Goal: Task Accomplishment & Management: Complete application form

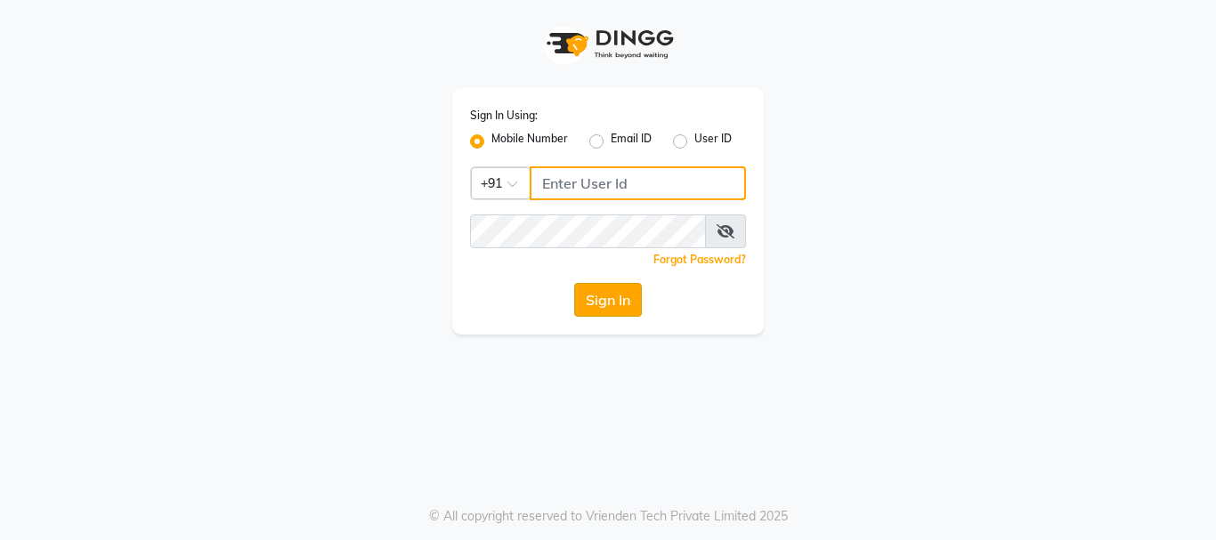
type input "9028660660"
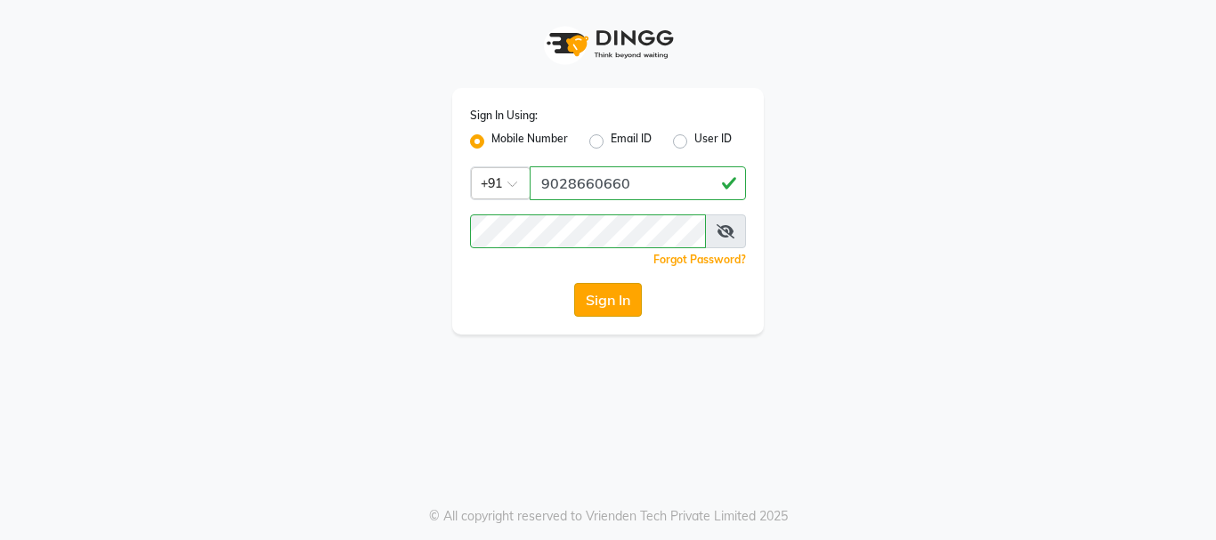
click at [617, 290] on button "Sign In" at bounding box center [608, 300] width 68 height 34
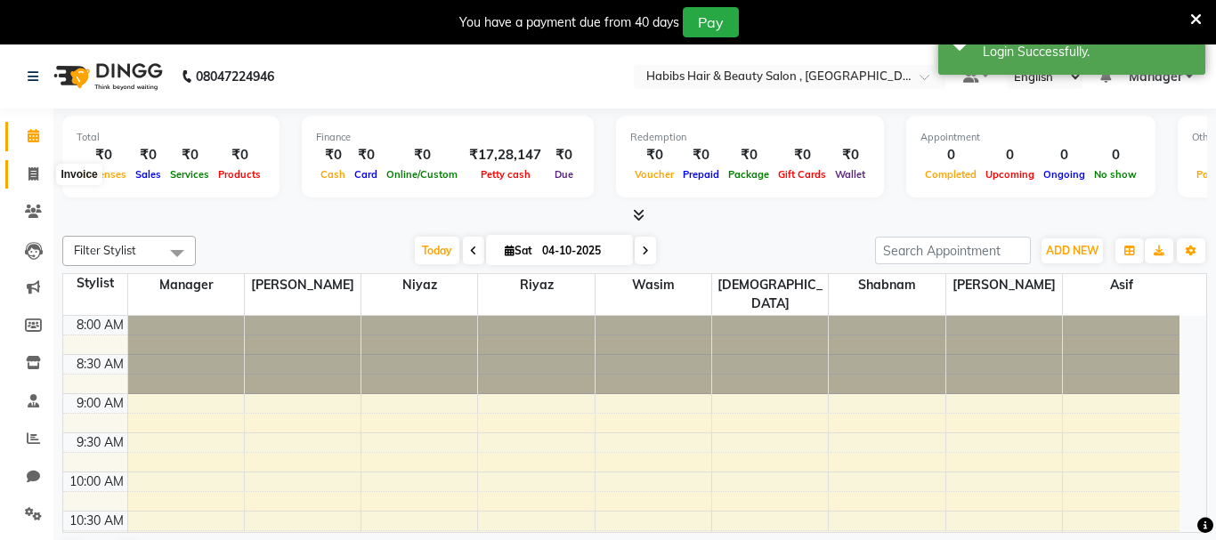
click at [37, 172] on icon at bounding box center [33, 173] width 10 height 13
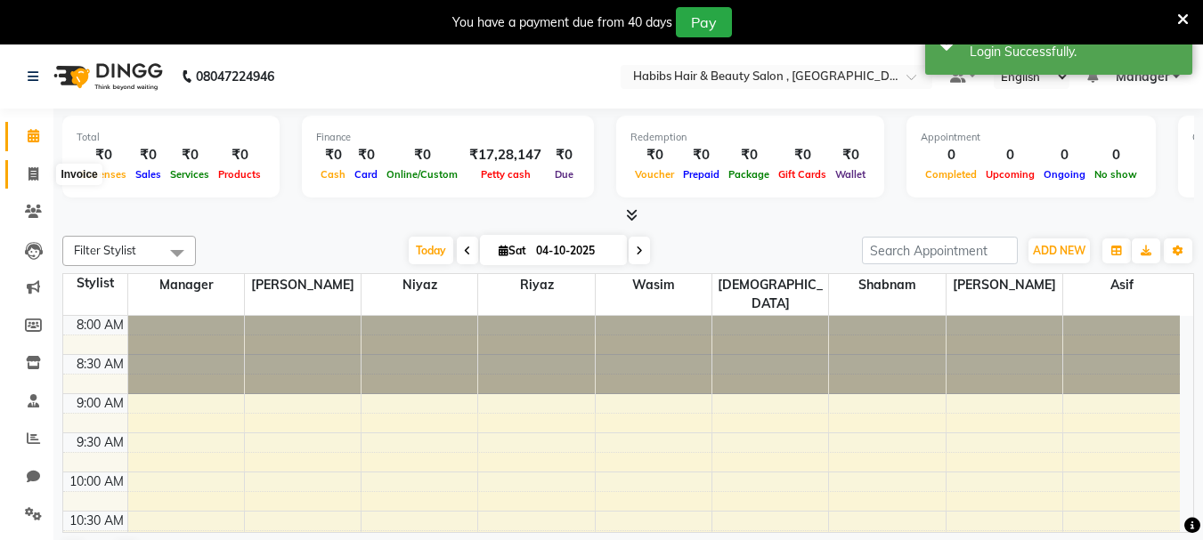
select select "service"
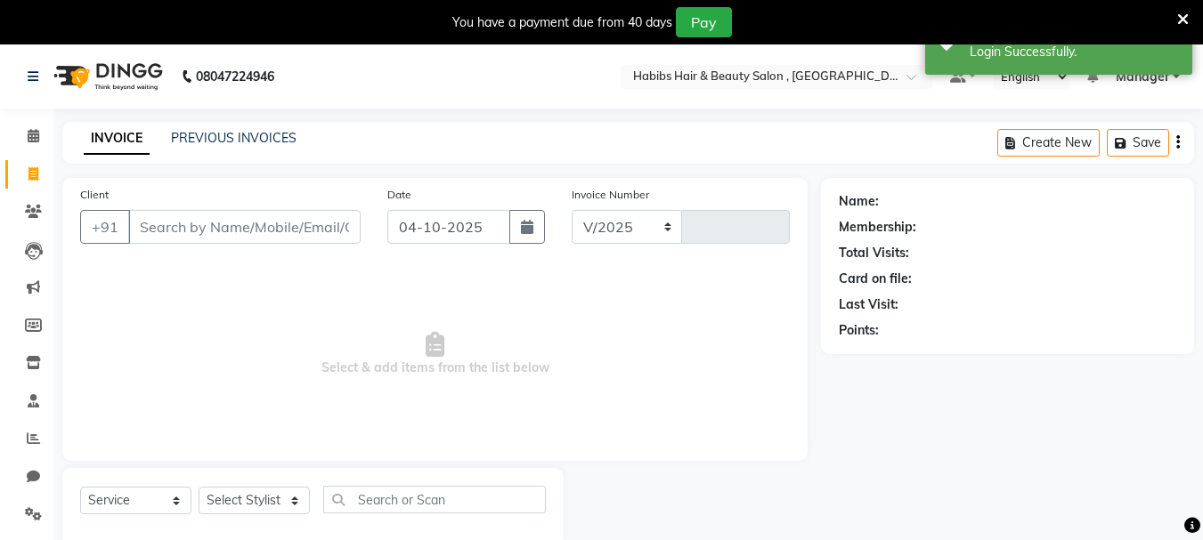
select select "4842"
type input "0504"
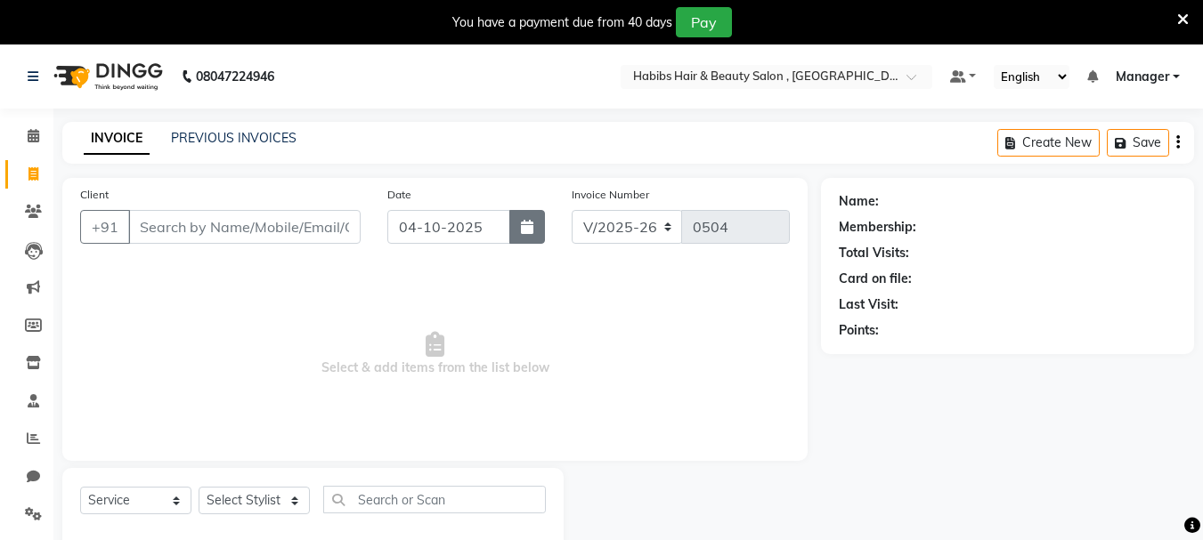
click at [538, 234] on button "button" at bounding box center [527, 227] width 36 height 34
select select "10"
select select "2025"
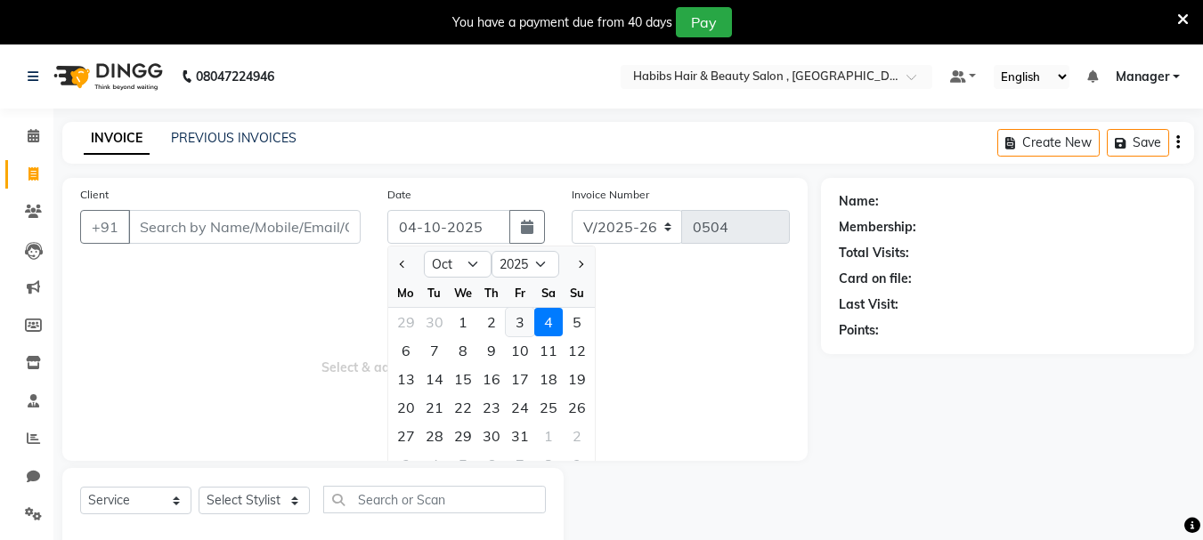
click at [515, 322] on div "3" at bounding box center [520, 322] width 28 height 28
type input "03-10-2025"
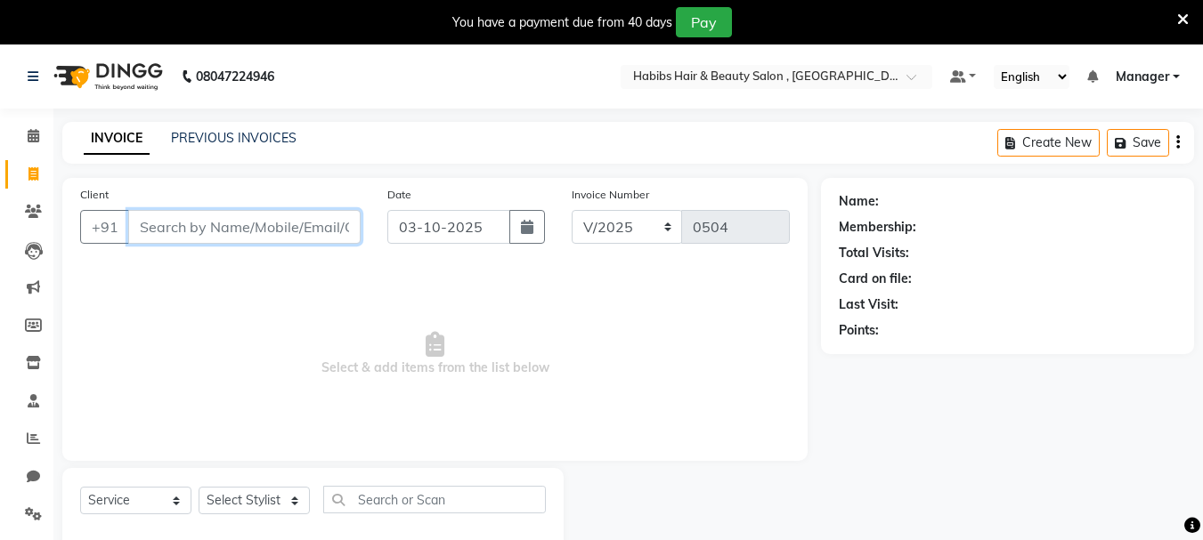
click at [268, 224] on input "Client" at bounding box center [244, 227] width 232 height 34
type input "9921662424"
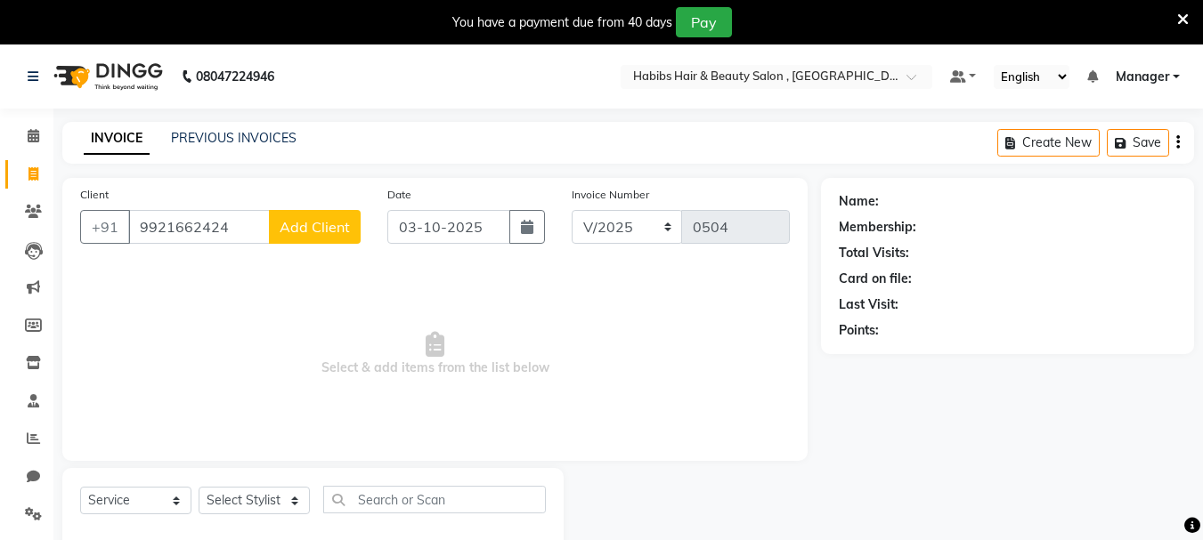
click at [335, 217] on button "Add Client" at bounding box center [315, 227] width 92 height 34
select select "22"
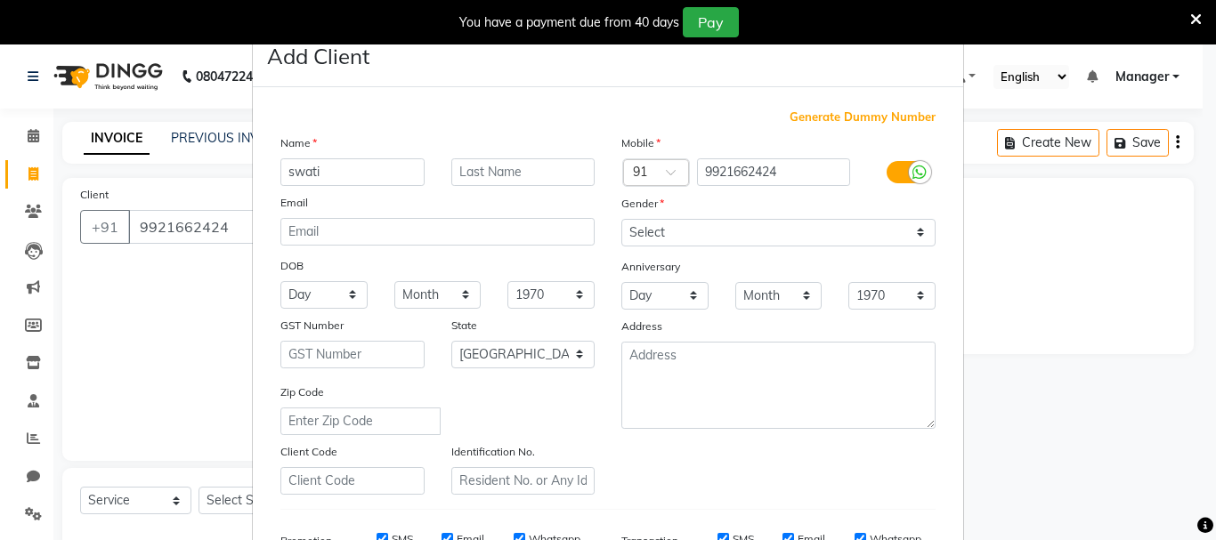
type input "swati"
drag, startPoint x: 698, startPoint y: 230, endPoint x: 698, endPoint y: 243, distance: 13.4
click at [698, 230] on select "Select [DEMOGRAPHIC_DATA] [DEMOGRAPHIC_DATA] Other Prefer Not To Say" at bounding box center [778, 233] width 314 height 28
select select "[DEMOGRAPHIC_DATA]"
click at [621, 219] on select "Select [DEMOGRAPHIC_DATA] [DEMOGRAPHIC_DATA] Other Prefer Not To Say" at bounding box center [778, 233] width 314 height 28
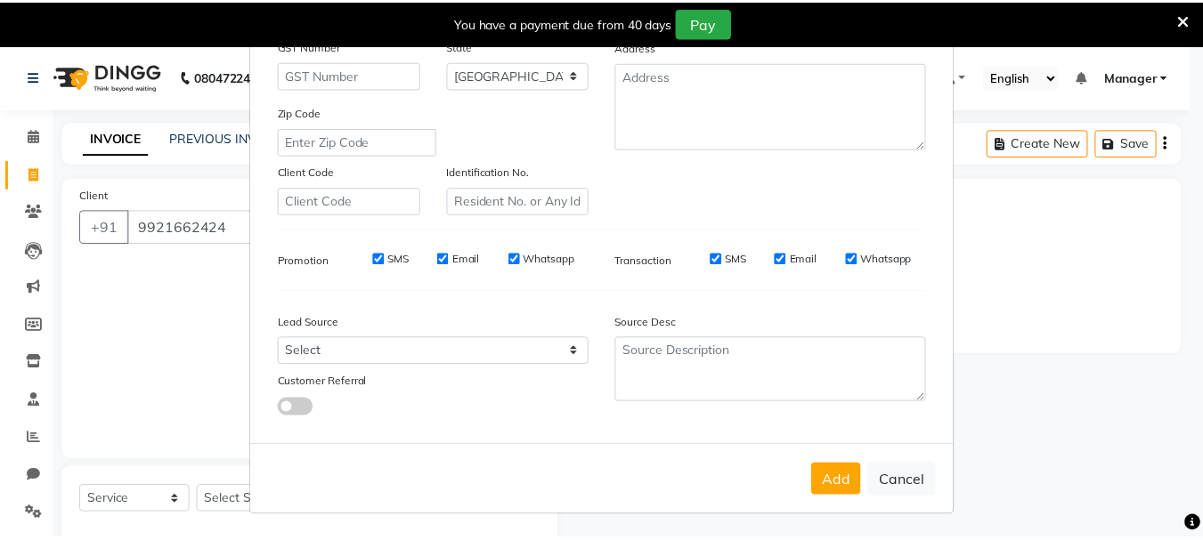
scroll to position [281, 0]
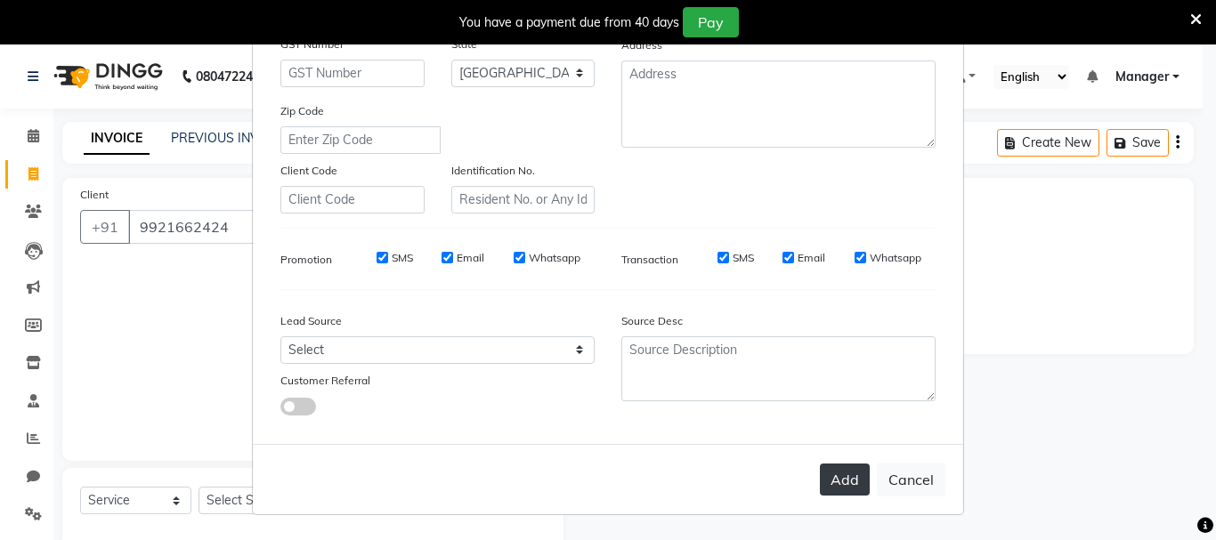
click at [829, 483] on button "Add" at bounding box center [845, 480] width 50 height 32
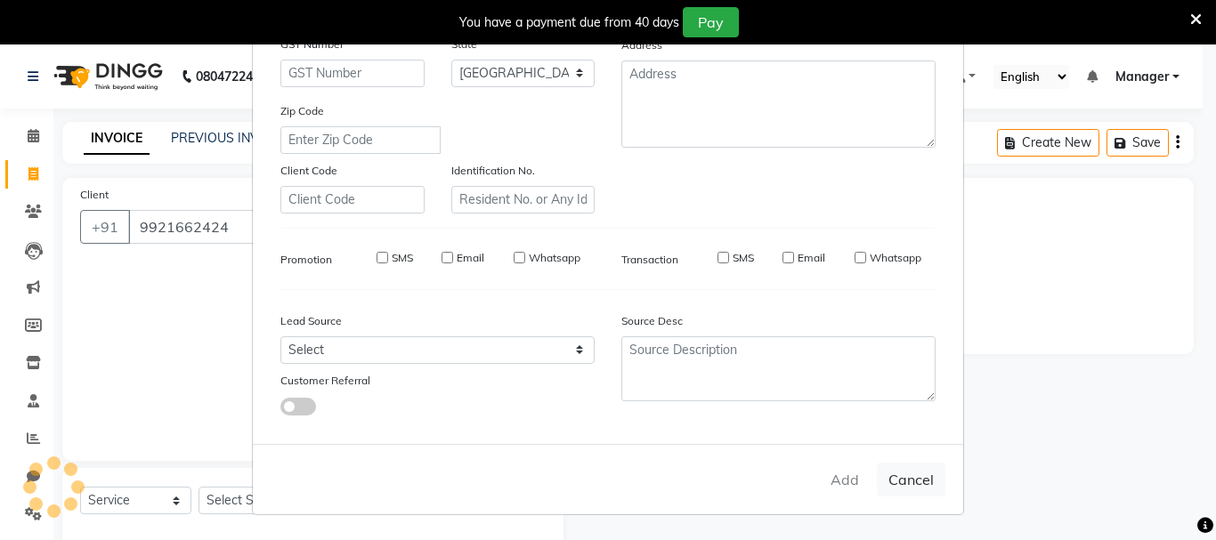
type input "99******24"
select select
select select "null"
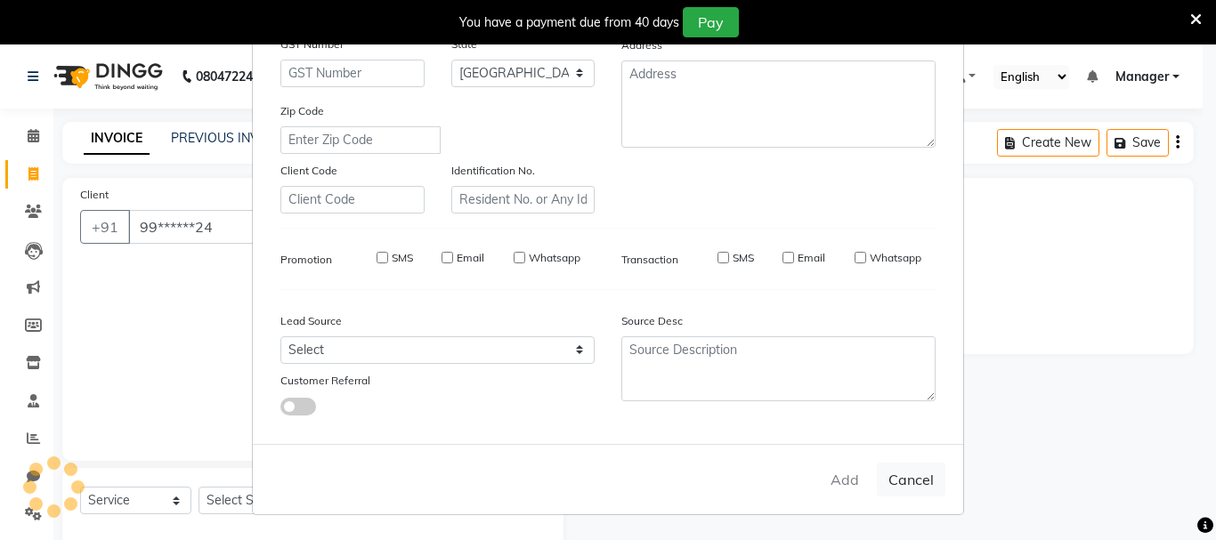
select select
checkbox input "false"
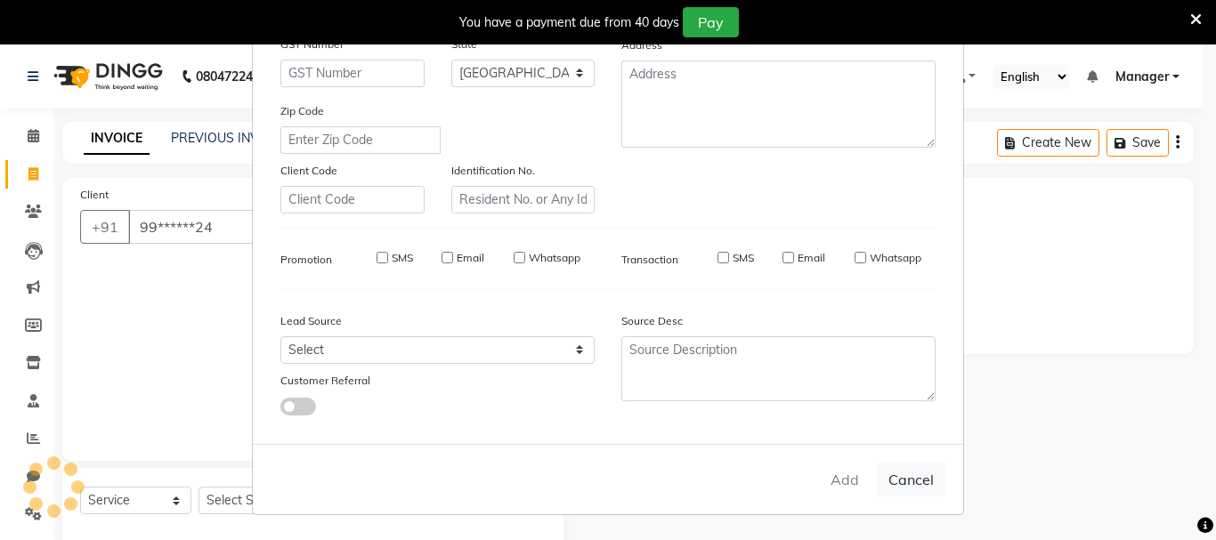
checkbox input "false"
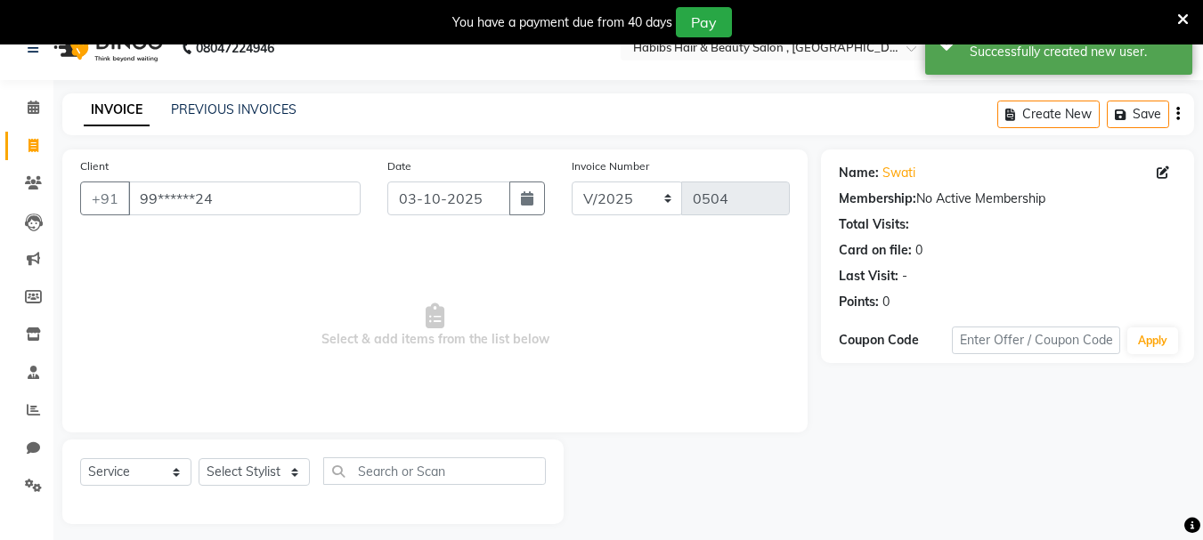
scroll to position [45, 0]
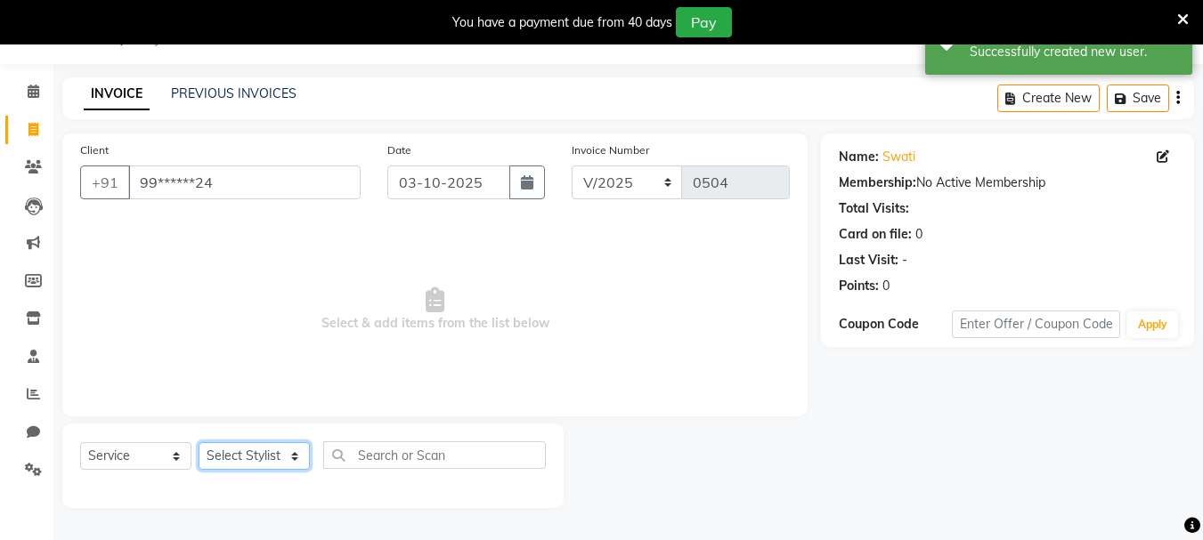
click at [285, 457] on select "Select Stylist asif Manager [PERSON_NAME] [PERSON_NAME] sajuddin [PERSON_NAME] …" at bounding box center [254, 457] width 111 height 28
select select "30048"
click at [199, 443] on select "Select Stylist asif Manager [PERSON_NAME] [PERSON_NAME] sajuddin [PERSON_NAME] …" at bounding box center [254, 457] width 111 height 28
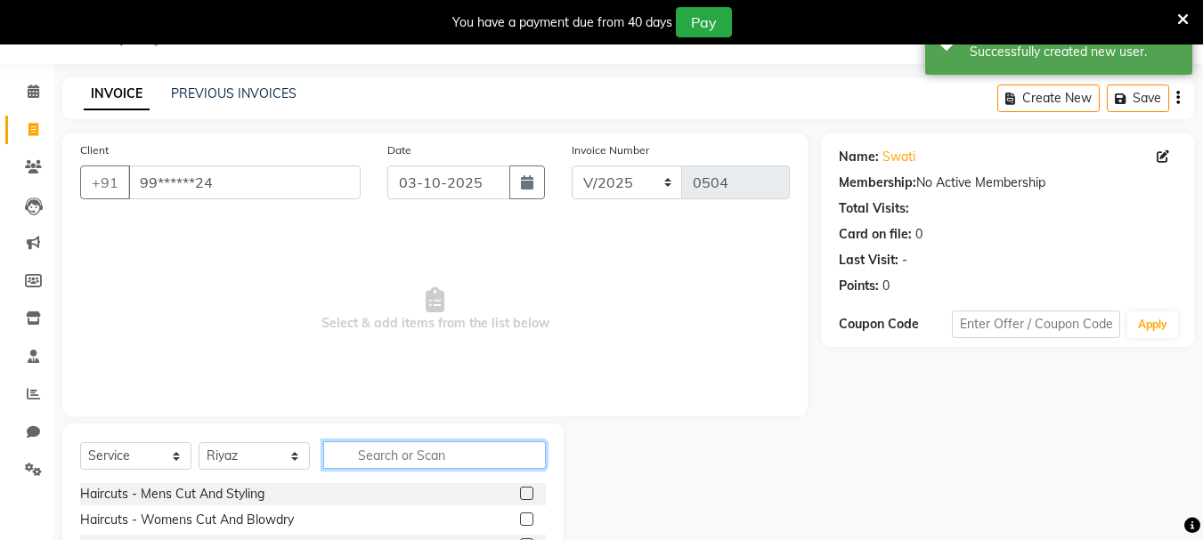
click at [387, 451] on input "text" at bounding box center [434, 456] width 223 height 28
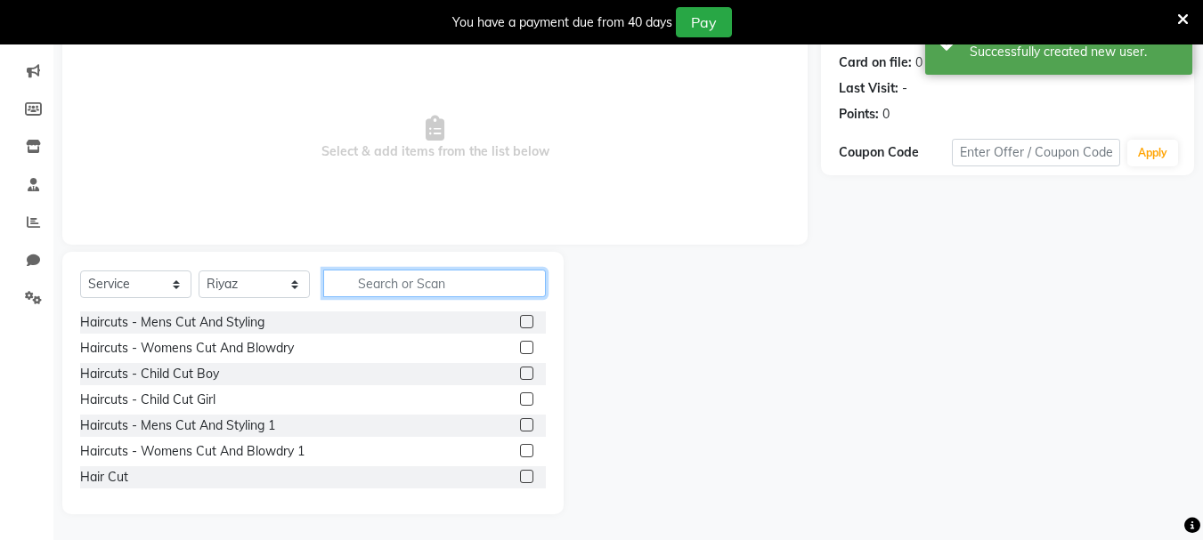
scroll to position [217, 0]
click at [520, 346] on label at bounding box center [526, 346] width 13 height 13
click at [520, 346] on input "checkbox" at bounding box center [526, 348] width 12 height 12
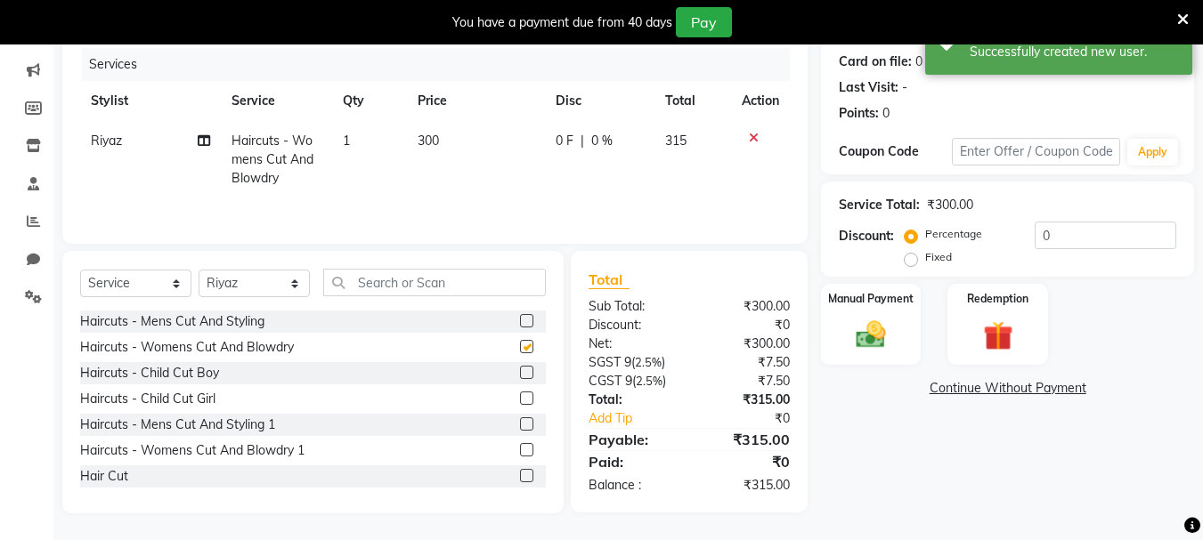
checkbox input "false"
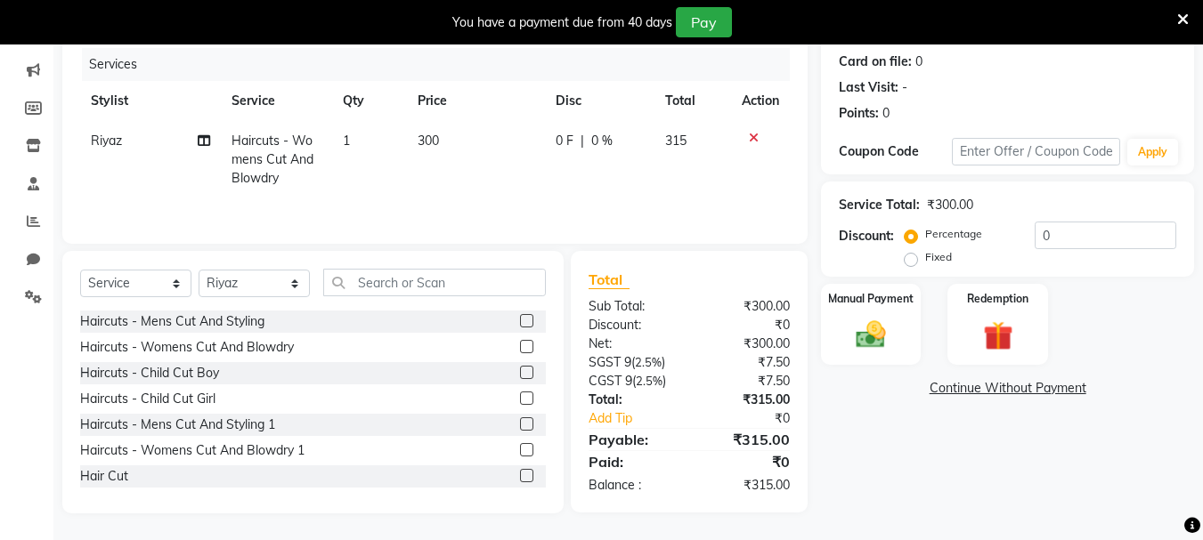
click at [439, 164] on td "300" at bounding box center [476, 159] width 138 height 77
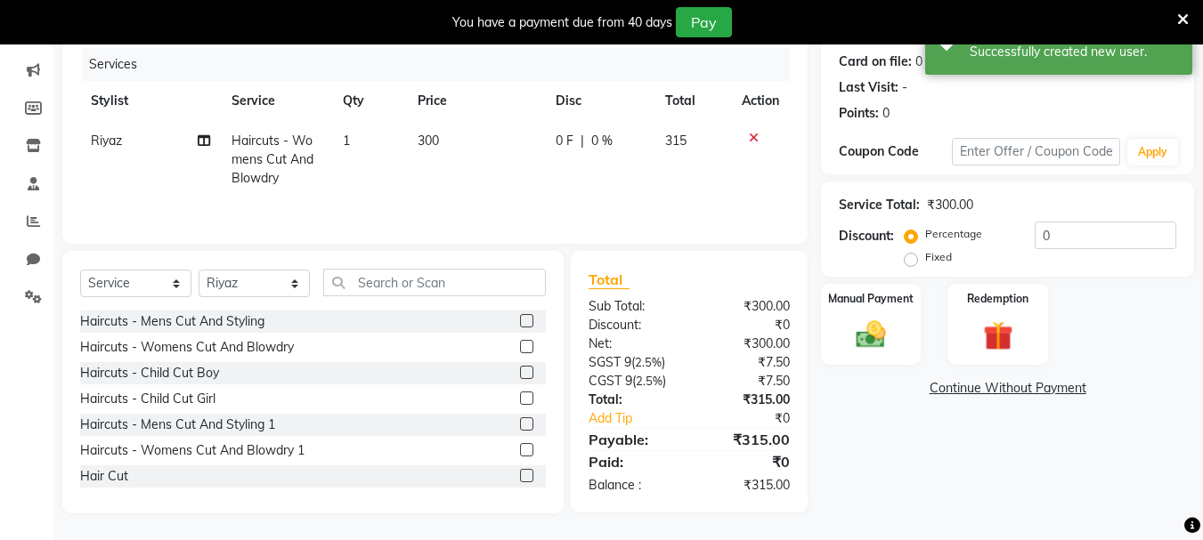
select select "30048"
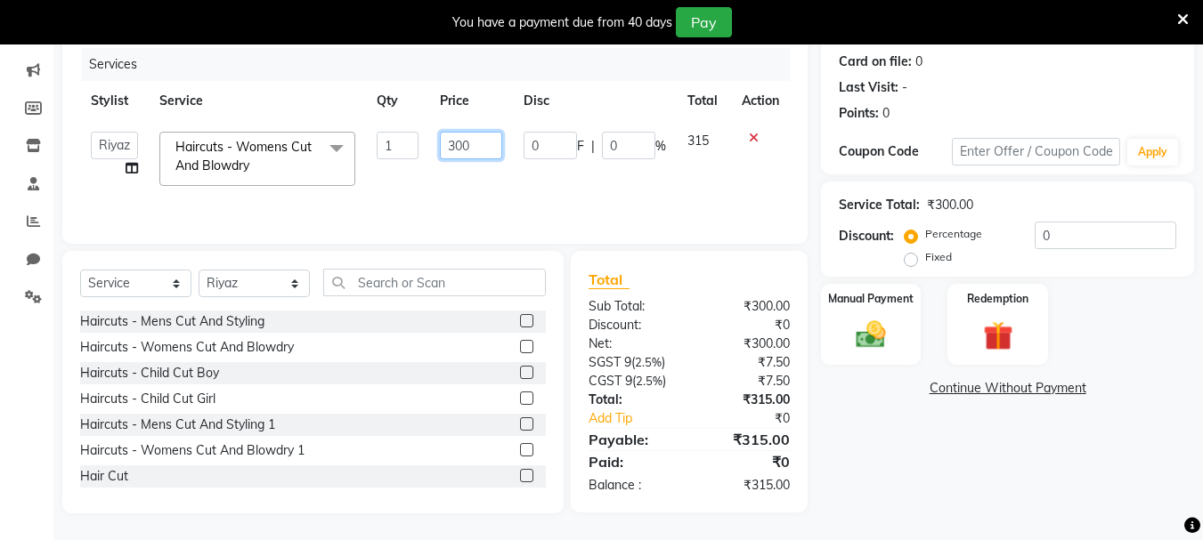
drag, startPoint x: 479, startPoint y: 150, endPoint x: 437, endPoint y: 141, distance: 42.8
click at [437, 141] on td "300" at bounding box center [470, 159] width 83 height 76
type input "450"
click at [527, 177] on tr "asif Manager [PERSON_NAME] [PERSON_NAME] [PERSON_NAME] [PERSON_NAME] Haircuts -…" at bounding box center [435, 159] width 710 height 76
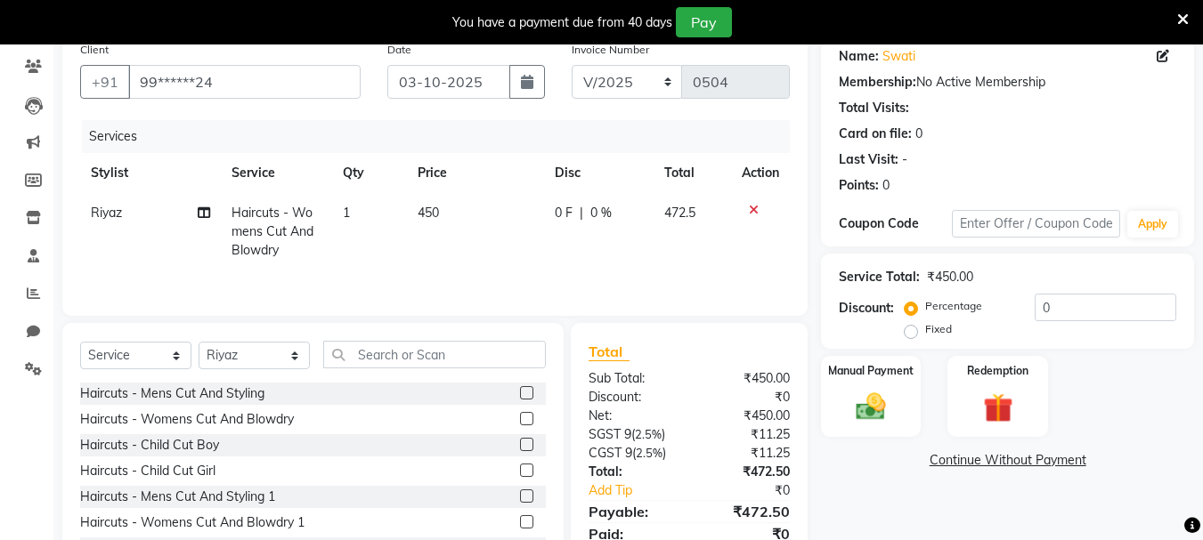
scroll to position [0, 0]
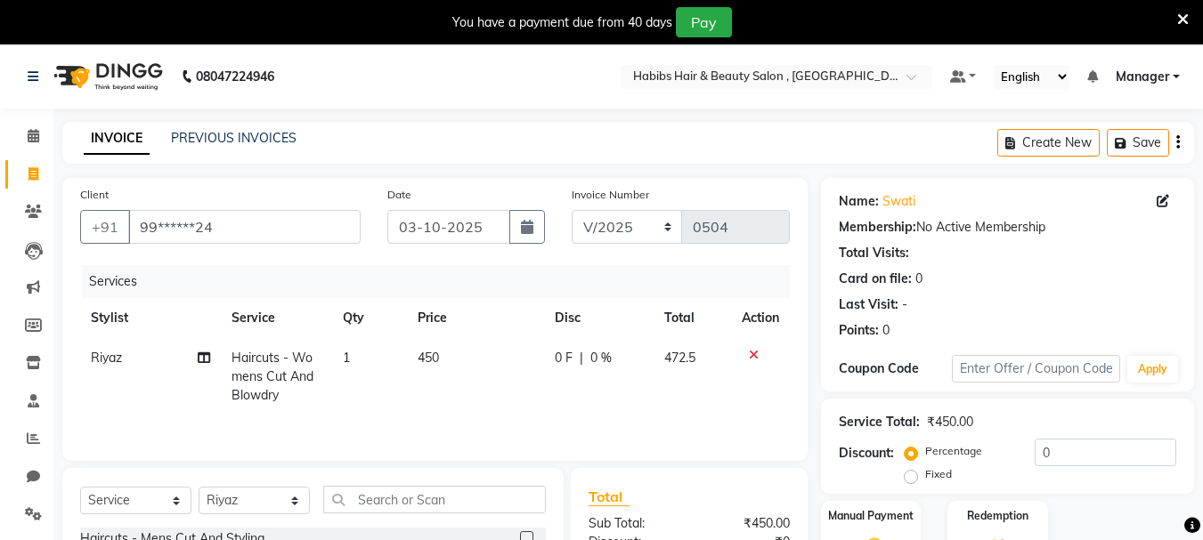
click at [1177, 142] on icon "button" at bounding box center [1178, 142] width 4 height 1
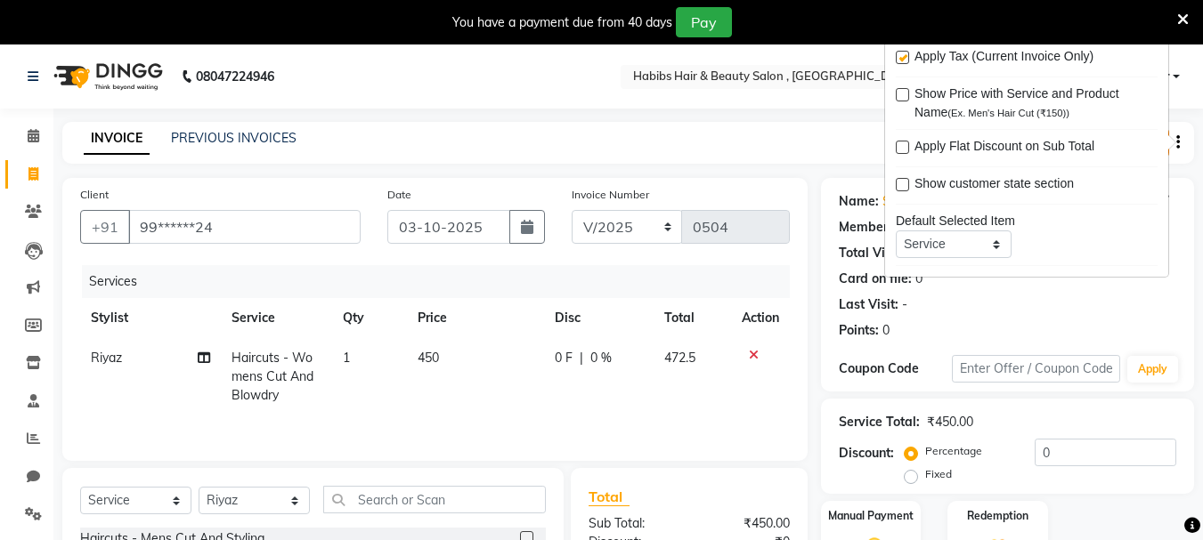
click at [906, 53] on label at bounding box center [902, 57] width 13 height 13
click at [906, 53] on input "checkbox" at bounding box center [902, 59] width 12 height 12
checkbox input "false"
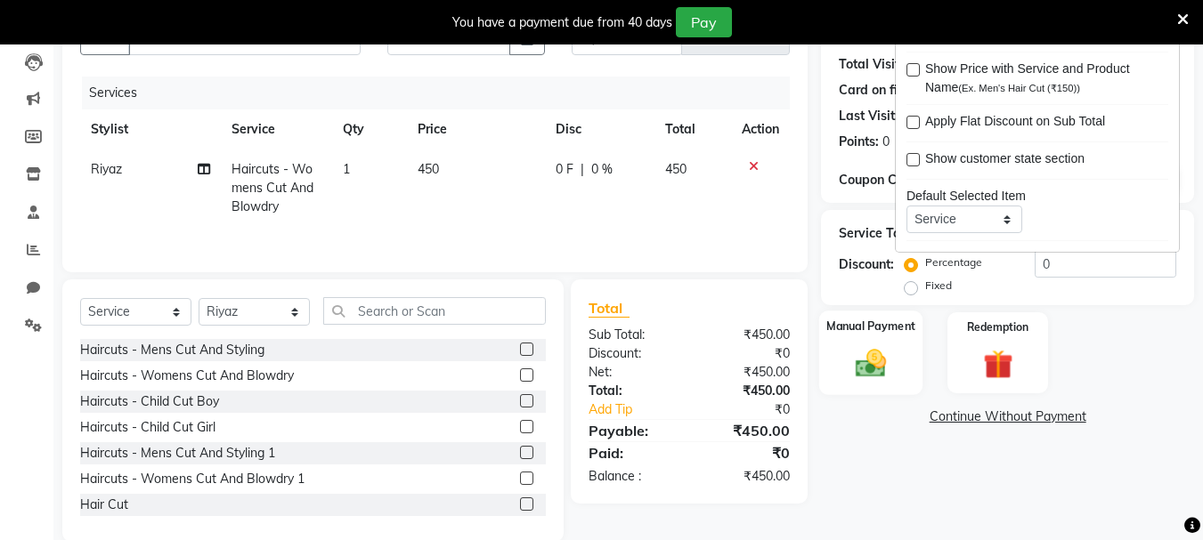
scroll to position [217, 0]
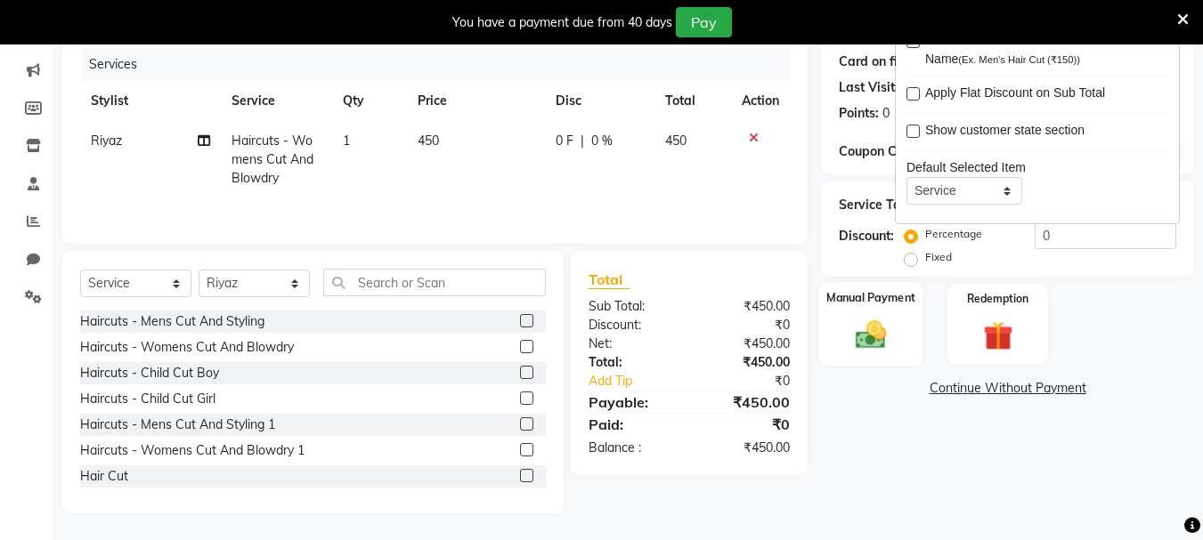
click at [865, 334] on img at bounding box center [871, 335] width 50 height 36
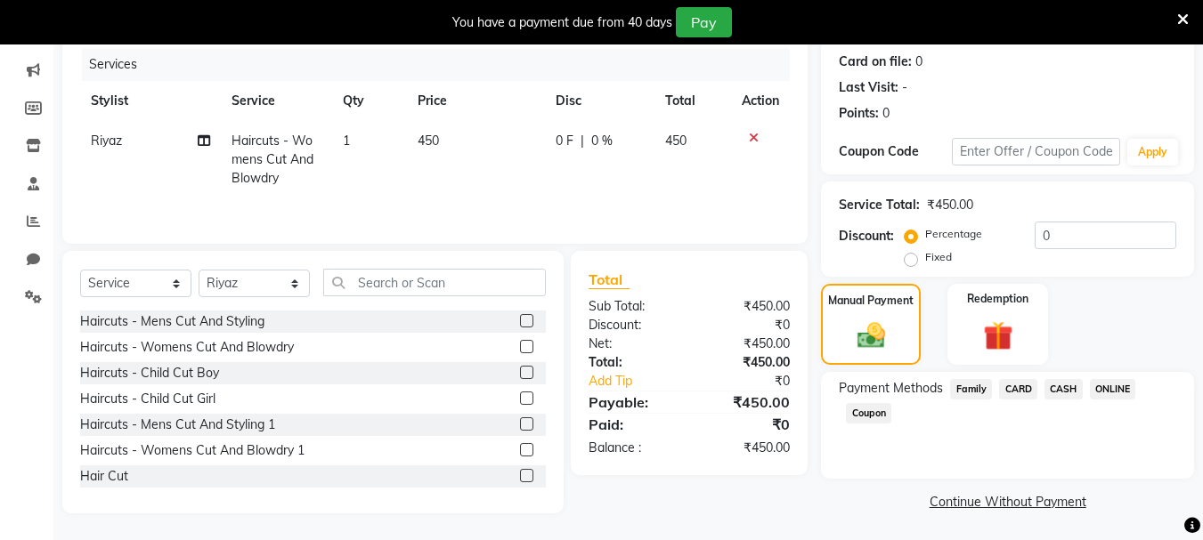
click at [1118, 392] on span "ONLINE" at bounding box center [1113, 389] width 46 height 20
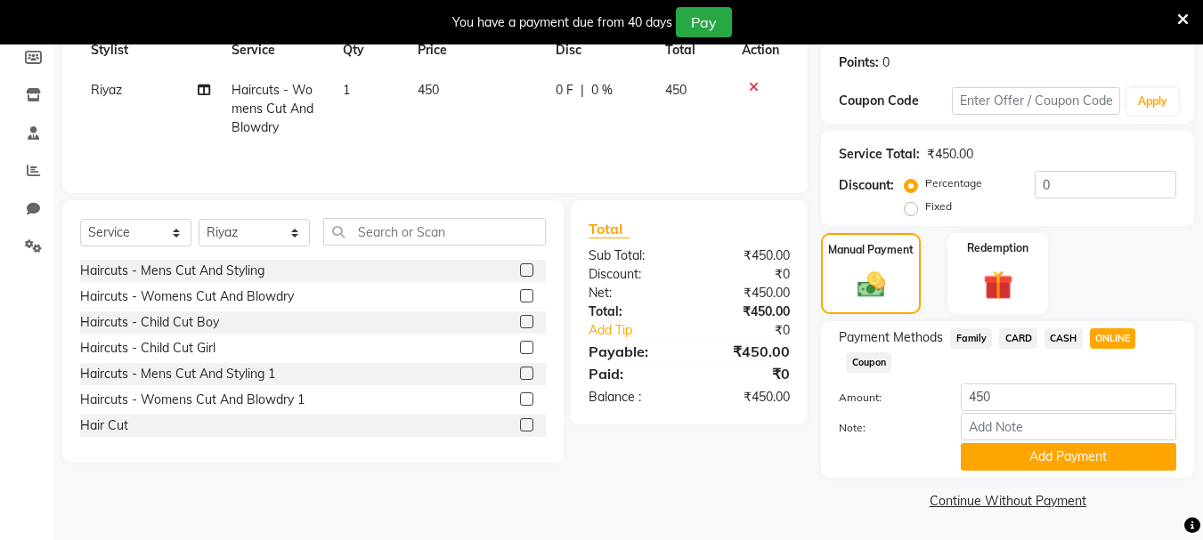
scroll to position [269, 0]
click at [1090, 455] on button "Add Payment" at bounding box center [1068, 457] width 215 height 28
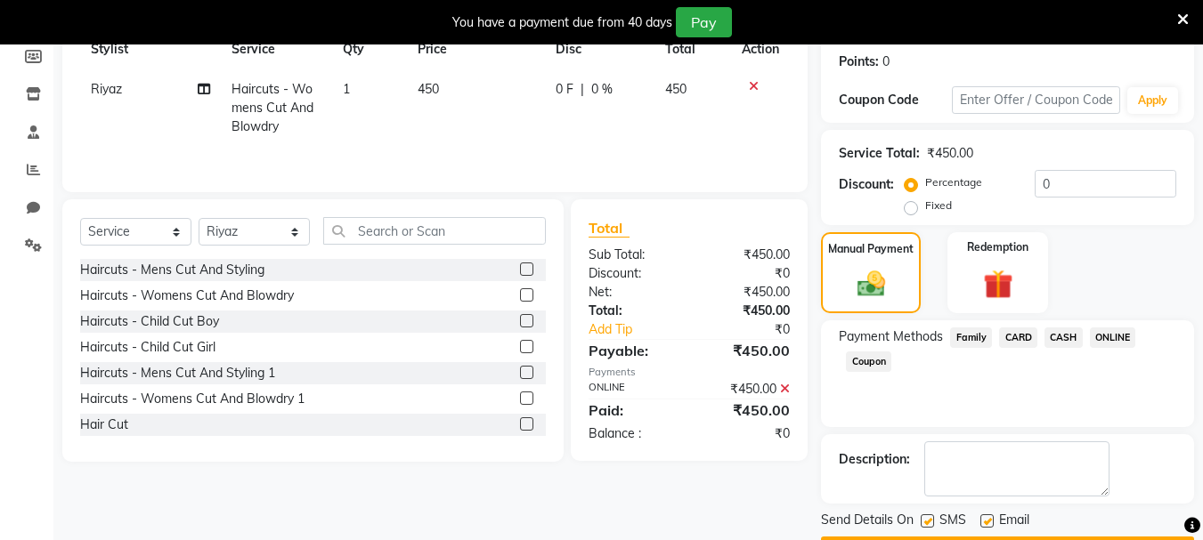
scroll to position [320, 0]
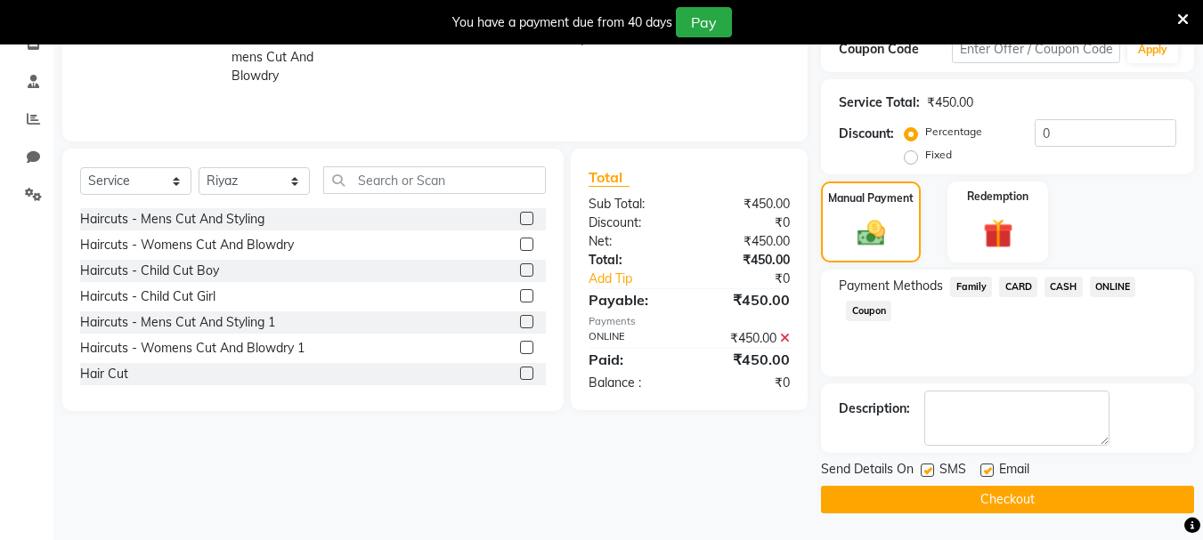
click at [1069, 502] on button "Checkout" at bounding box center [1007, 500] width 373 height 28
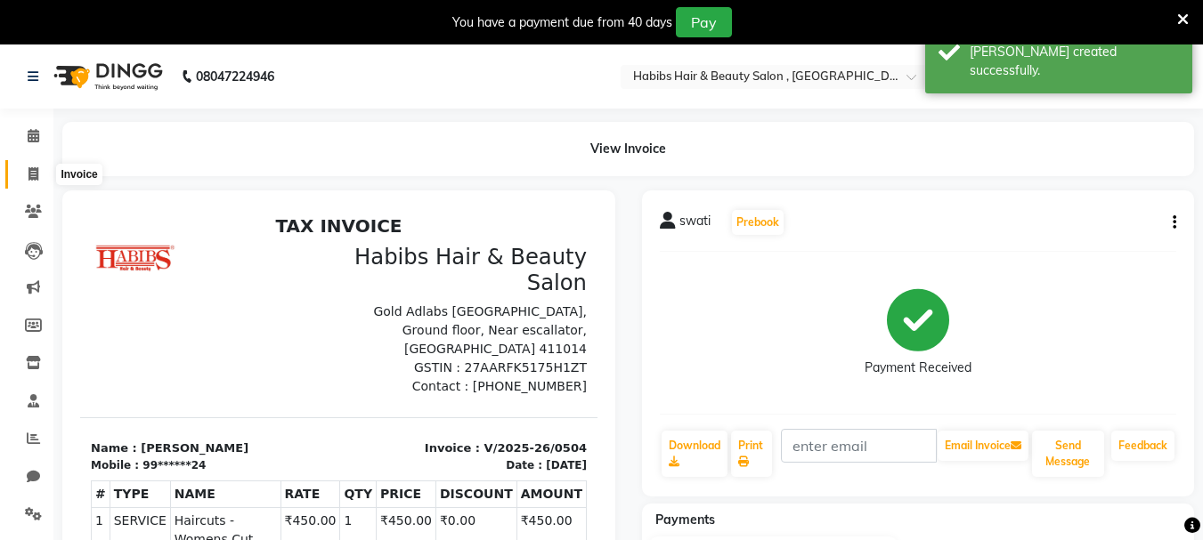
click at [35, 178] on icon at bounding box center [33, 173] width 10 height 13
select select "service"
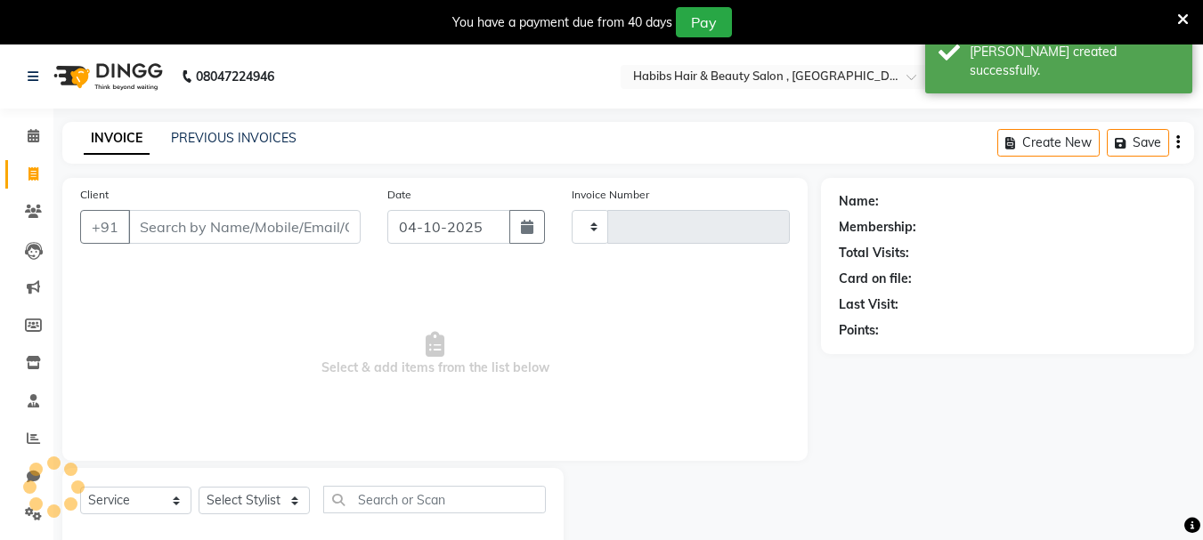
type input "0505"
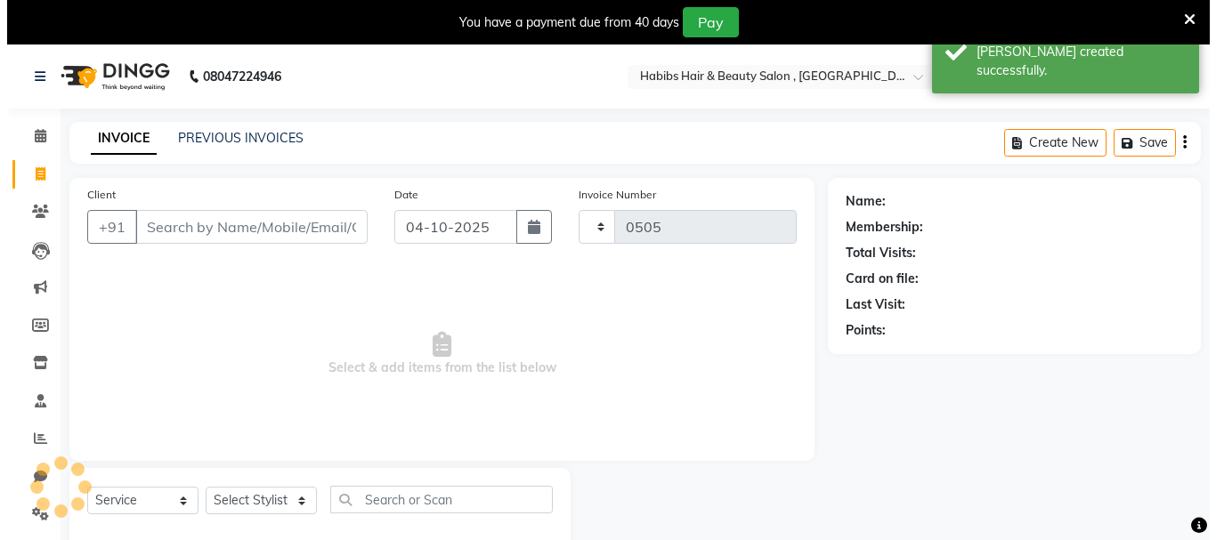
scroll to position [45, 0]
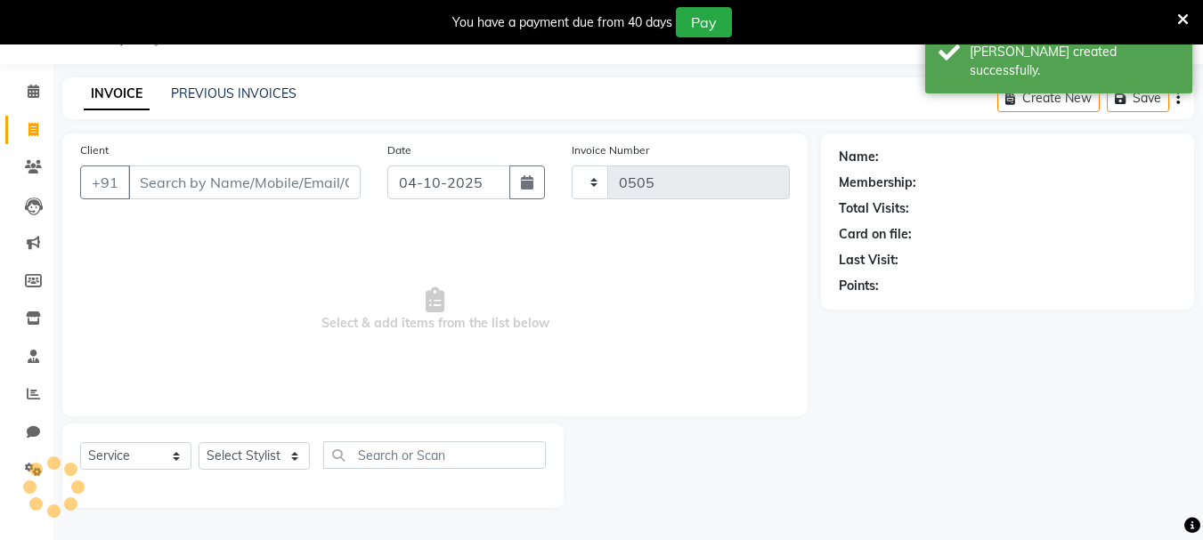
select select "4842"
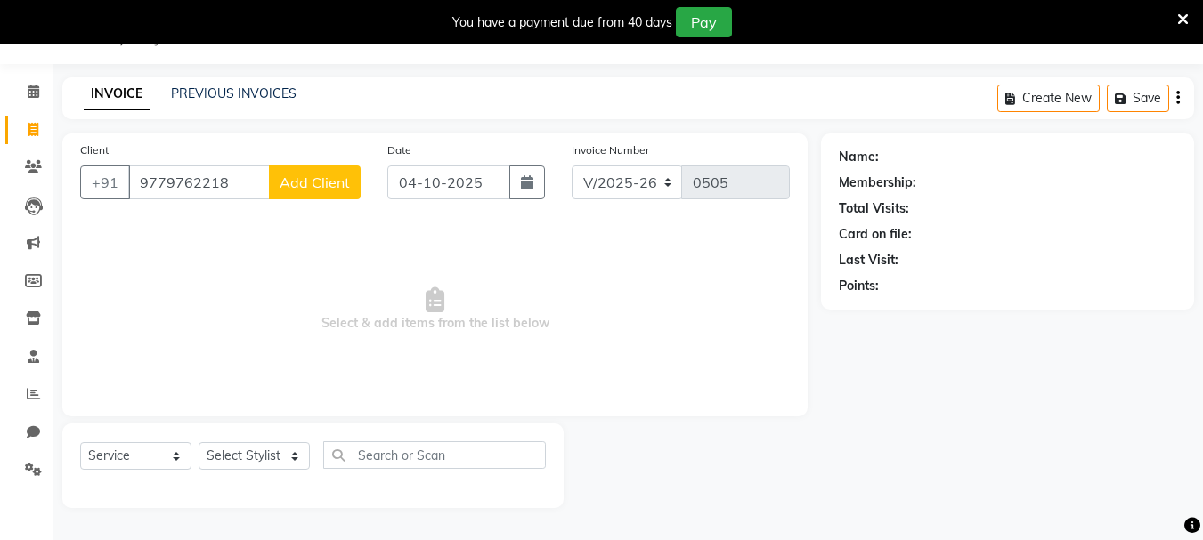
type input "9779762218"
click at [313, 195] on button "Add Client" at bounding box center [315, 183] width 92 height 34
select select "22"
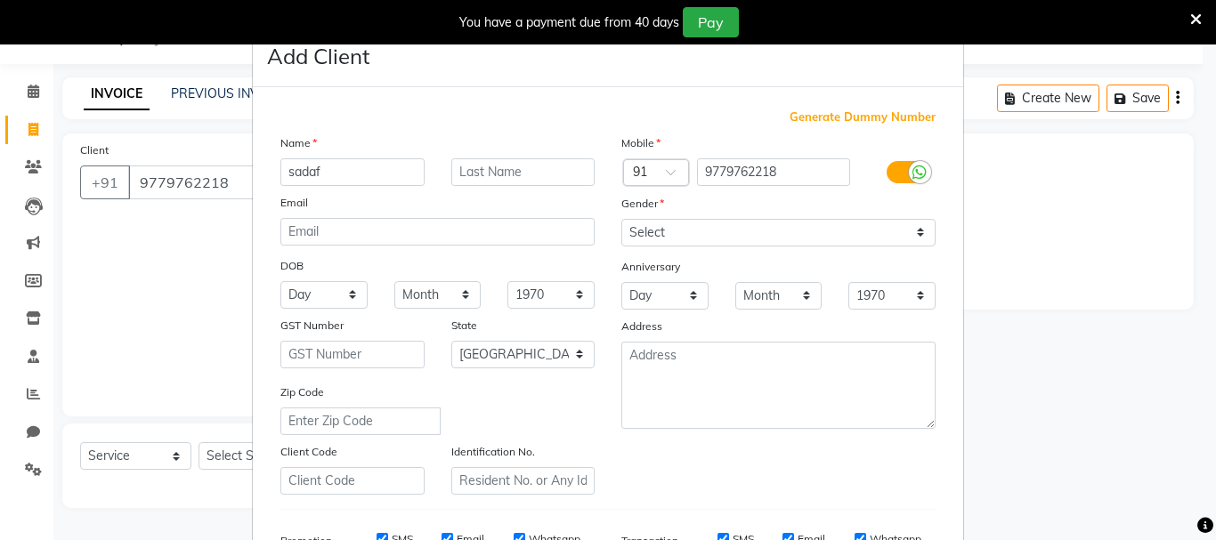
type input "sadaf"
click at [820, 235] on select "Select [DEMOGRAPHIC_DATA] [DEMOGRAPHIC_DATA] Other Prefer Not To Say" at bounding box center [778, 233] width 314 height 28
select select "[DEMOGRAPHIC_DATA]"
click at [621, 219] on select "Select [DEMOGRAPHIC_DATA] [DEMOGRAPHIC_DATA] Other Prefer Not To Say" at bounding box center [778, 233] width 314 height 28
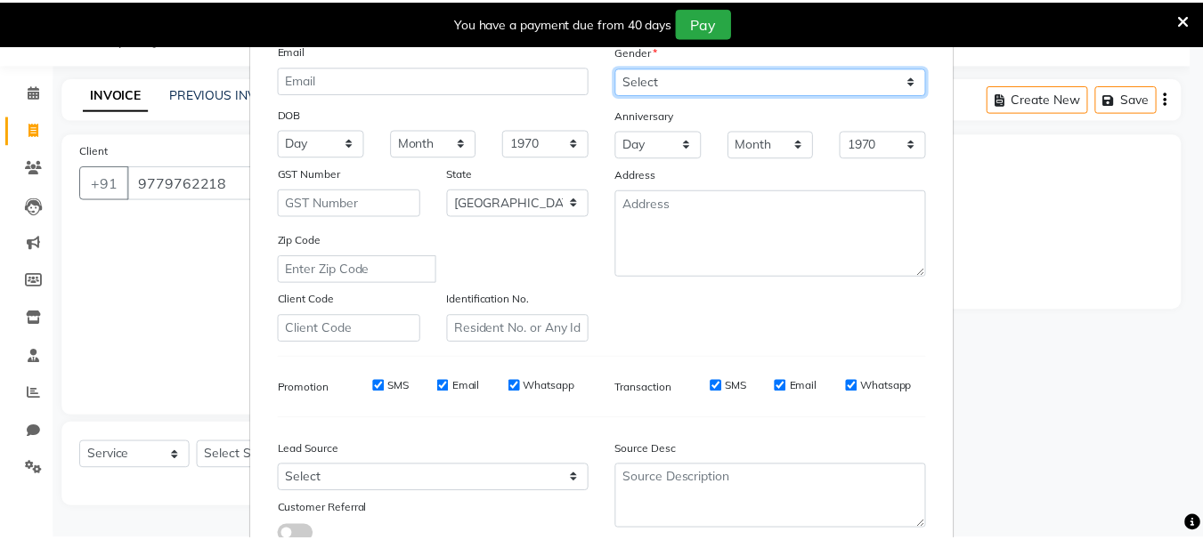
scroll to position [281, 0]
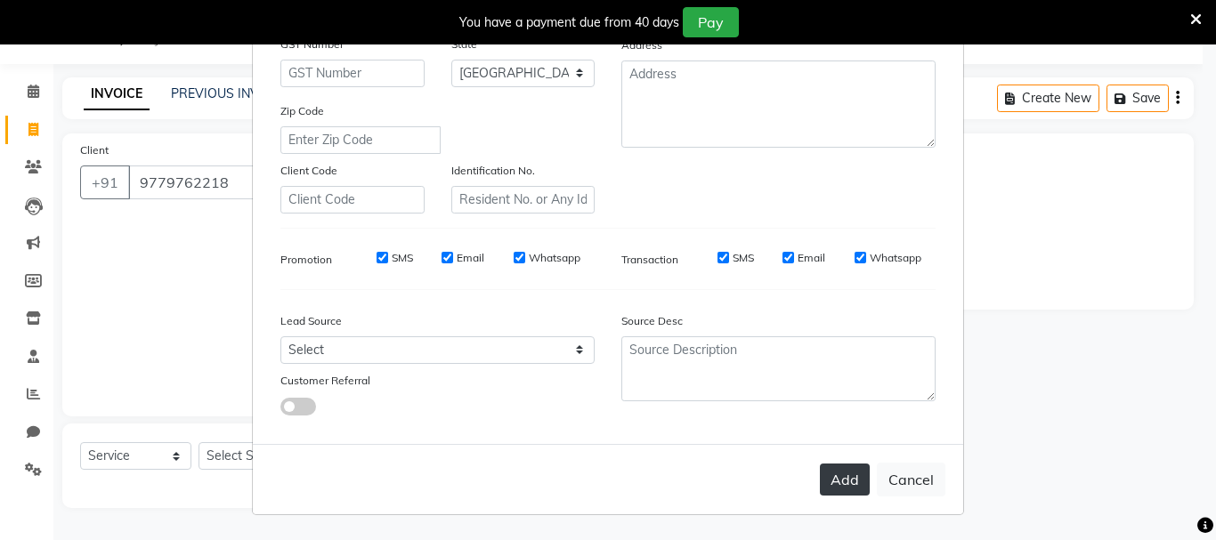
click at [830, 477] on button "Add" at bounding box center [845, 480] width 50 height 32
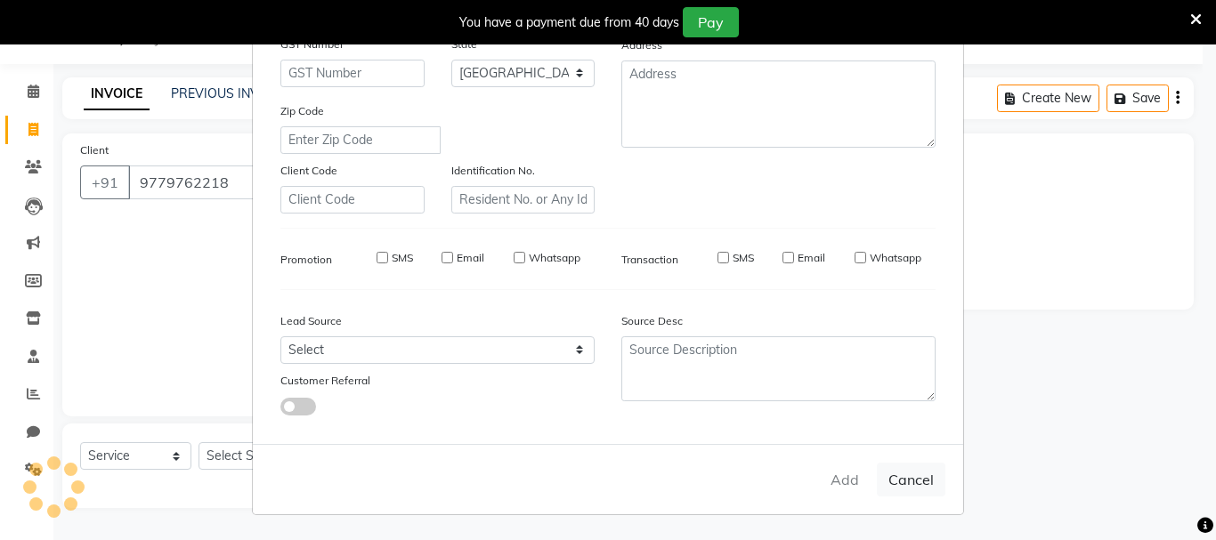
type input "97******18"
select select
select select "null"
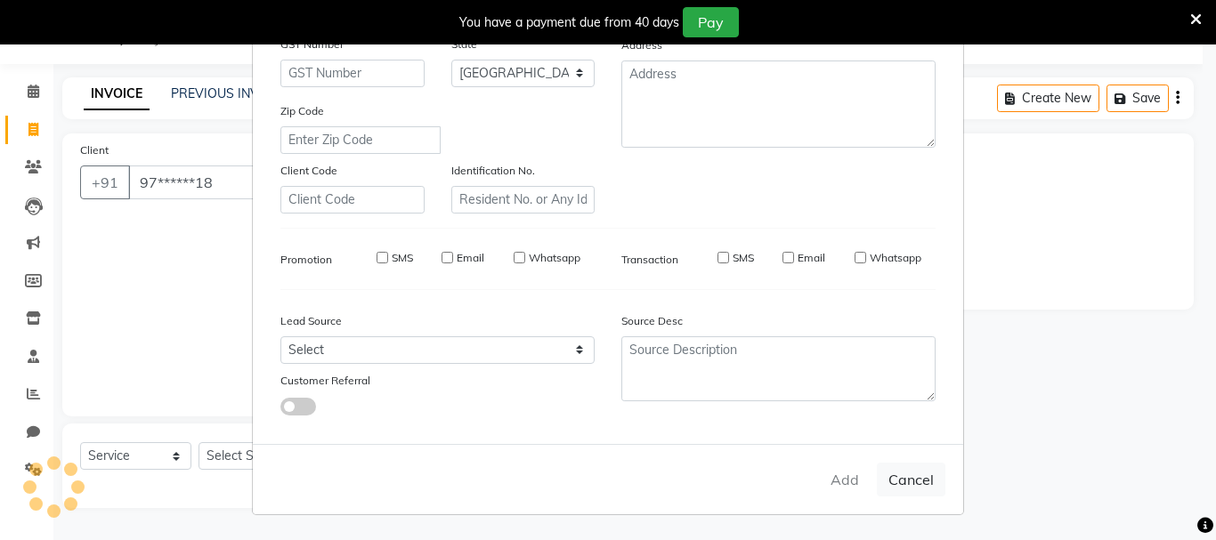
select select
checkbox input "false"
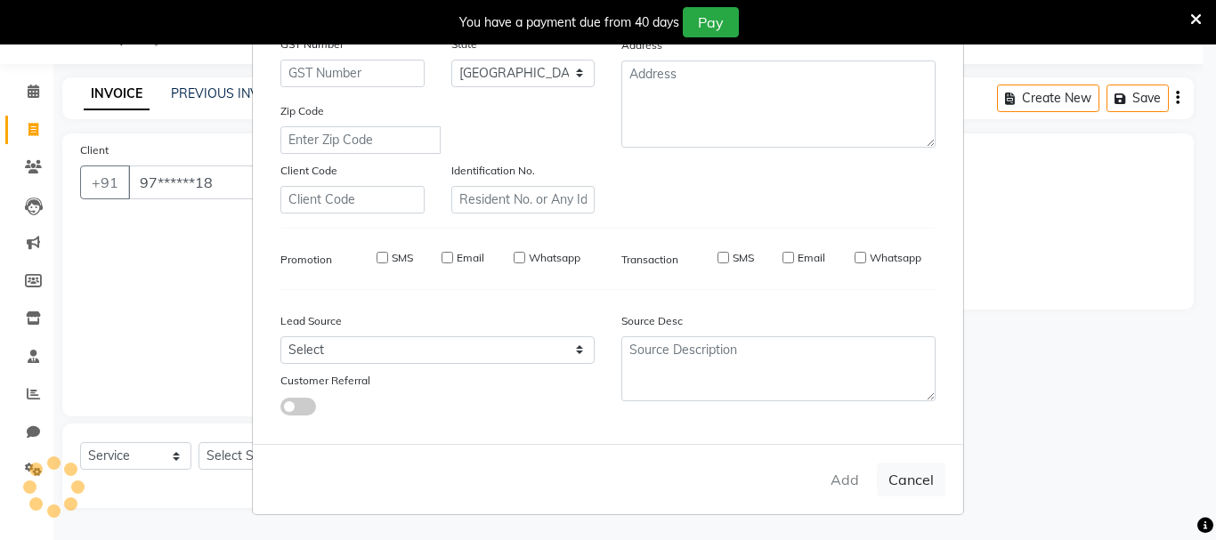
checkbox input "false"
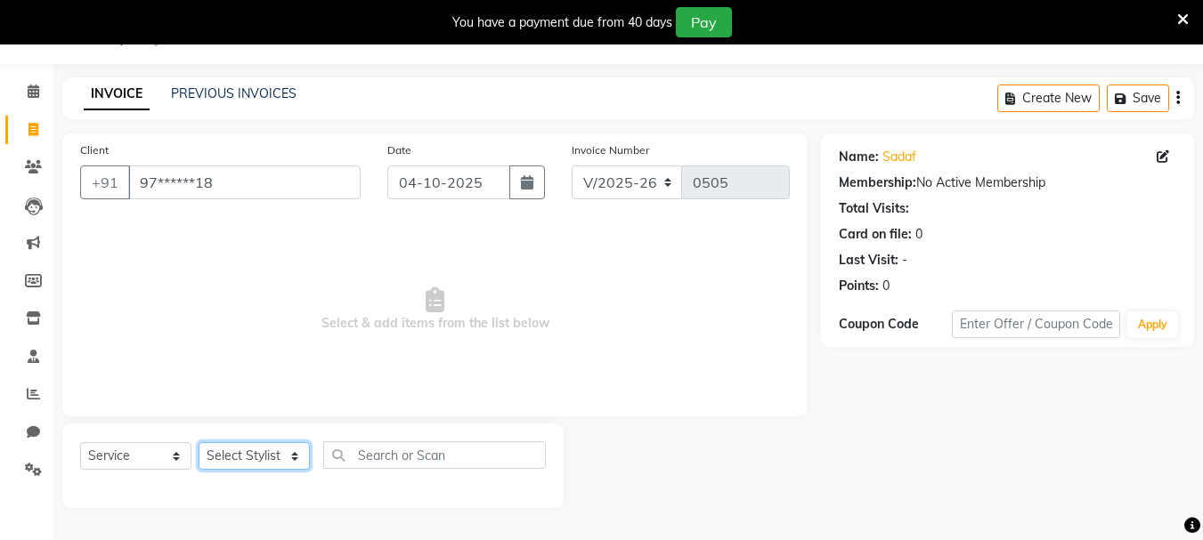
click at [243, 447] on select "Select Stylist asif Manager [PERSON_NAME] [PERSON_NAME] sajuddin [PERSON_NAME] …" at bounding box center [254, 457] width 111 height 28
select select "30049"
click at [199, 443] on select "Select Stylist asif Manager [PERSON_NAME] [PERSON_NAME] sajuddin [PERSON_NAME] …" at bounding box center [254, 457] width 111 height 28
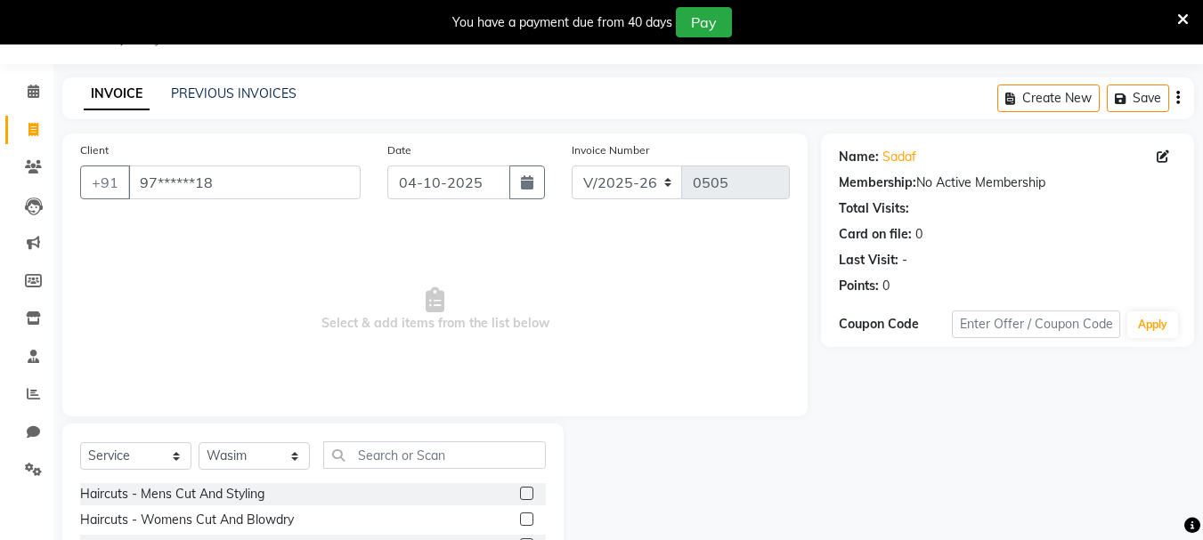
click at [520, 489] on label at bounding box center [526, 493] width 13 height 13
click at [520, 489] on input "checkbox" at bounding box center [526, 495] width 12 height 12
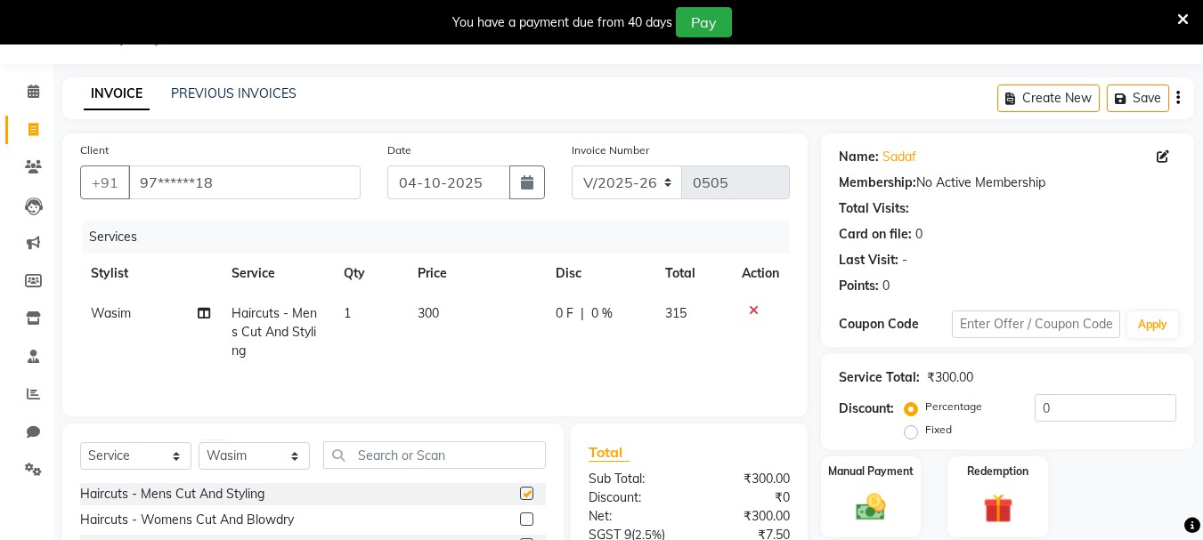
checkbox input "false"
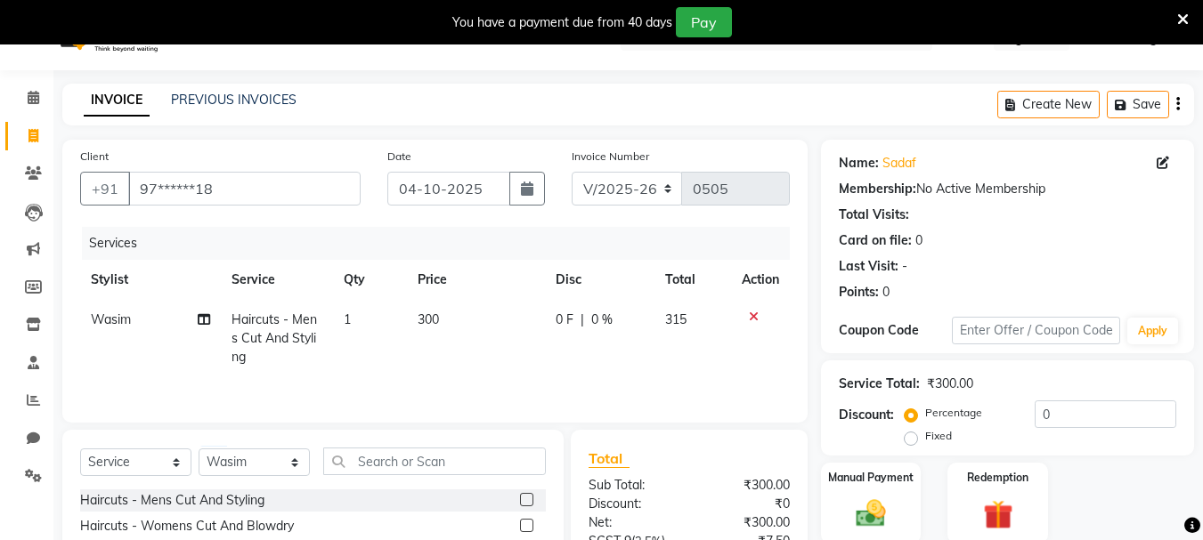
scroll to position [0, 0]
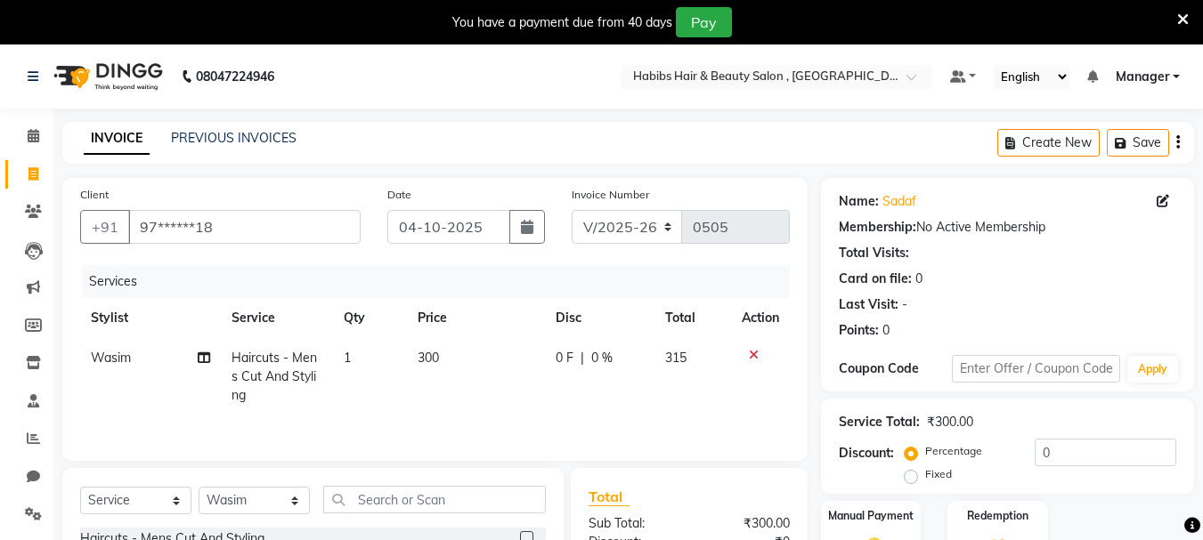
click at [1178, 142] on icon "button" at bounding box center [1178, 142] width 4 height 1
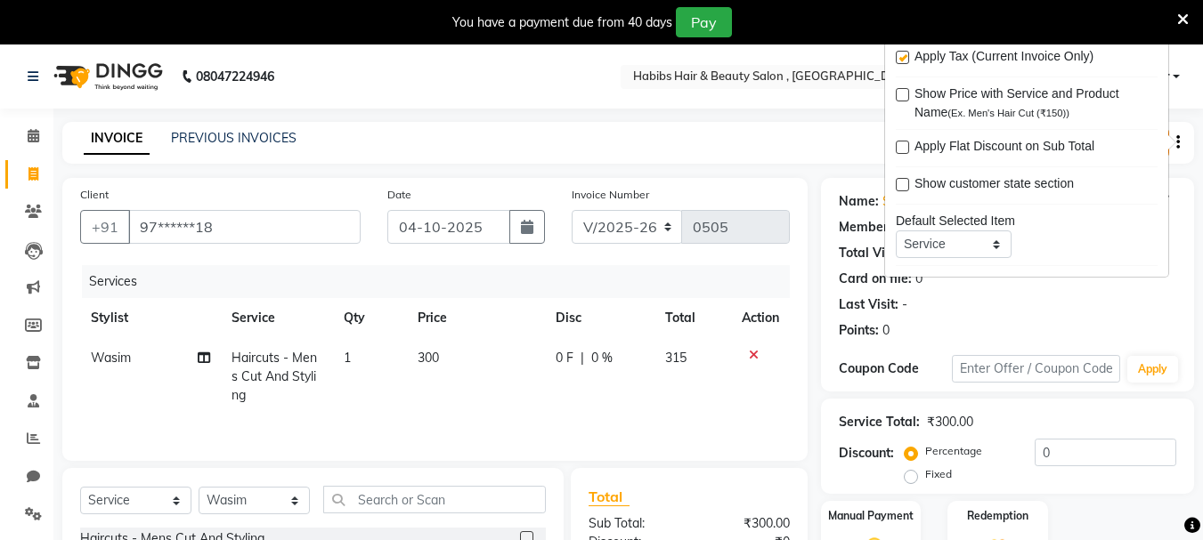
click at [898, 51] on label at bounding box center [902, 57] width 13 height 13
click at [898, 53] on input "checkbox" at bounding box center [902, 59] width 12 height 12
checkbox input "false"
click at [455, 359] on td "300" at bounding box center [476, 376] width 138 height 77
select select "30049"
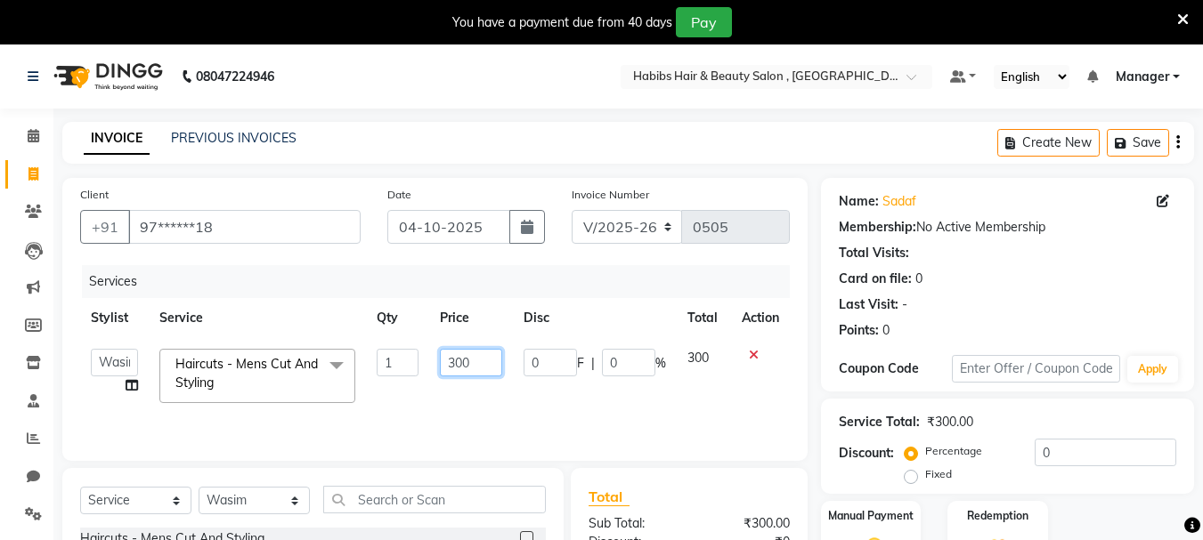
drag, startPoint x: 488, startPoint y: 357, endPoint x: 419, endPoint y: 356, distance: 68.6
click at [419, 356] on tr "asif Manager [PERSON_NAME] [PERSON_NAME] [PERSON_NAME] [PERSON_NAME] Haircuts -…" at bounding box center [435, 376] width 710 height 76
type input "350"
click at [496, 404] on td "350" at bounding box center [470, 376] width 83 height 76
select select "30049"
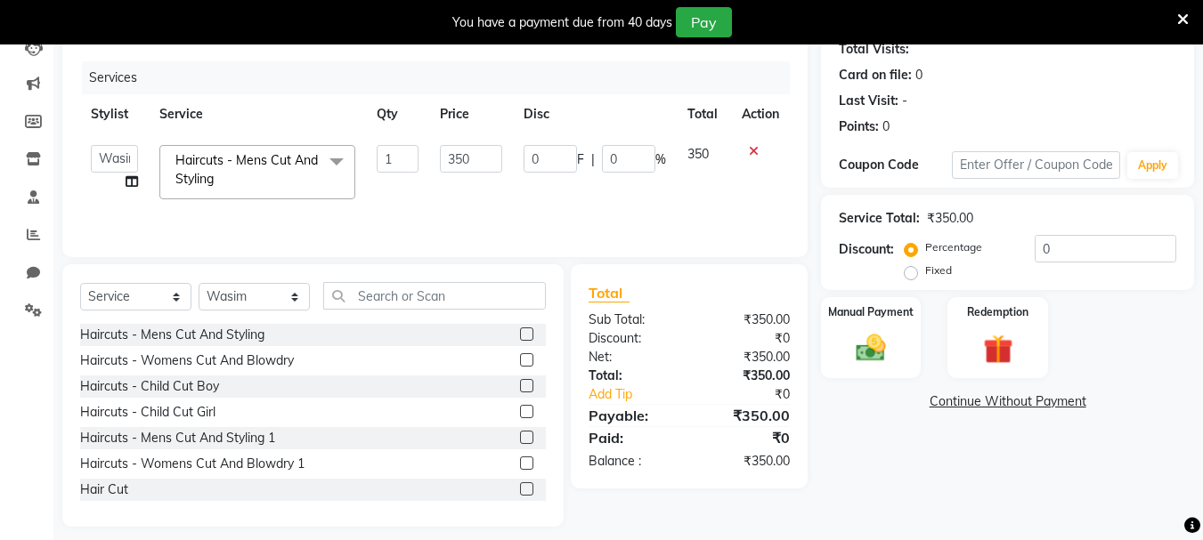
scroll to position [217, 0]
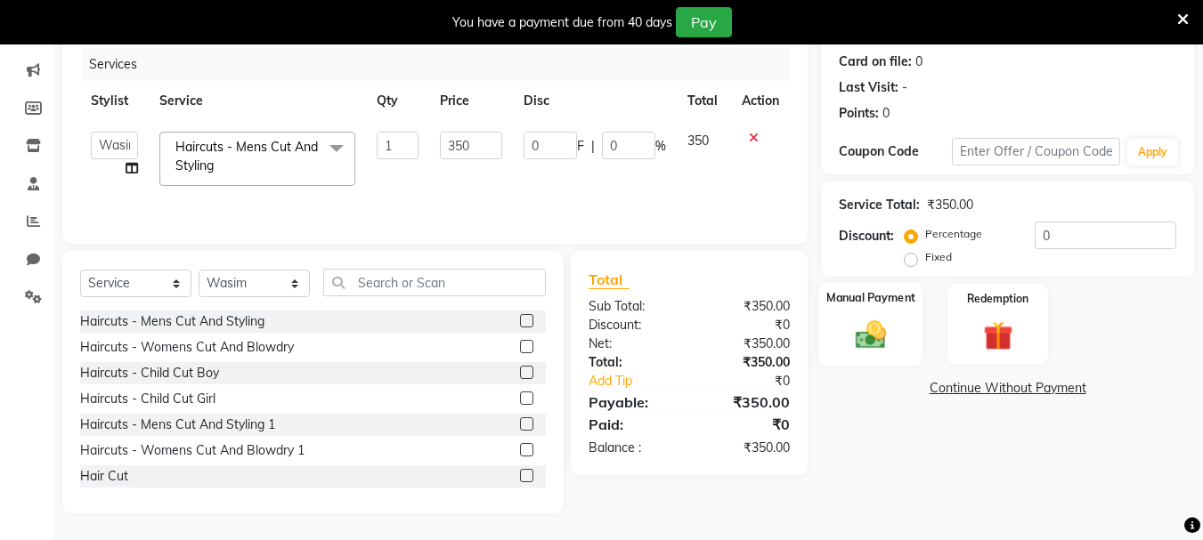
click at [865, 341] on img at bounding box center [871, 335] width 50 height 36
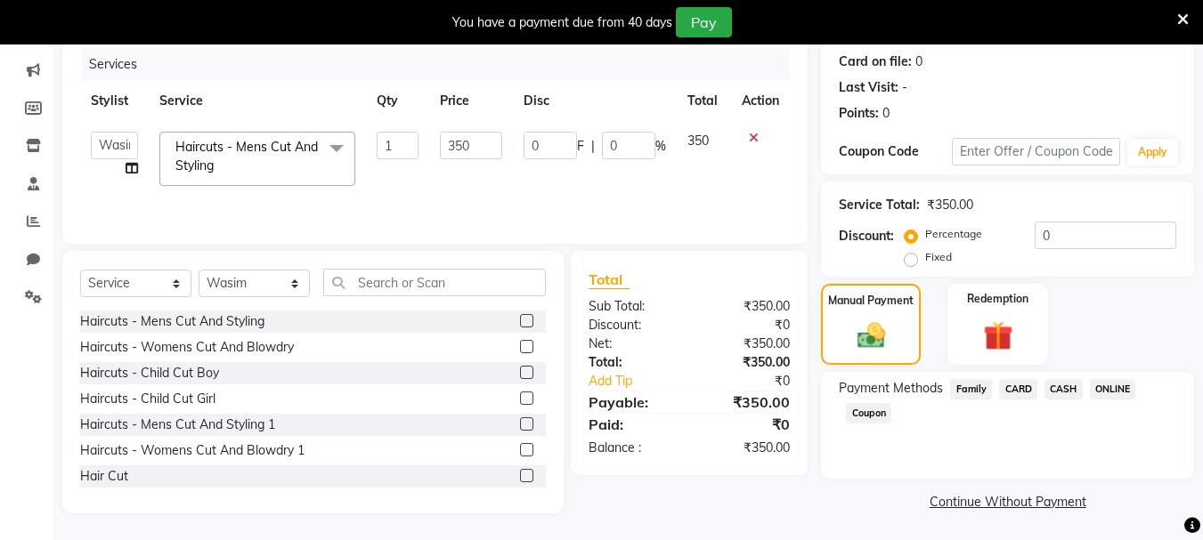
click at [1124, 385] on span "ONLINE" at bounding box center [1113, 389] width 46 height 20
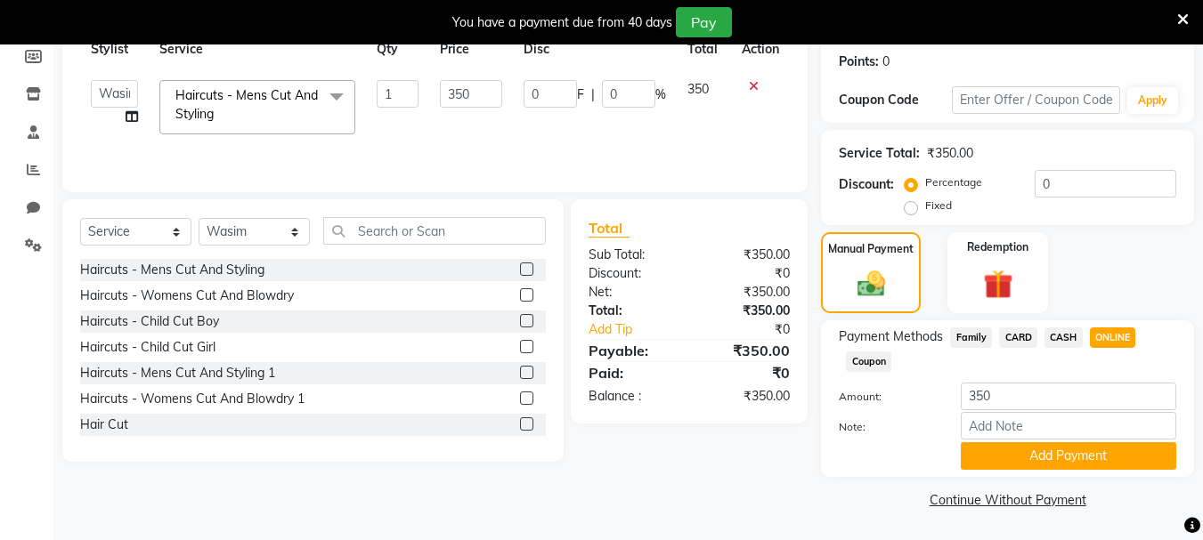
click at [1061, 443] on button "Add Payment" at bounding box center [1068, 457] width 215 height 28
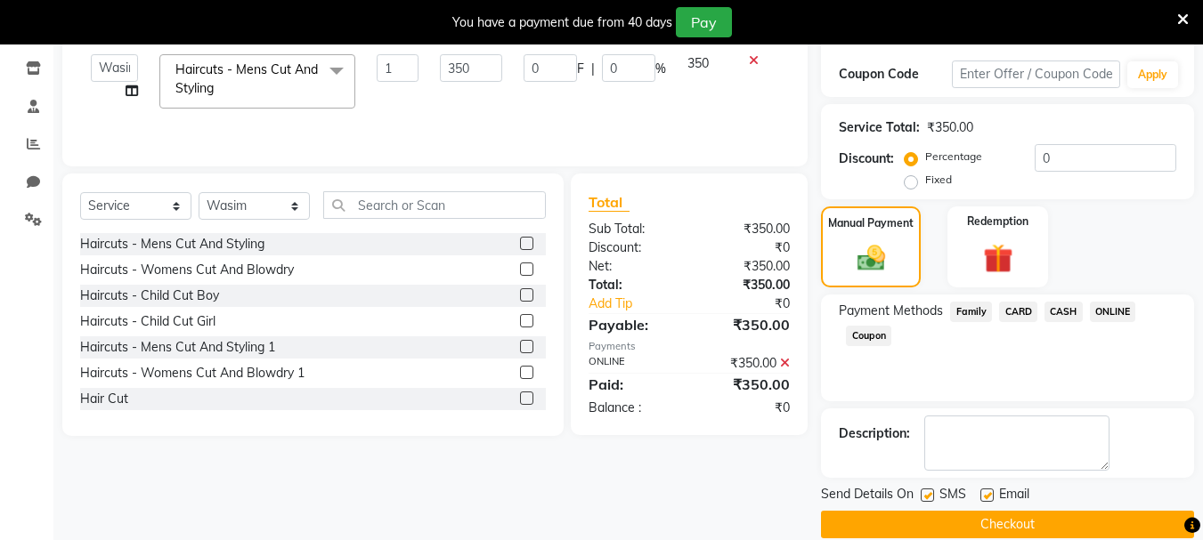
scroll to position [320, 0]
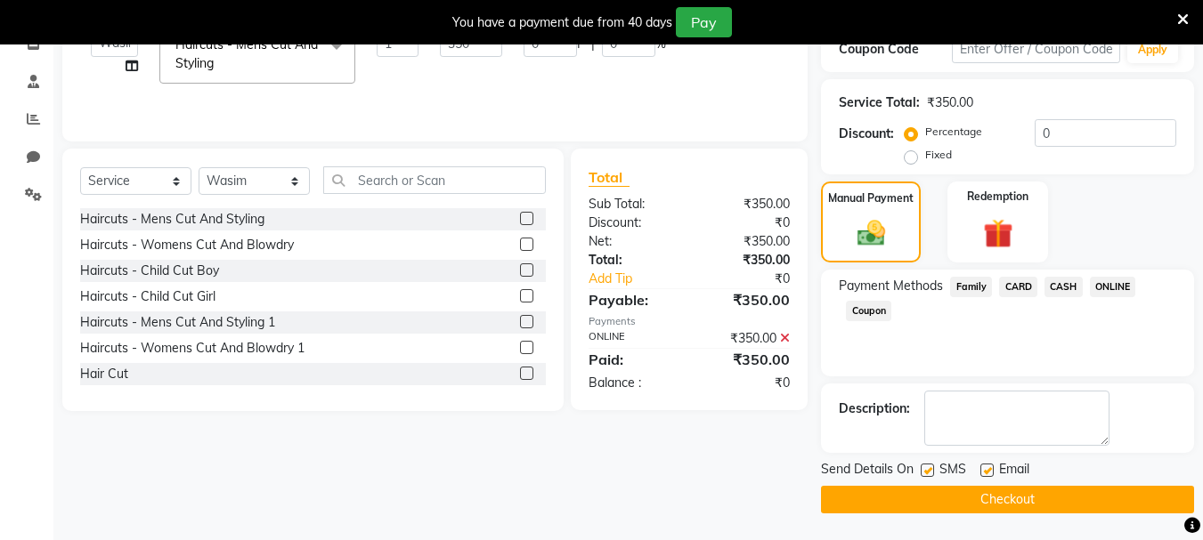
click at [1049, 503] on button "Checkout" at bounding box center [1007, 500] width 373 height 28
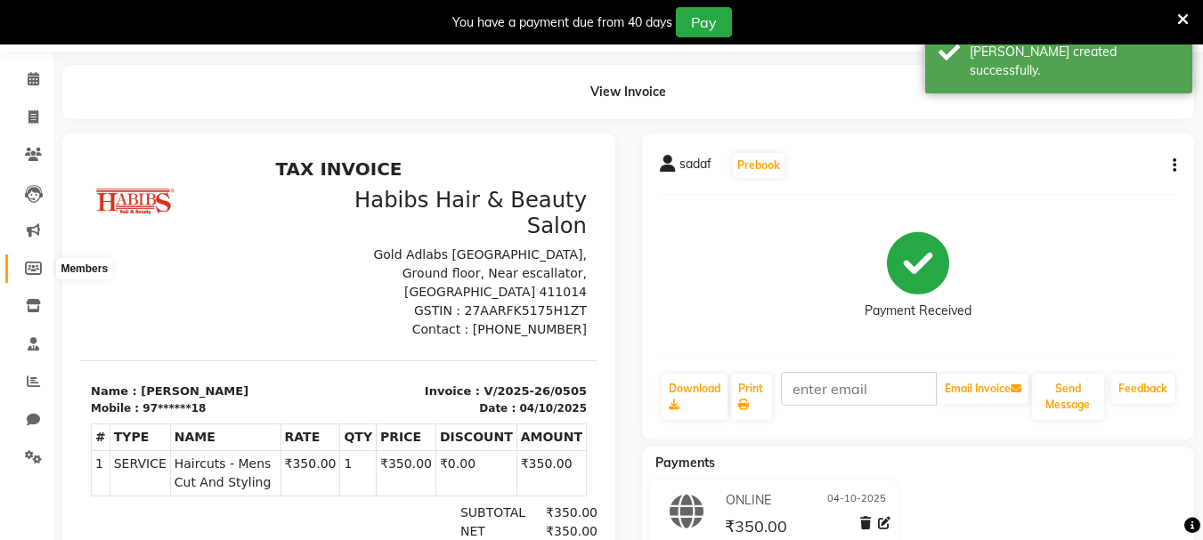
scroll to position [53, 0]
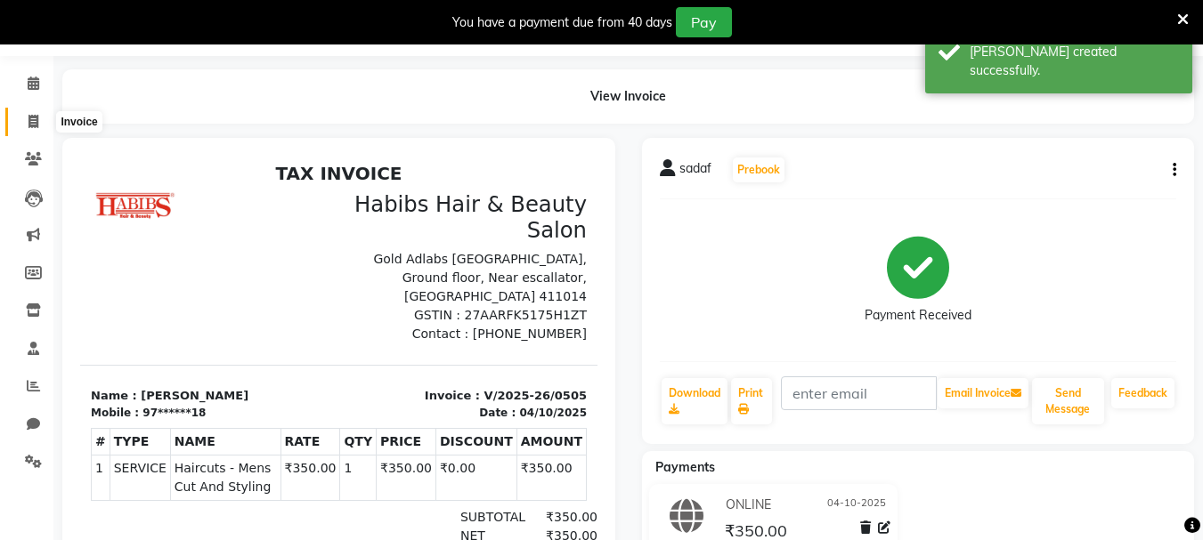
click at [38, 118] on icon at bounding box center [33, 121] width 10 height 13
select select "4842"
select select "service"
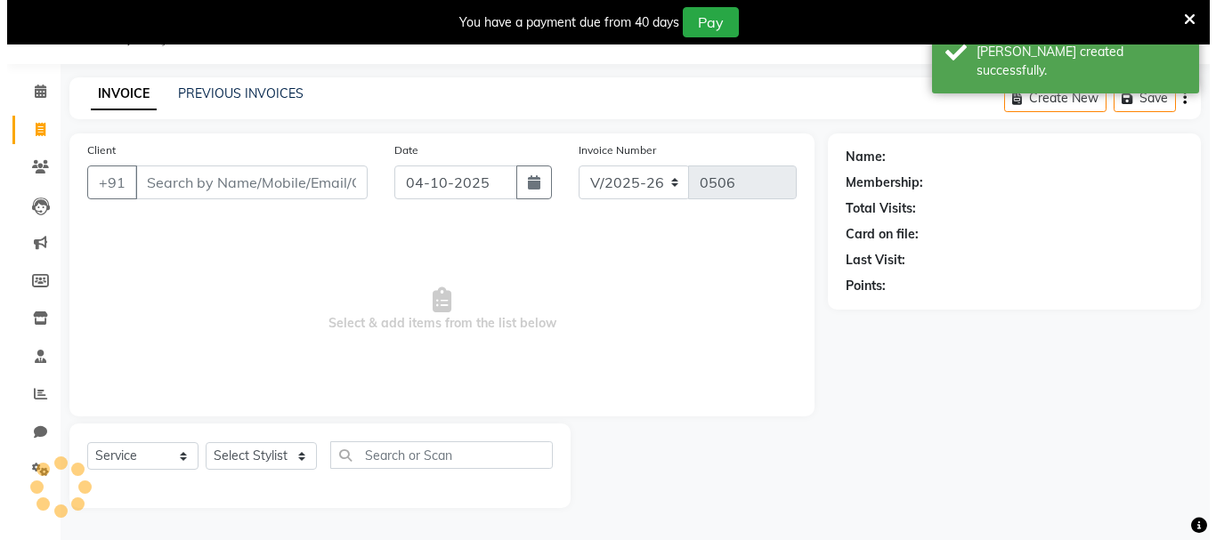
scroll to position [45, 0]
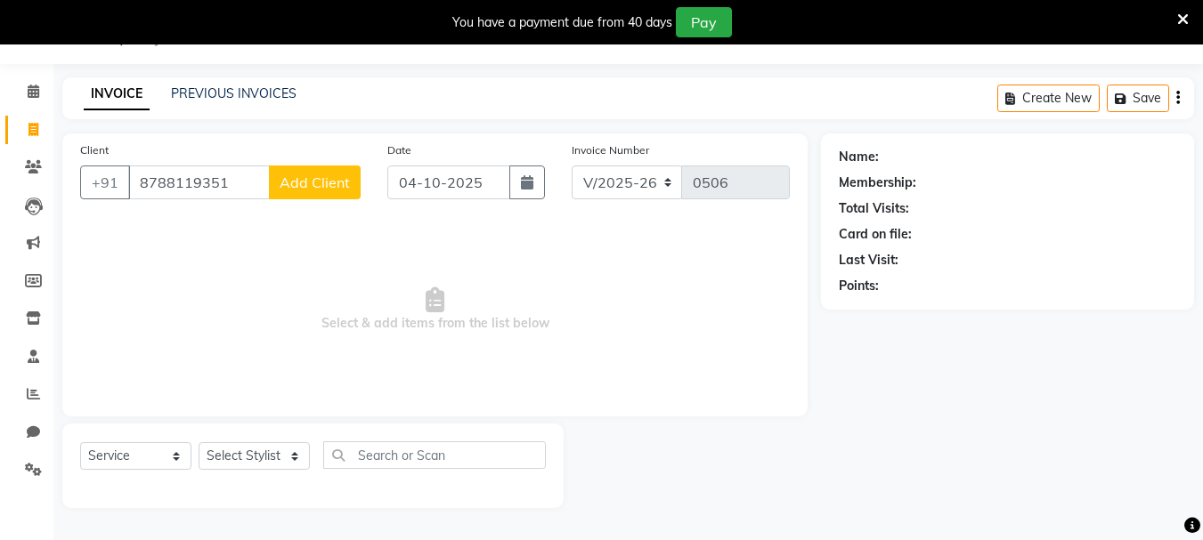
type input "8788119351"
click at [334, 193] on button "Add Client" at bounding box center [315, 183] width 92 height 34
select select "22"
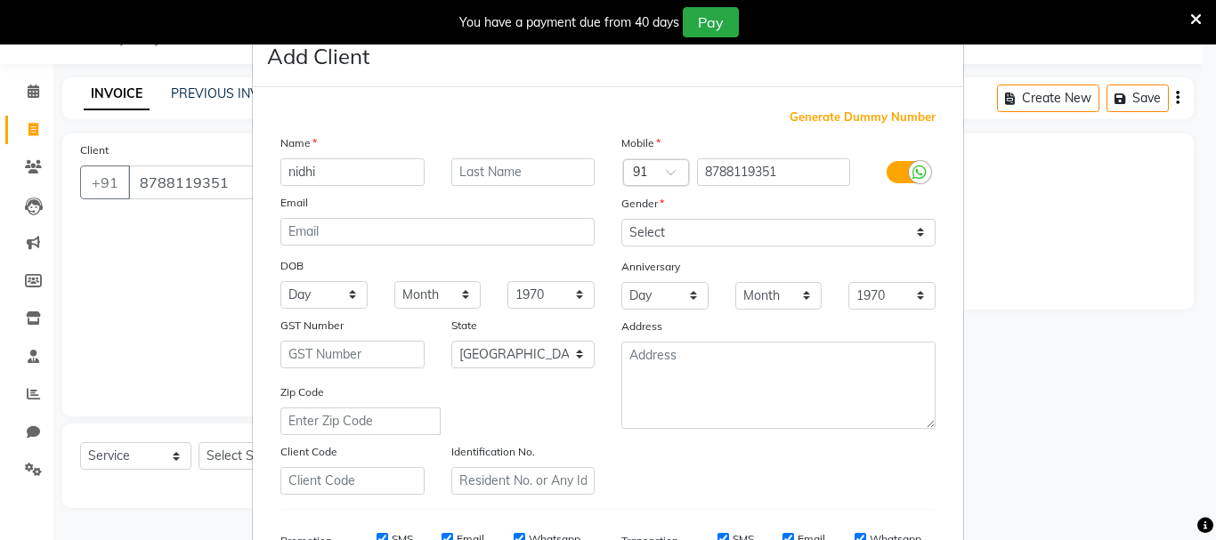
type input "nidhi"
click at [850, 231] on select "Select [DEMOGRAPHIC_DATA] [DEMOGRAPHIC_DATA] Other Prefer Not To Say" at bounding box center [778, 233] width 314 height 28
select select "[DEMOGRAPHIC_DATA]"
click at [621, 219] on select "Select [DEMOGRAPHIC_DATA] [DEMOGRAPHIC_DATA] Other Prefer Not To Say" at bounding box center [778, 233] width 314 height 28
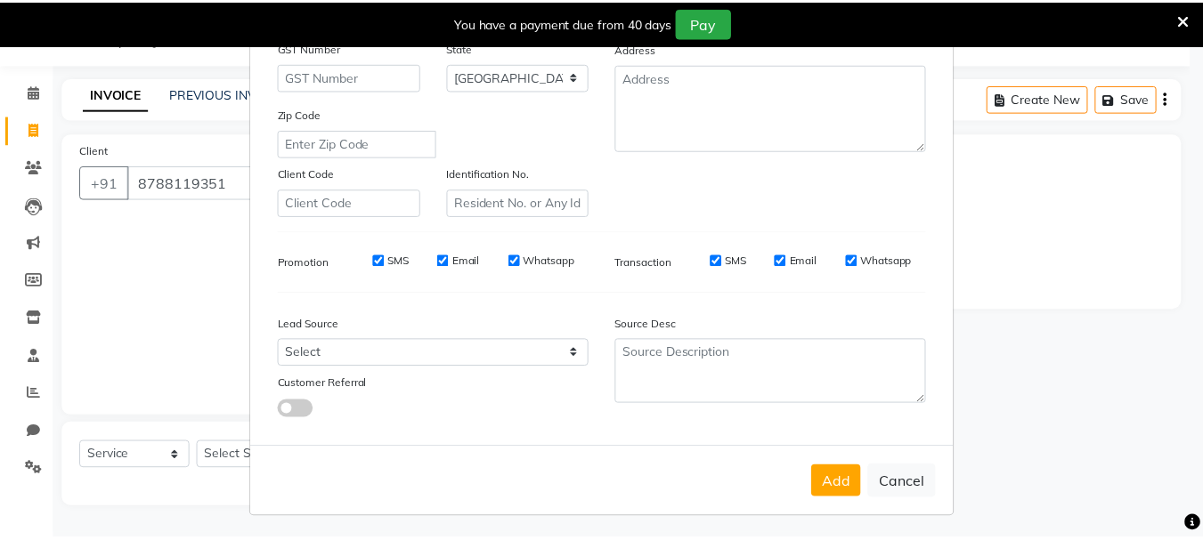
scroll to position [281, 0]
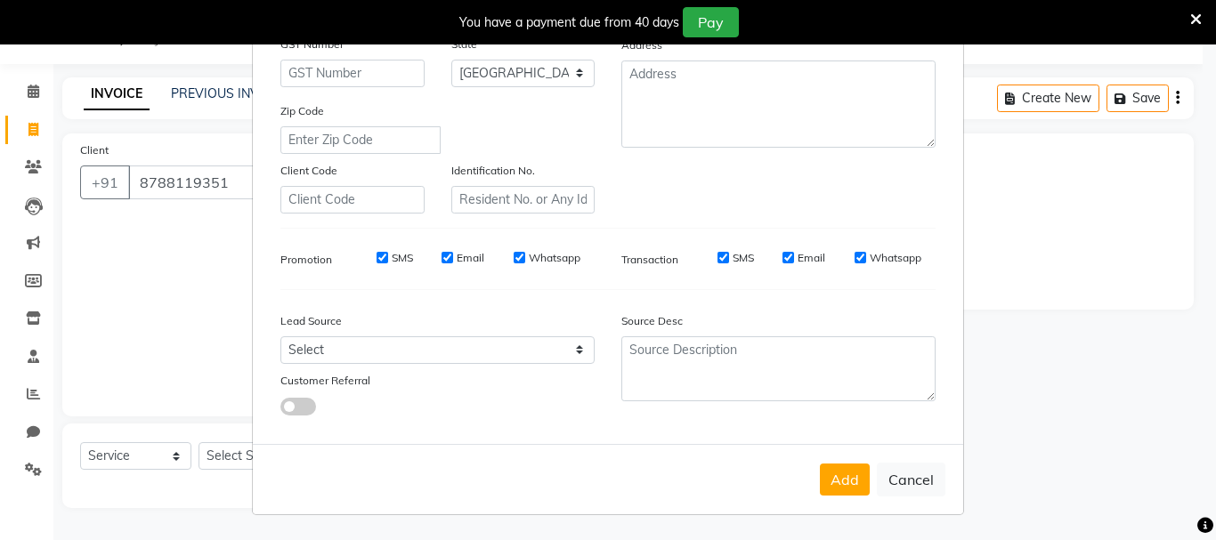
click at [841, 473] on button "Add" at bounding box center [845, 480] width 50 height 32
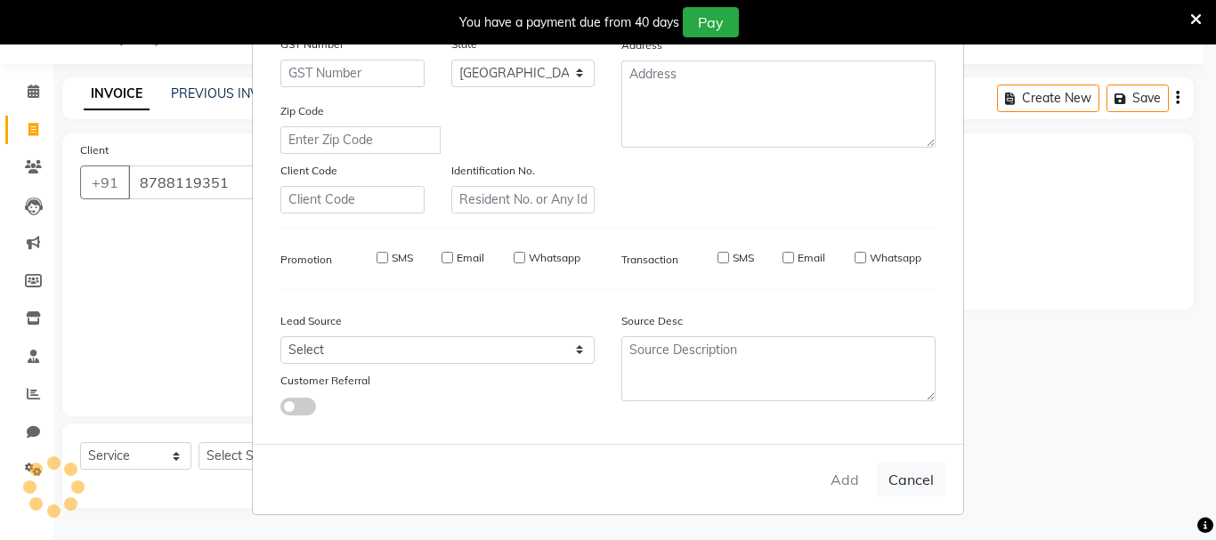
type input "87******51"
select select
select select "null"
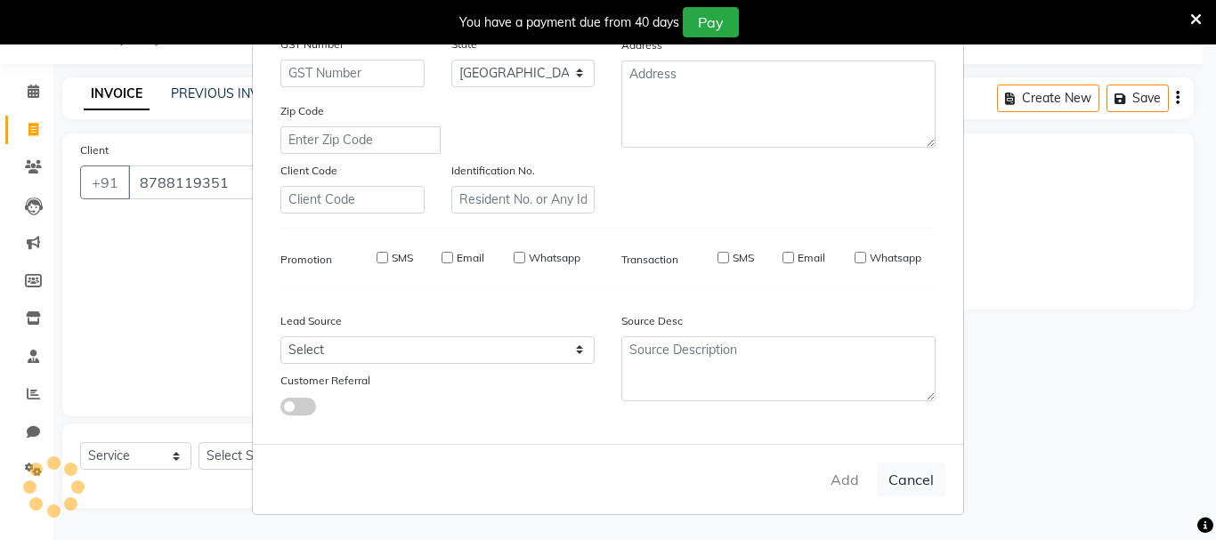
select select
checkbox input "false"
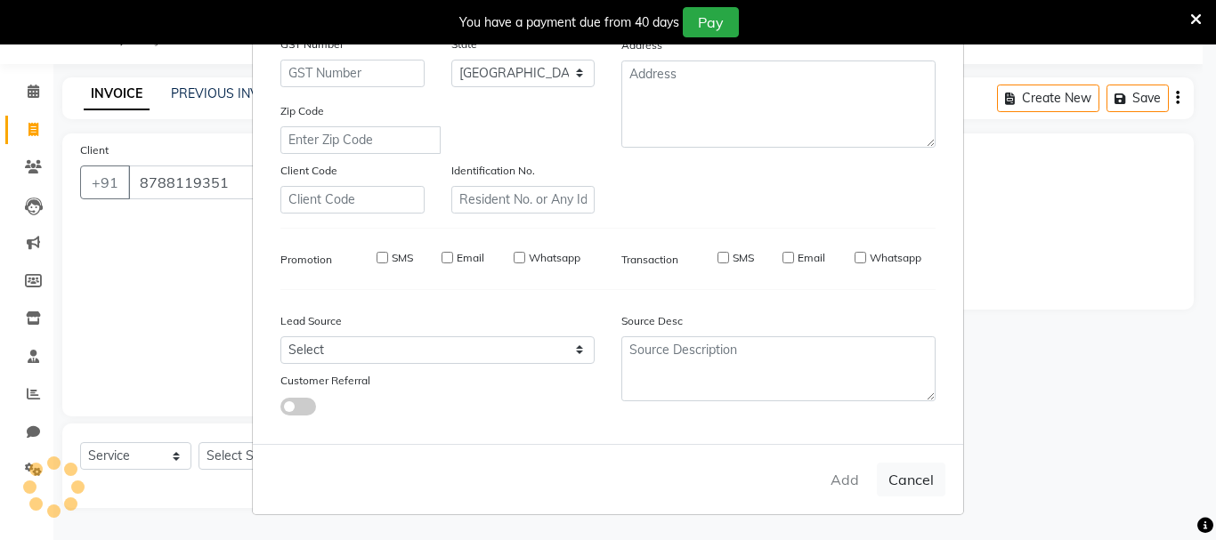
checkbox input "false"
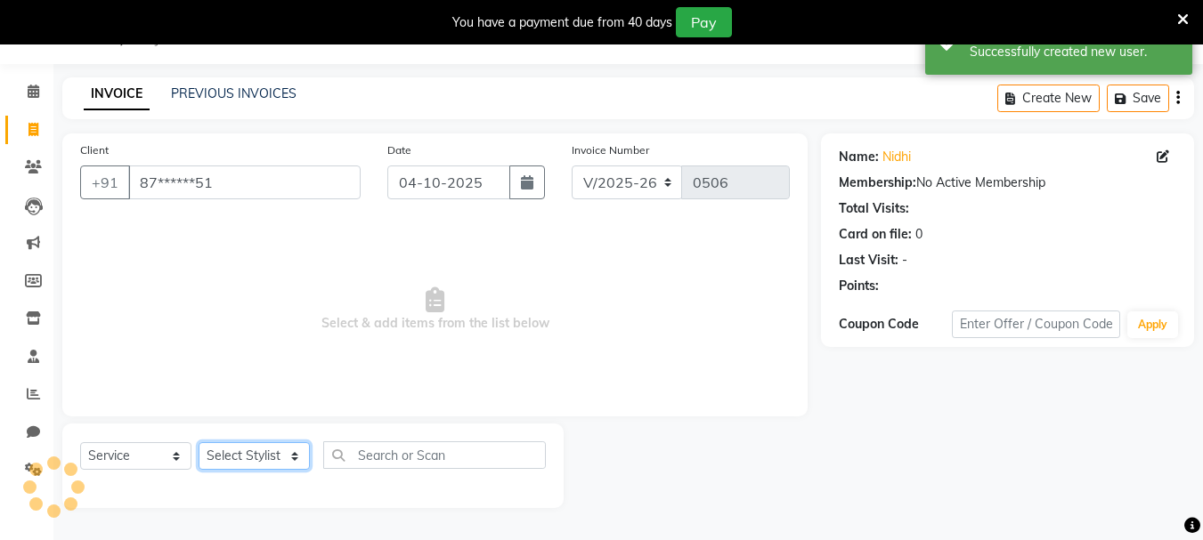
click at [278, 462] on select "Select Stylist asif Manager [PERSON_NAME] [PERSON_NAME] sajuddin [PERSON_NAME] …" at bounding box center [254, 457] width 111 height 28
select select "38005"
click at [199, 443] on select "Select Stylist asif Manager [PERSON_NAME] [PERSON_NAME] sajuddin [PERSON_NAME] …" at bounding box center [254, 457] width 111 height 28
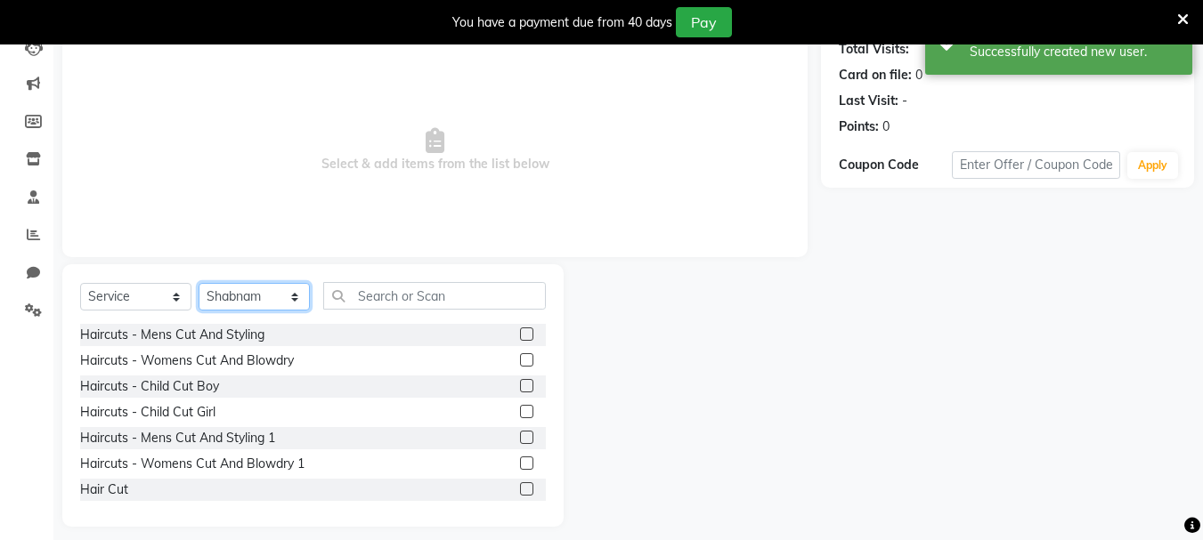
scroll to position [217, 0]
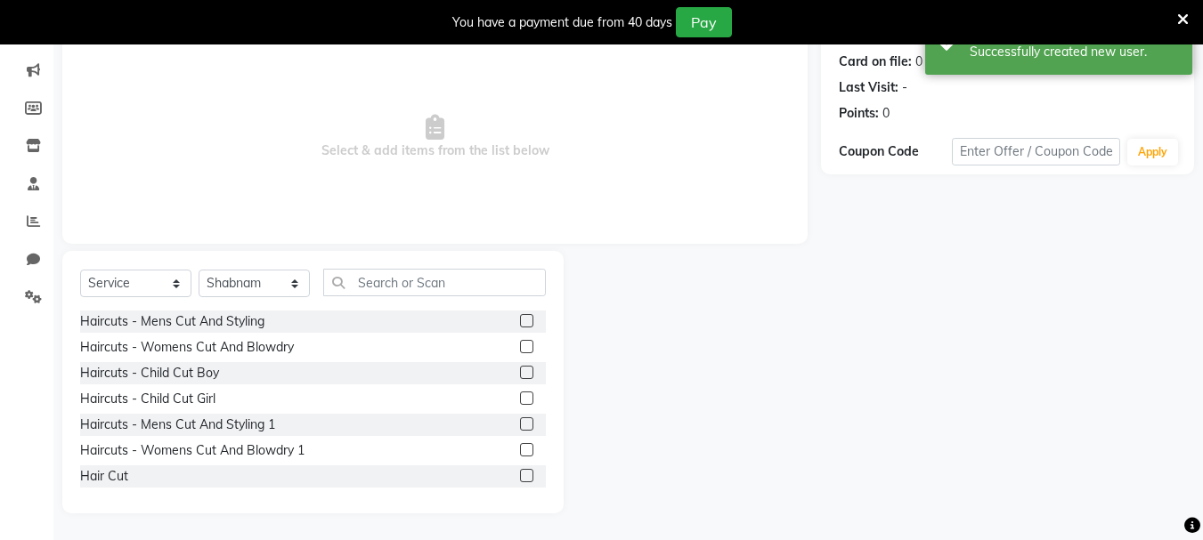
click at [520, 343] on label at bounding box center [526, 346] width 13 height 13
click at [520, 343] on input "checkbox" at bounding box center [526, 348] width 12 height 12
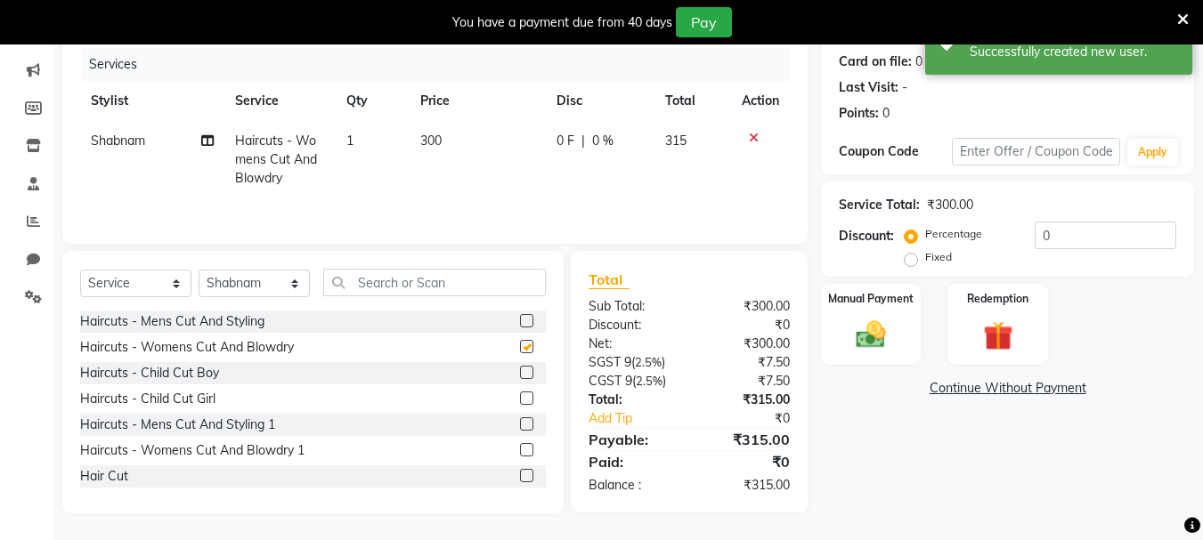
checkbox input "false"
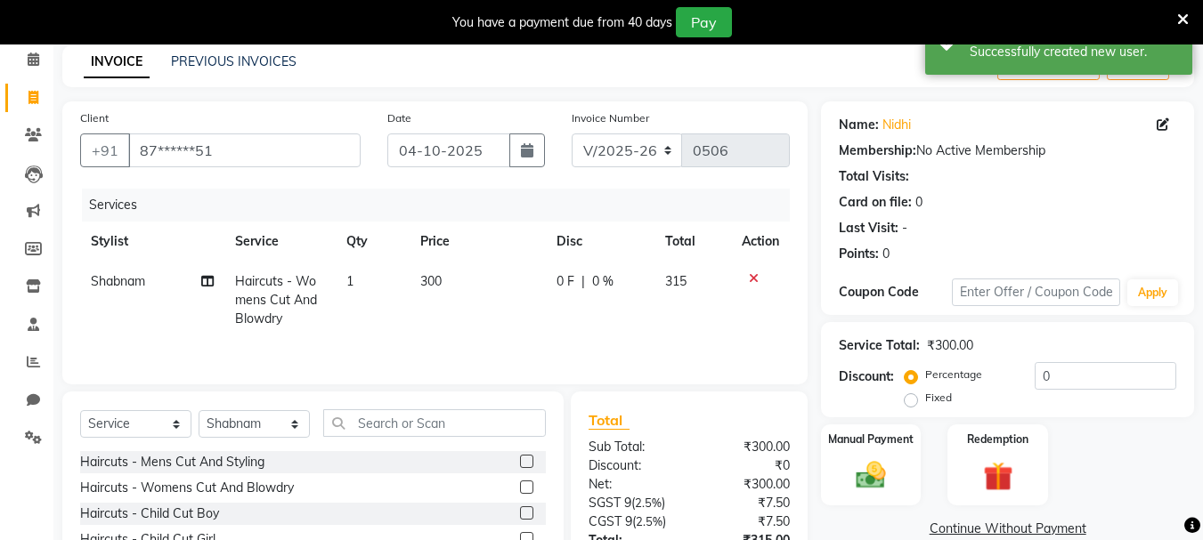
scroll to position [39, 0]
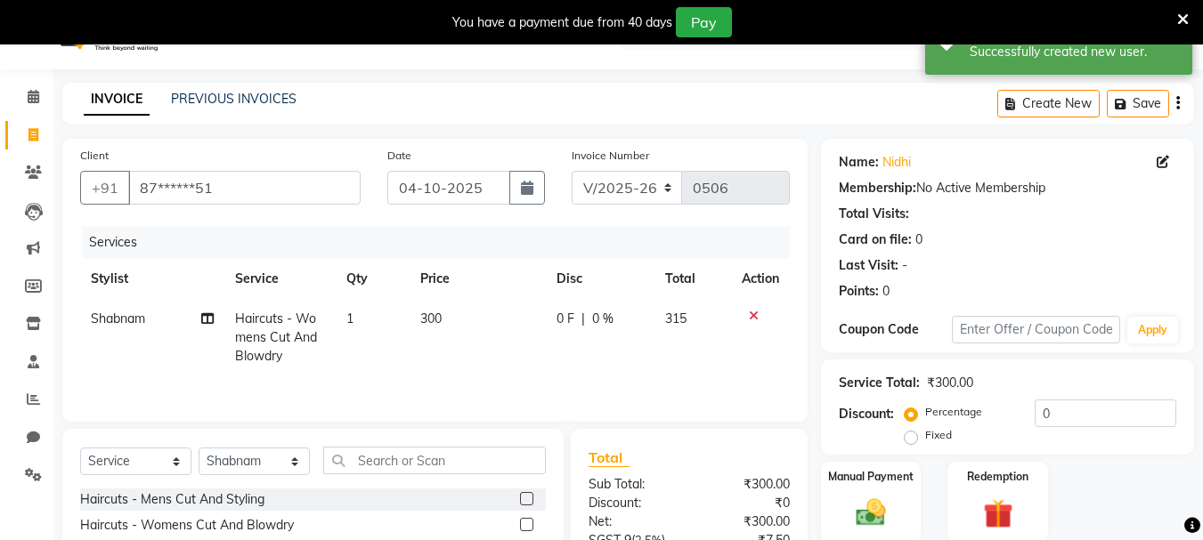
click at [482, 336] on td "300" at bounding box center [478, 337] width 136 height 77
select select "38005"
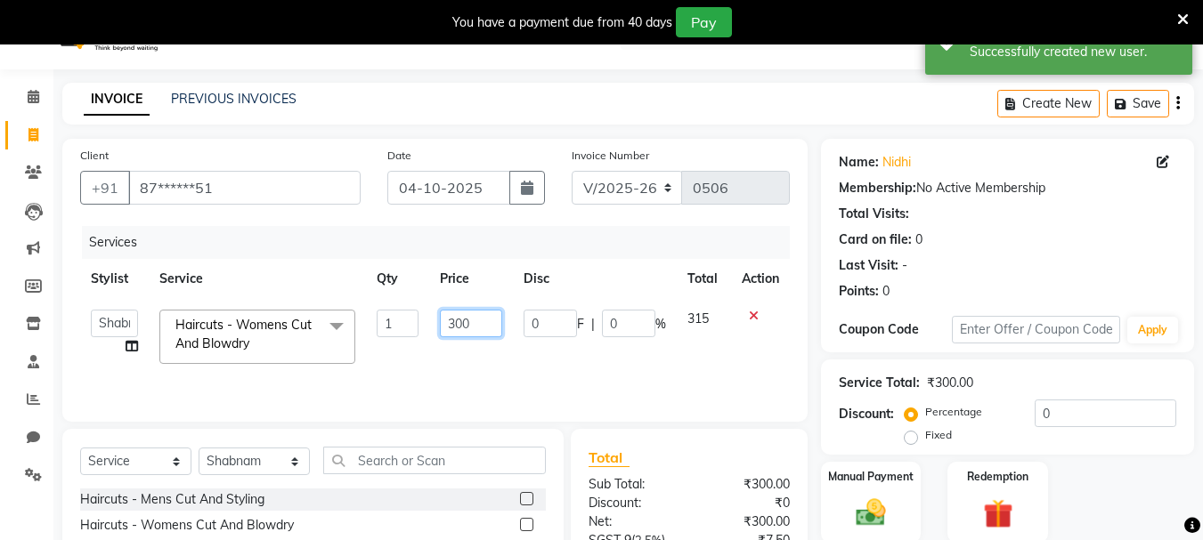
drag, startPoint x: 486, startPoint y: 331, endPoint x: 376, endPoint y: 317, distance: 111.3
click at [376, 317] on tr "asif Manager [PERSON_NAME] [PERSON_NAME] [PERSON_NAME] [PERSON_NAME] Haircuts -…" at bounding box center [435, 337] width 710 height 76
type input "350"
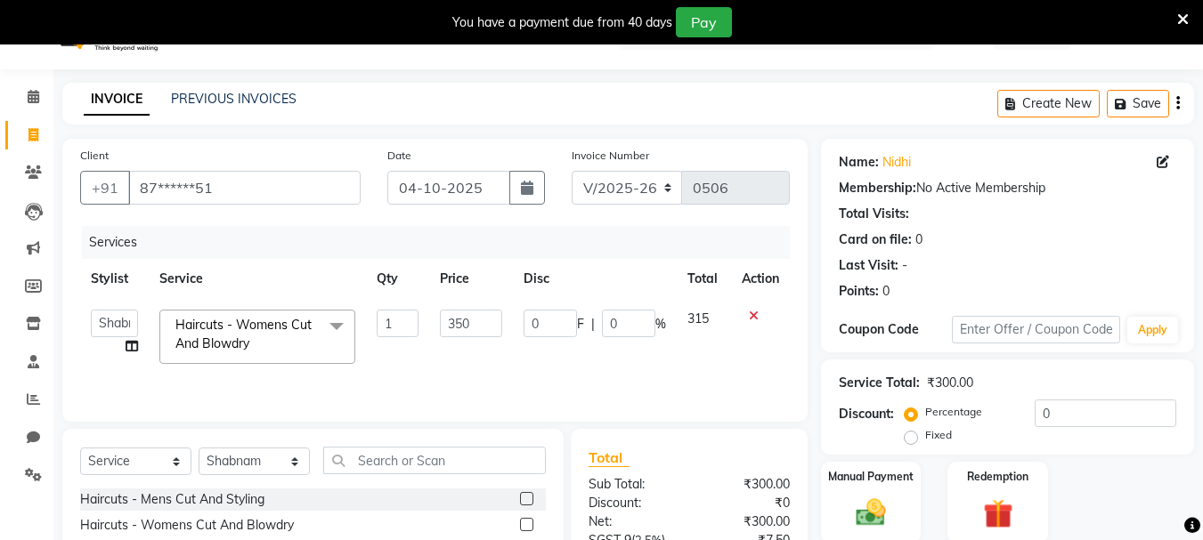
click at [503, 367] on td "350" at bounding box center [470, 337] width 83 height 76
select select "38005"
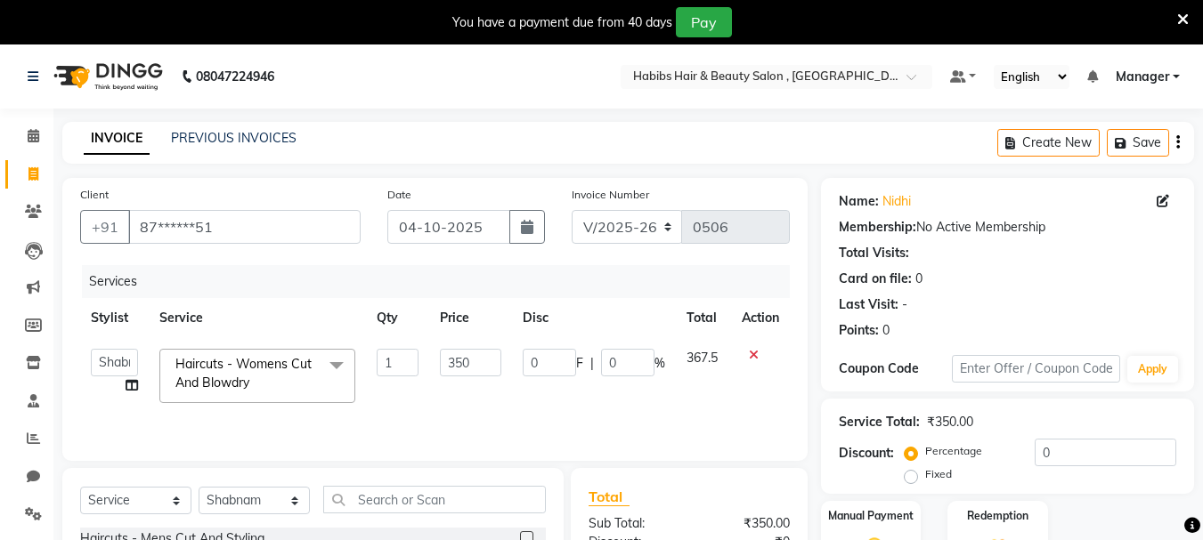
click at [1177, 142] on icon "button" at bounding box center [1178, 142] width 4 height 1
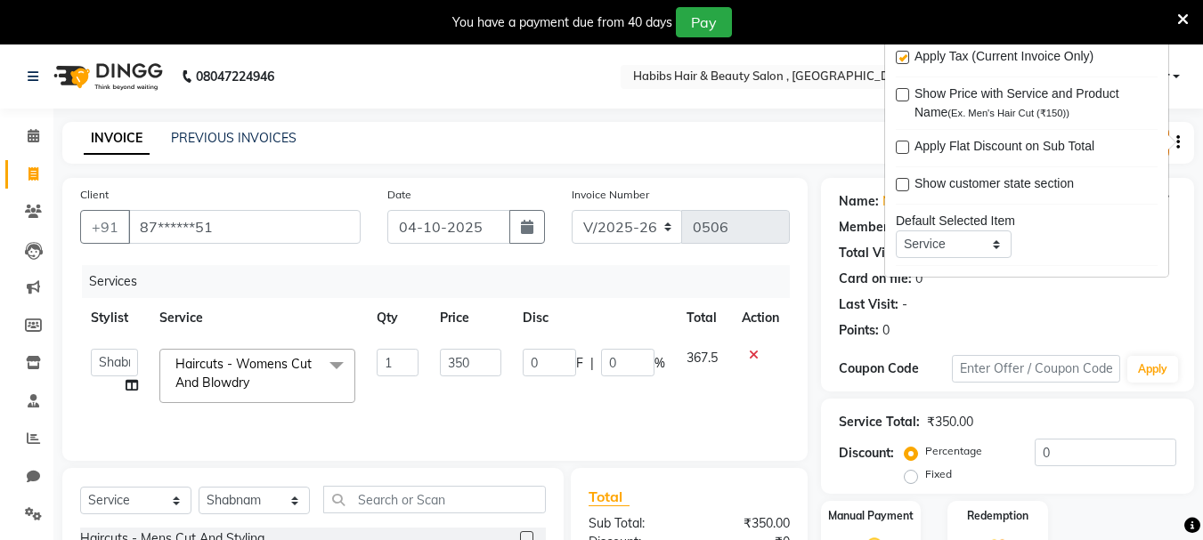
click at [904, 52] on label at bounding box center [902, 57] width 13 height 13
click at [904, 53] on input "checkbox" at bounding box center [902, 59] width 12 height 12
checkbox input "false"
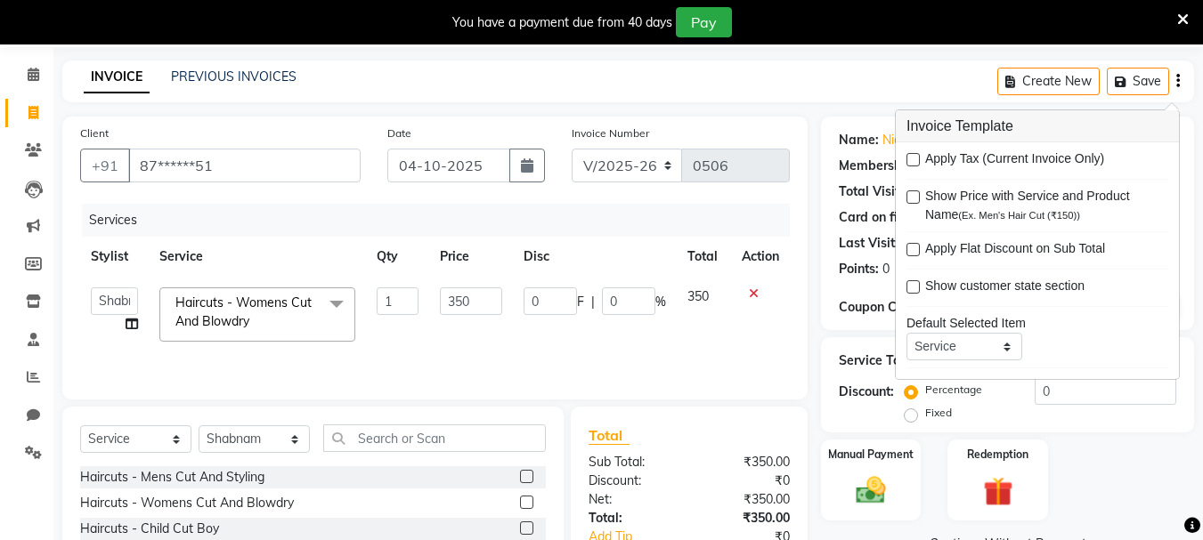
scroll to position [217, 0]
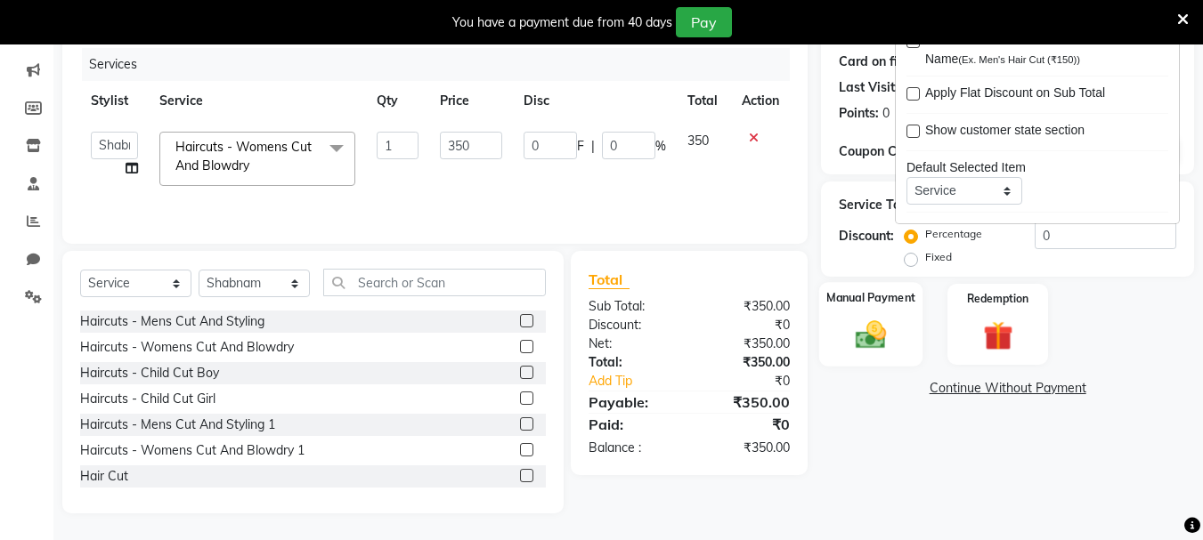
click at [890, 297] on label "Manual Payment" at bounding box center [870, 297] width 89 height 17
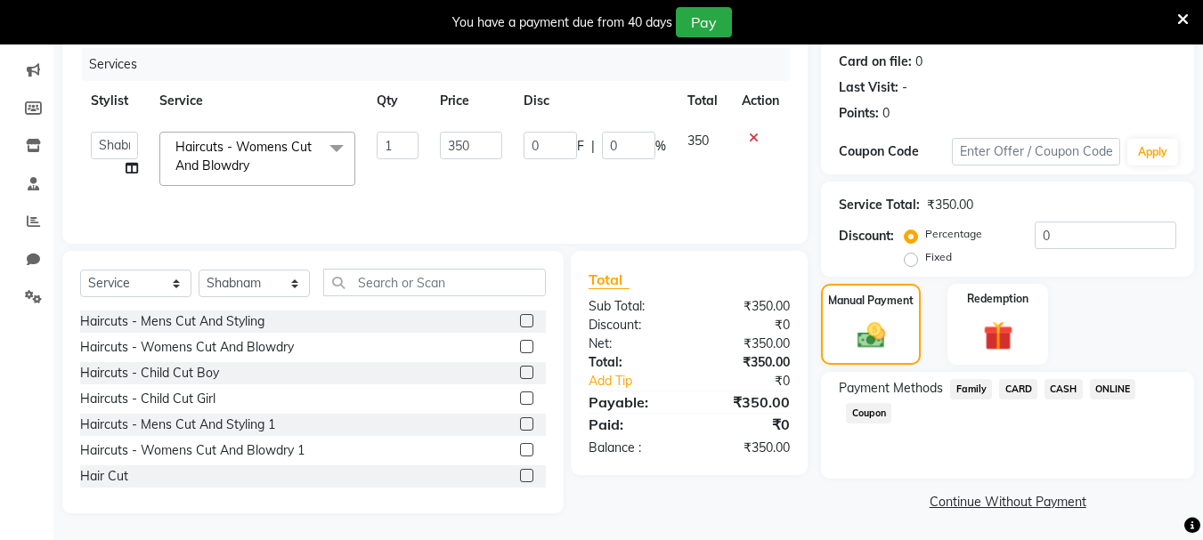
click at [1107, 393] on span "ONLINE" at bounding box center [1113, 389] width 46 height 20
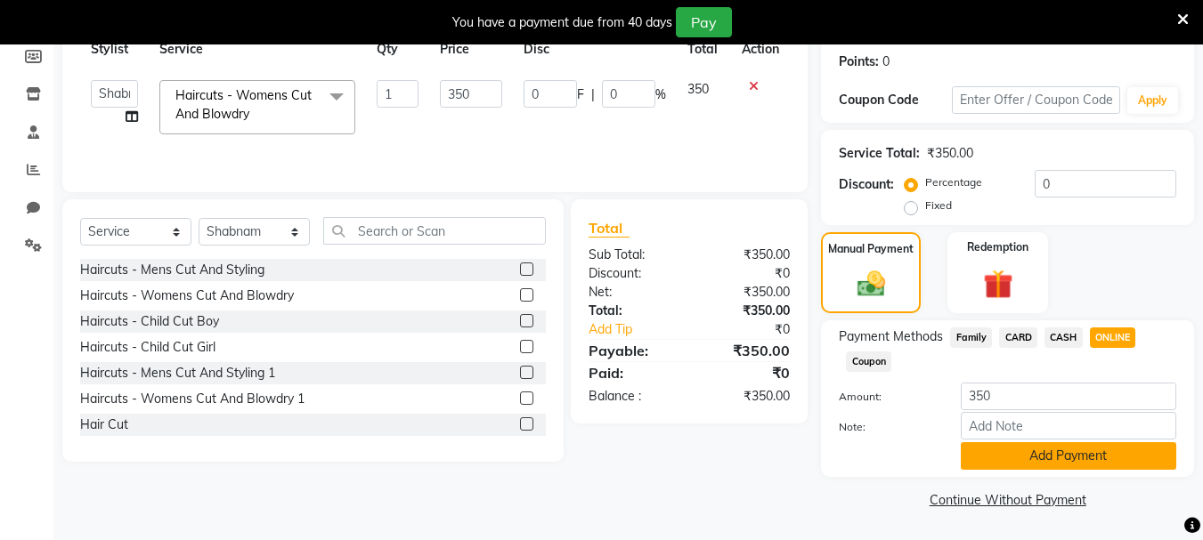
click at [1098, 457] on button "Add Payment" at bounding box center [1068, 457] width 215 height 28
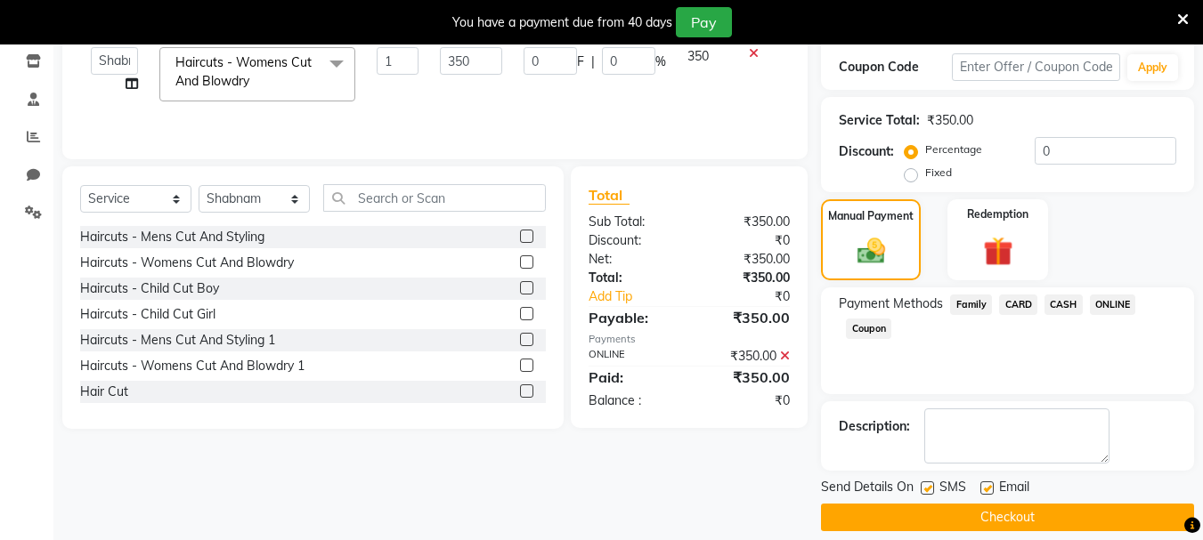
scroll to position [320, 0]
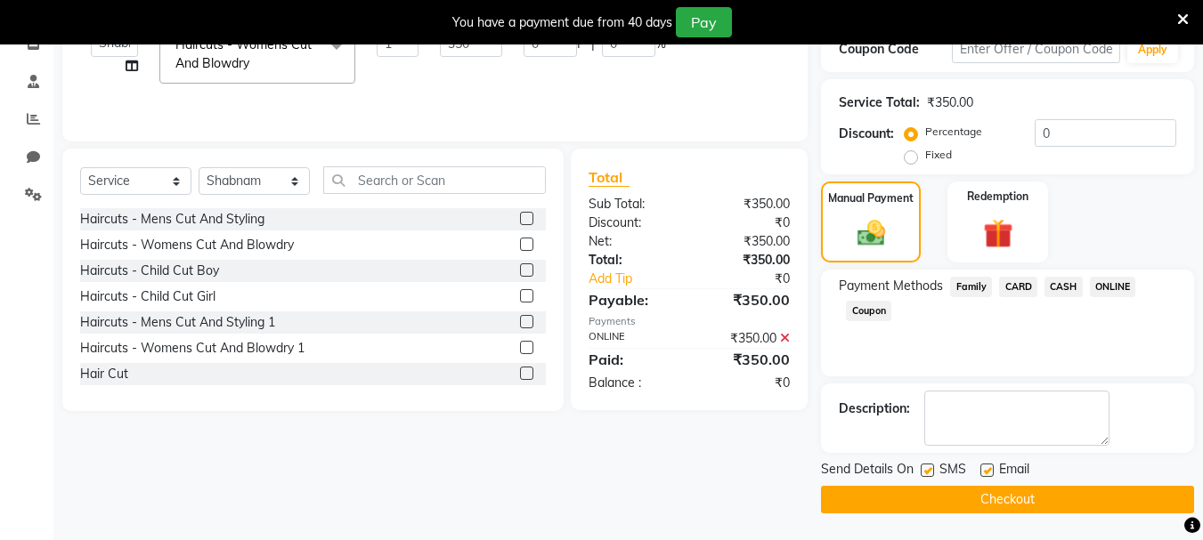
click at [1068, 501] on button "Checkout" at bounding box center [1007, 500] width 373 height 28
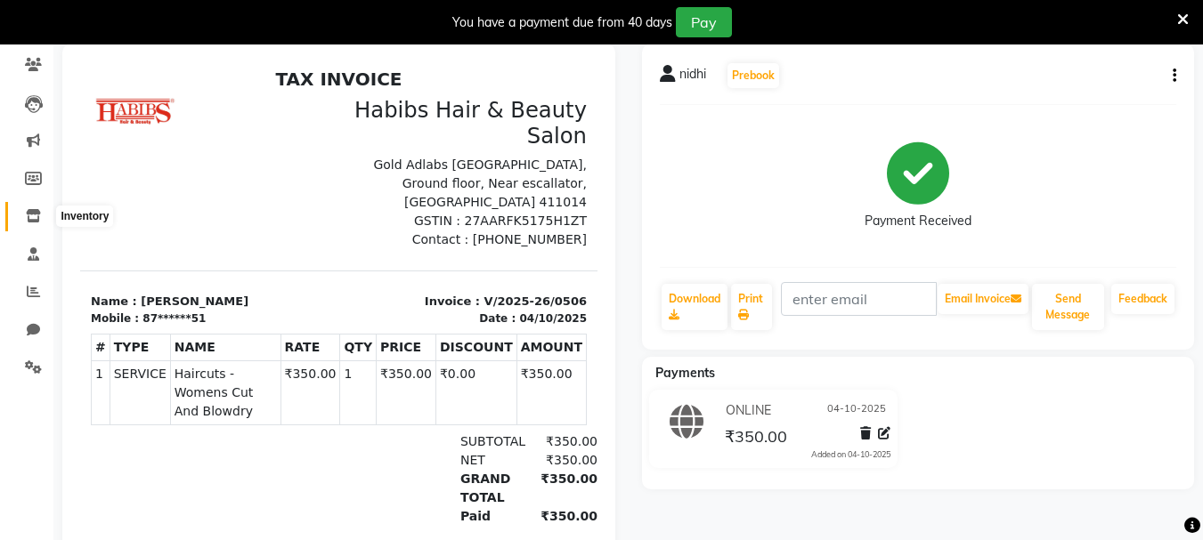
scroll to position [53, 0]
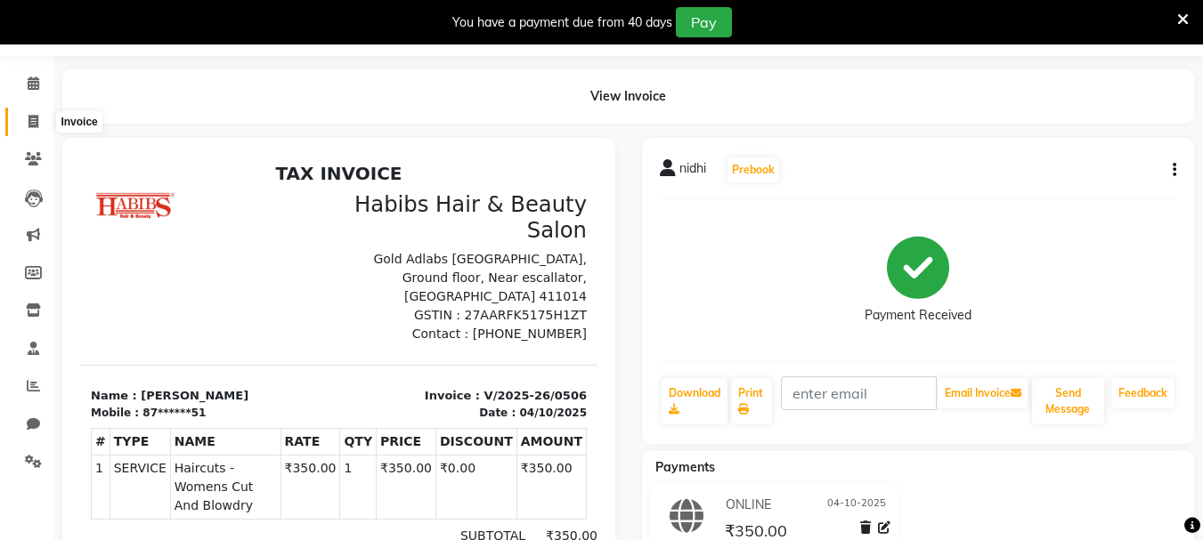
click at [32, 124] on icon at bounding box center [33, 121] width 10 height 13
select select "service"
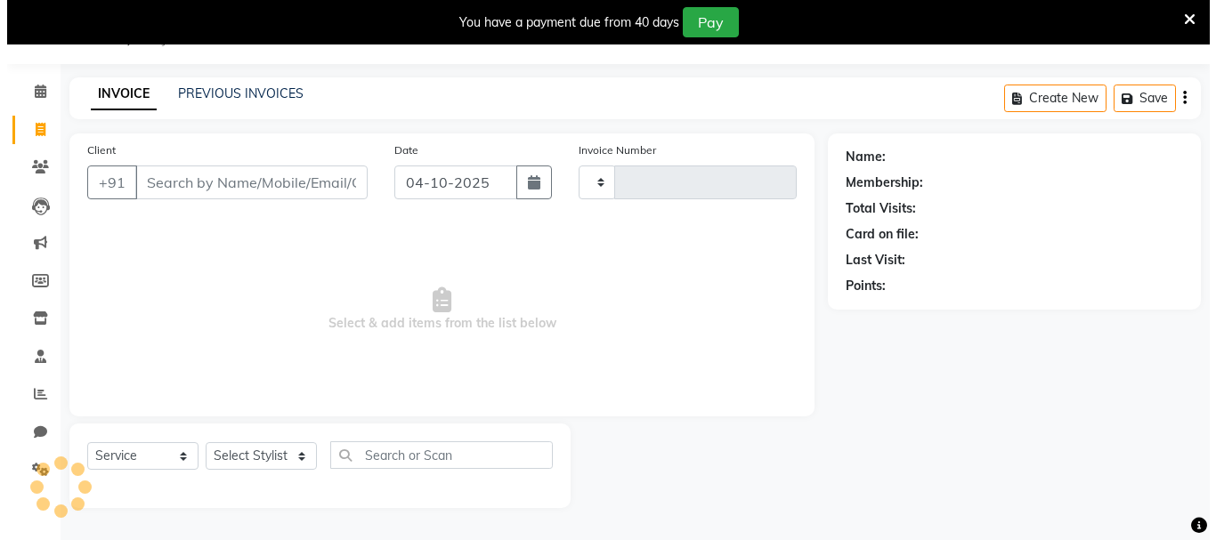
scroll to position [45, 0]
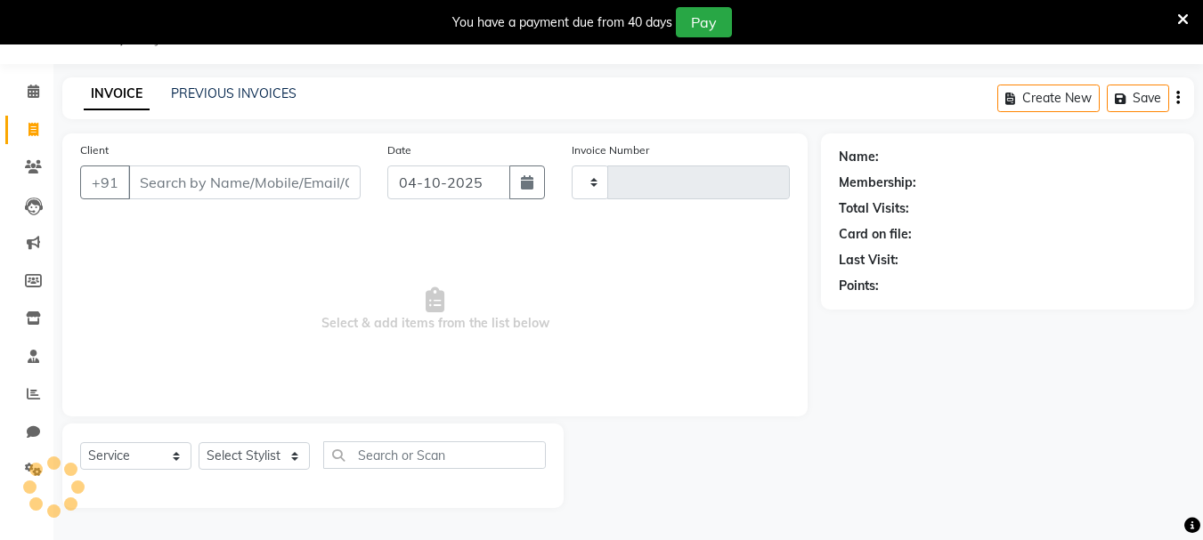
type input "0507"
select select "4842"
type input "9"
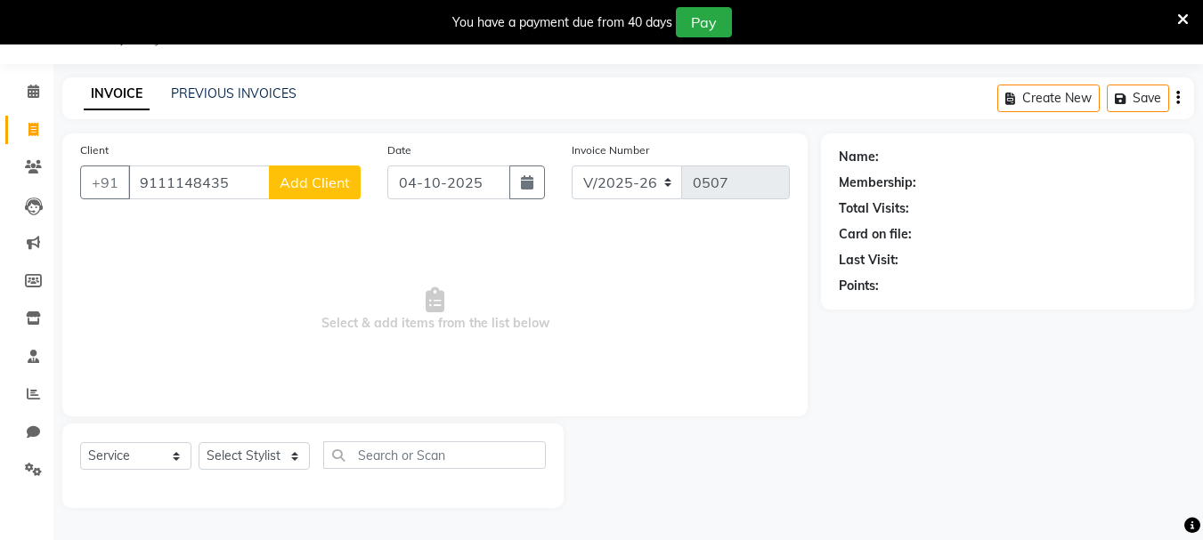
type input "9111148435"
click at [313, 183] on button "Add Client" at bounding box center [315, 183] width 92 height 34
select select "22"
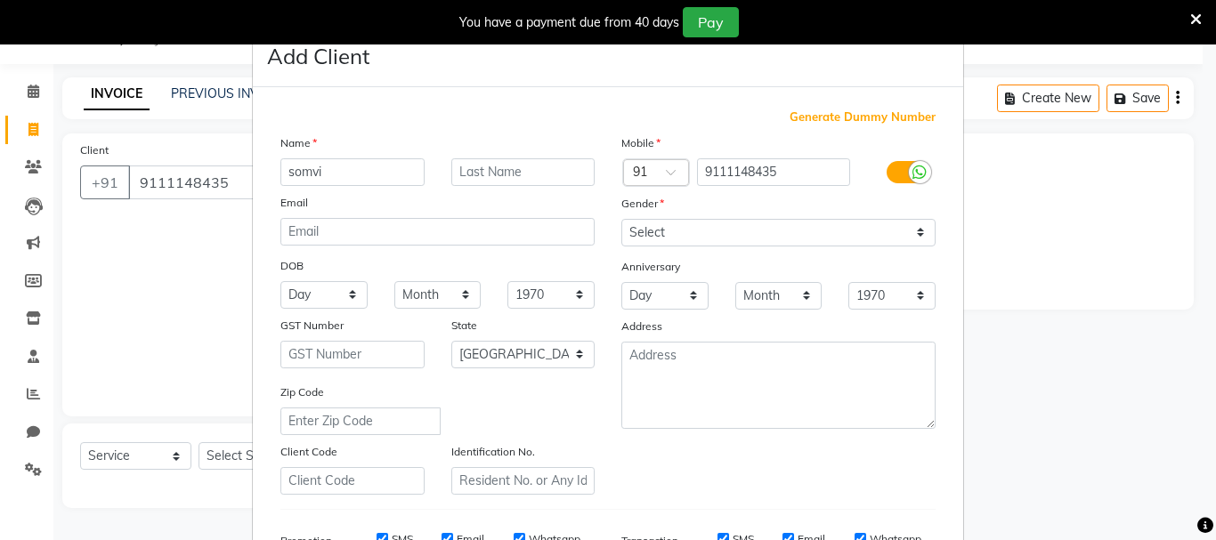
type input "somvi"
click at [890, 237] on select "Select [DEMOGRAPHIC_DATA] [DEMOGRAPHIC_DATA] Other Prefer Not To Say" at bounding box center [778, 233] width 314 height 28
select select "[DEMOGRAPHIC_DATA]"
click at [621, 219] on select "Select [DEMOGRAPHIC_DATA] [DEMOGRAPHIC_DATA] Other Prefer Not To Say" at bounding box center [778, 233] width 314 height 28
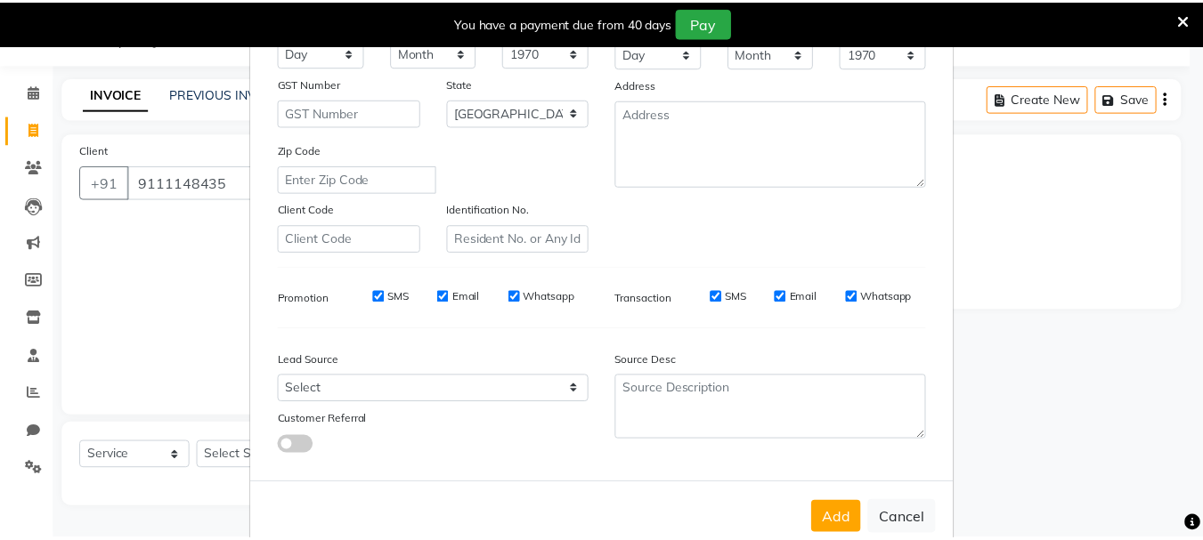
scroll to position [281, 0]
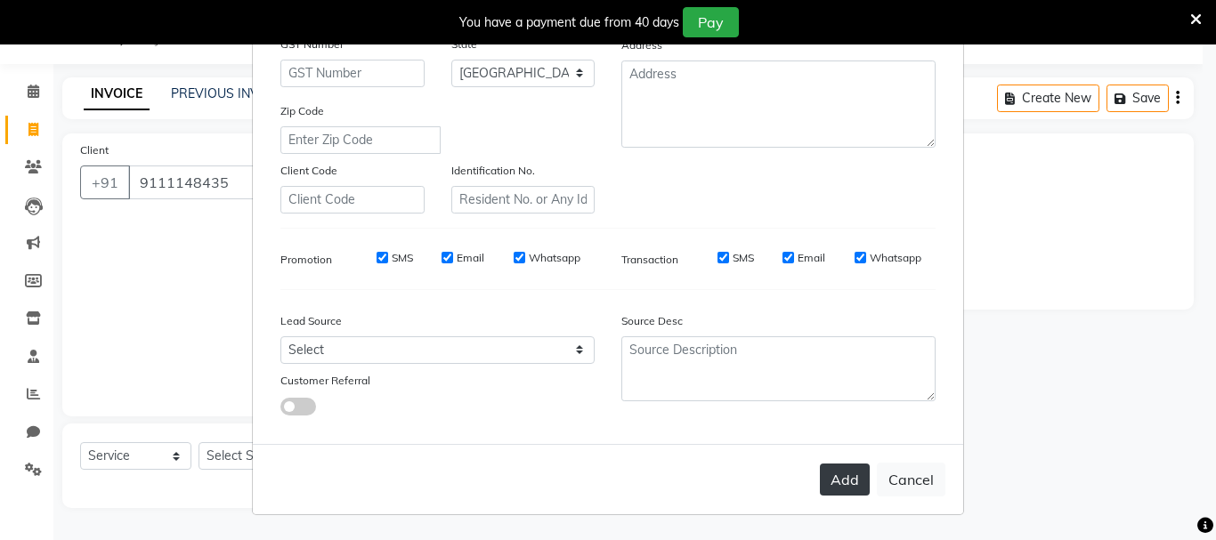
click at [836, 479] on button "Add" at bounding box center [845, 480] width 50 height 32
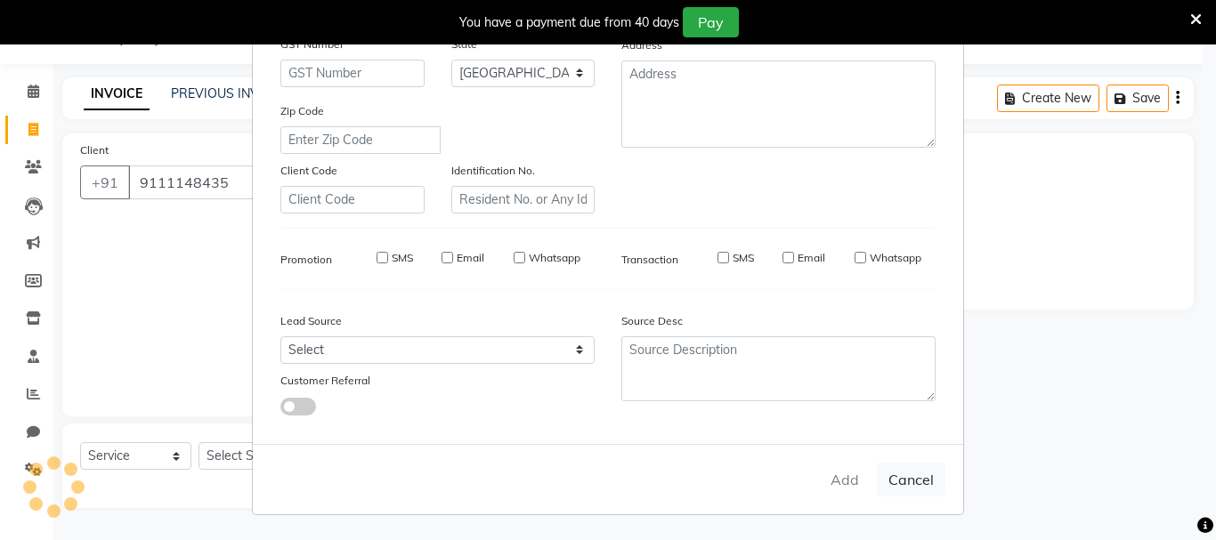
type input "91******35"
select select
select select "null"
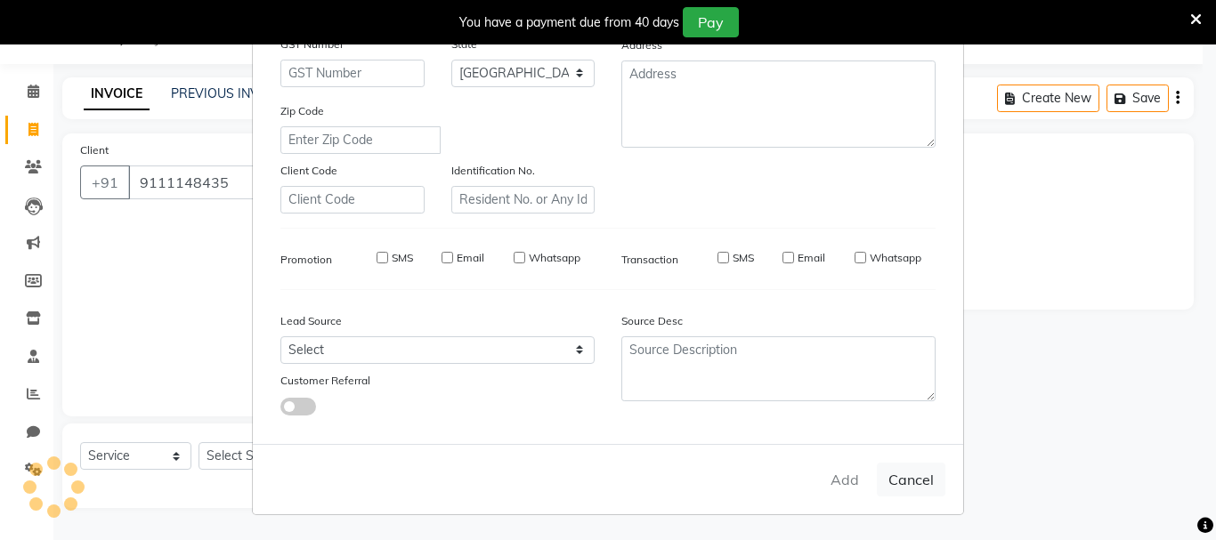
select select
checkbox input "false"
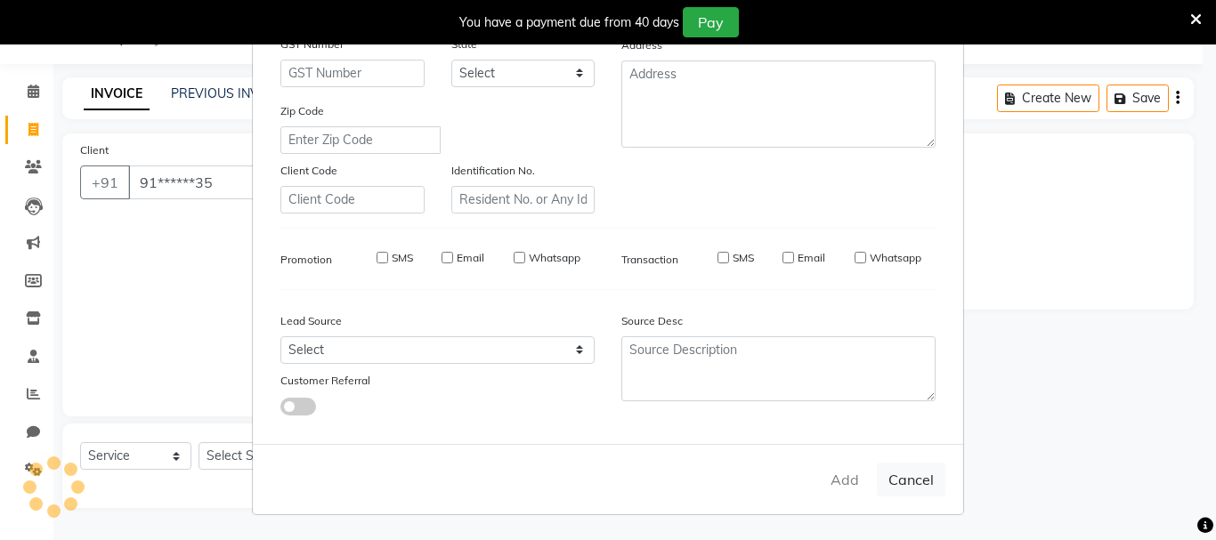
checkbox input "false"
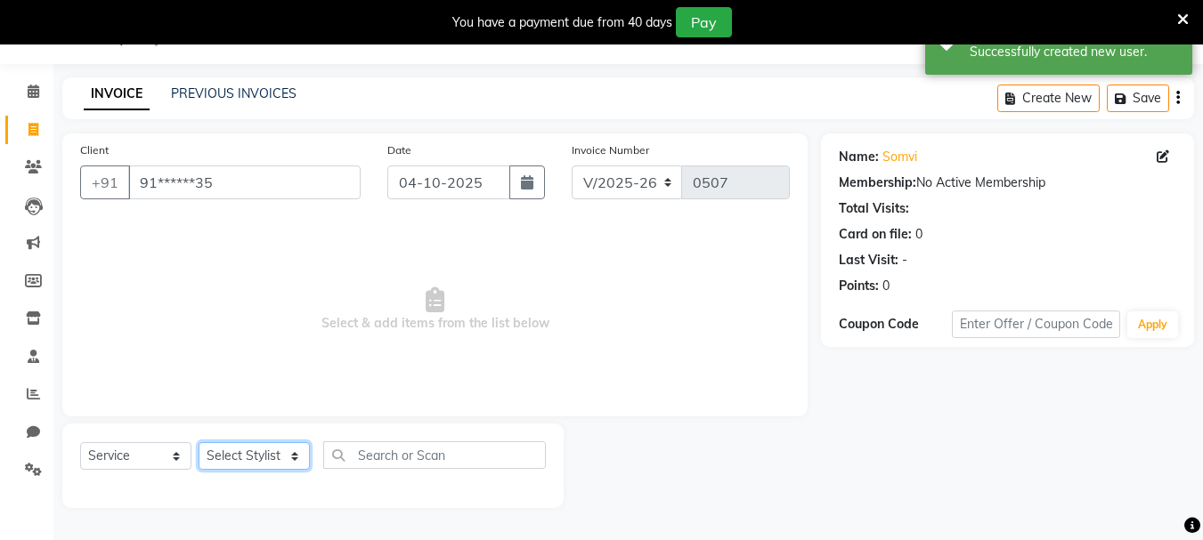
click at [225, 449] on select "Select Stylist asif Manager [PERSON_NAME] [PERSON_NAME] sajuddin [PERSON_NAME] …" at bounding box center [254, 457] width 111 height 28
select select "30050"
click at [199, 443] on select "Select Stylist asif Manager [PERSON_NAME] [PERSON_NAME] sajuddin [PERSON_NAME] …" at bounding box center [254, 457] width 111 height 28
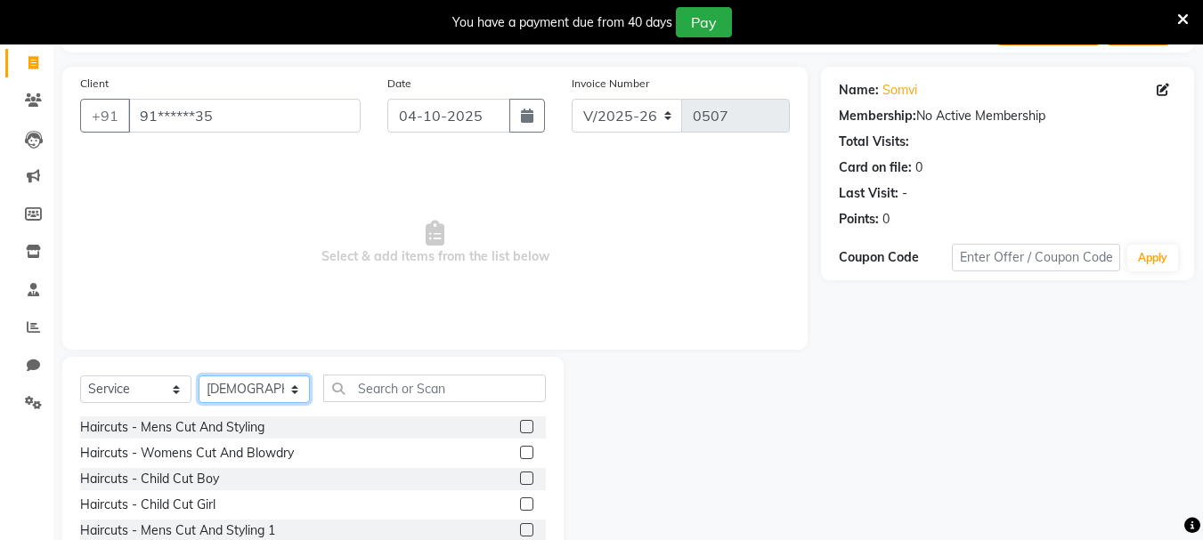
scroll to position [217, 0]
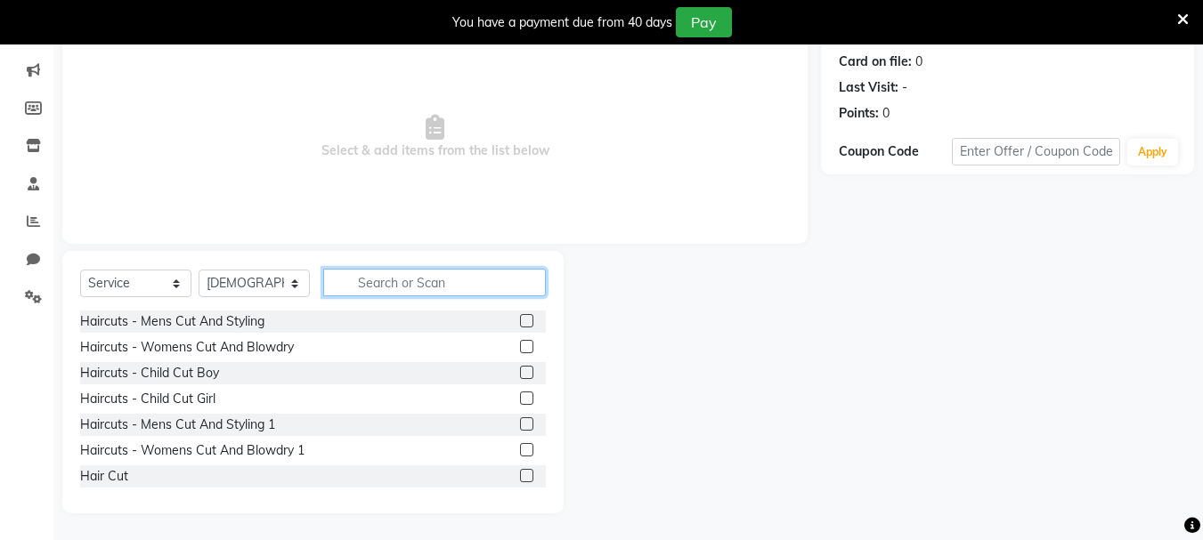
click at [380, 291] on input "text" at bounding box center [434, 283] width 223 height 28
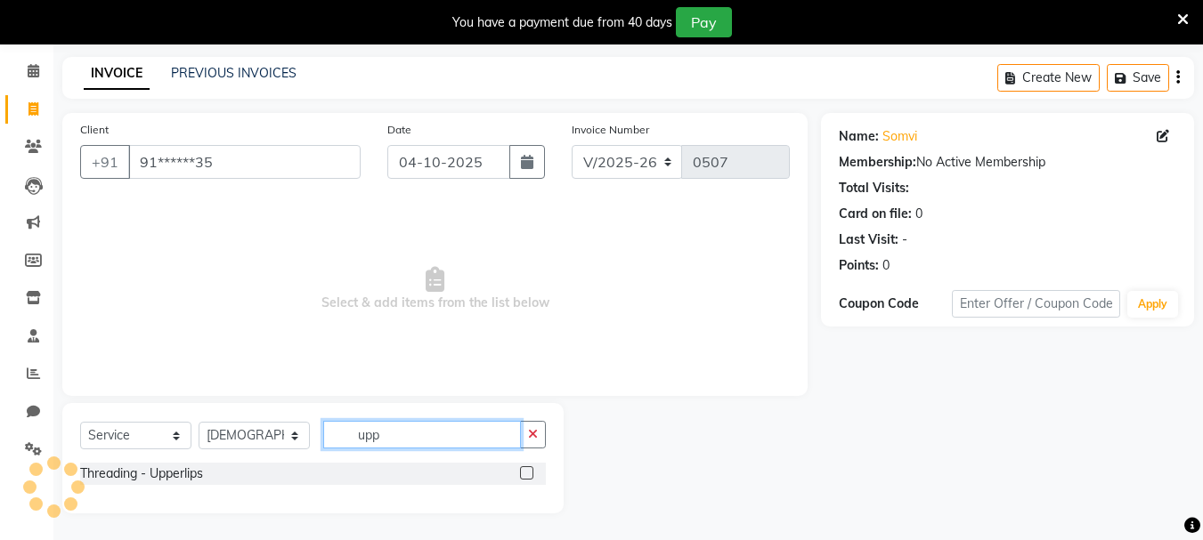
scroll to position [65, 0]
type input "upp"
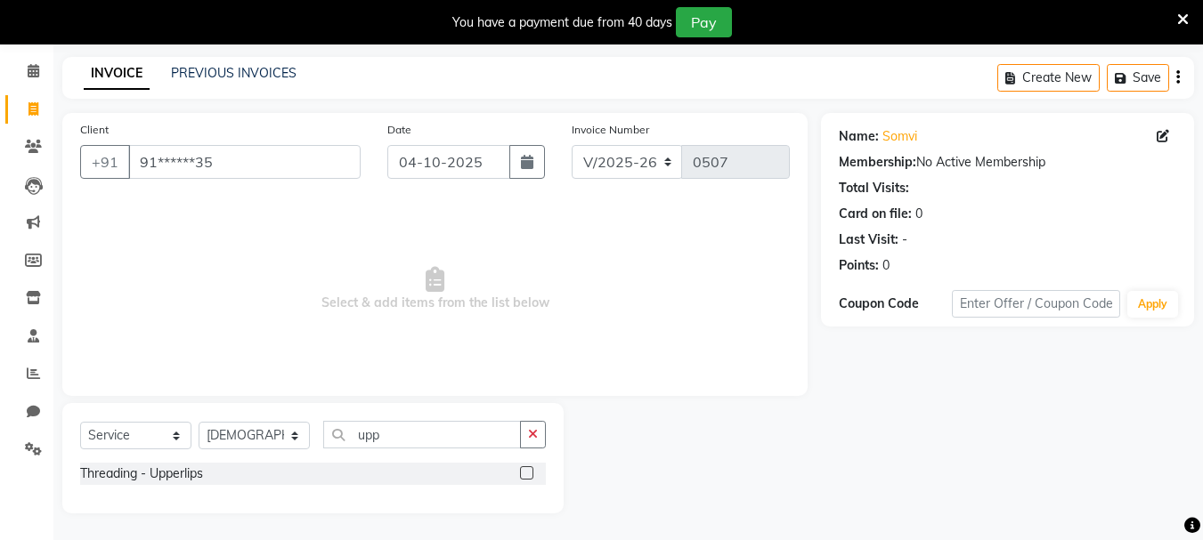
click at [529, 476] on label at bounding box center [526, 473] width 13 height 13
click at [529, 476] on input "checkbox" at bounding box center [526, 474] width 12 height 12
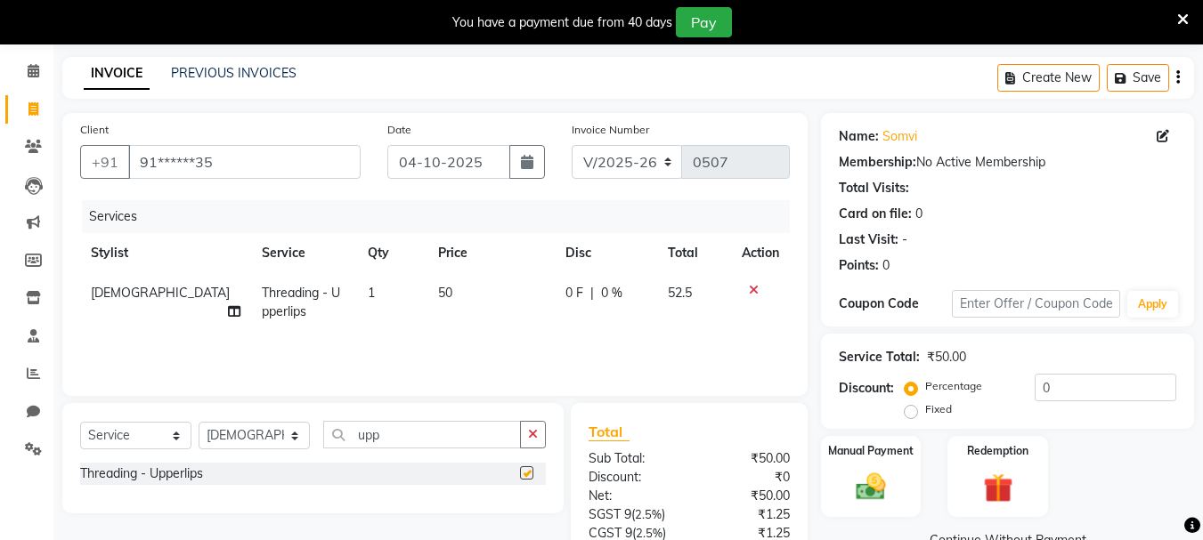
checkbox input "false"
click at [495, 441] on input "upp" at bounding box center [422, 435] width 198 height 28
type input "u"
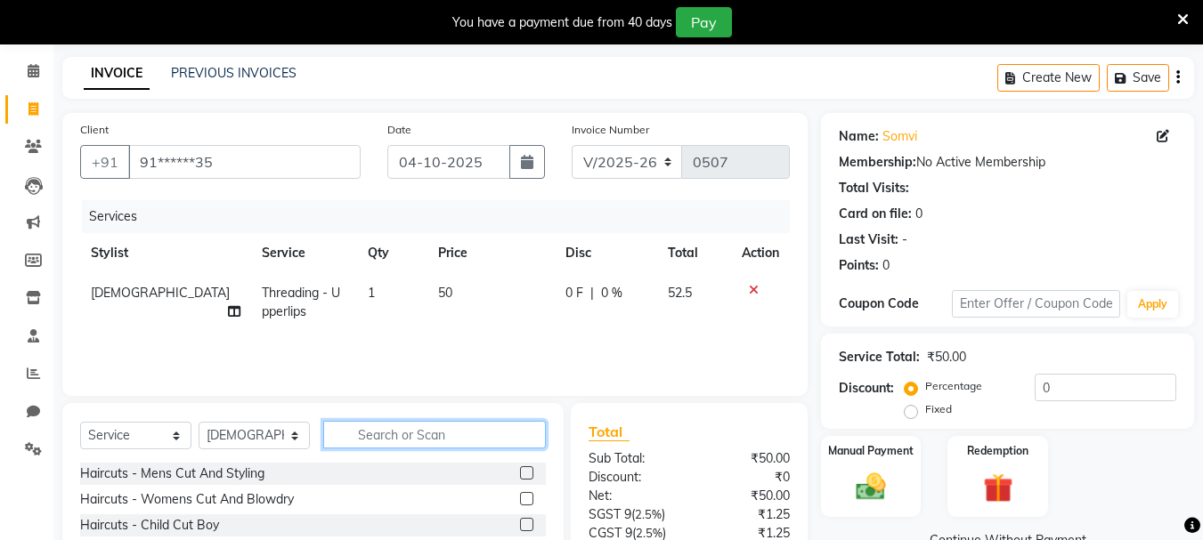
type input "y"
type input "thre"
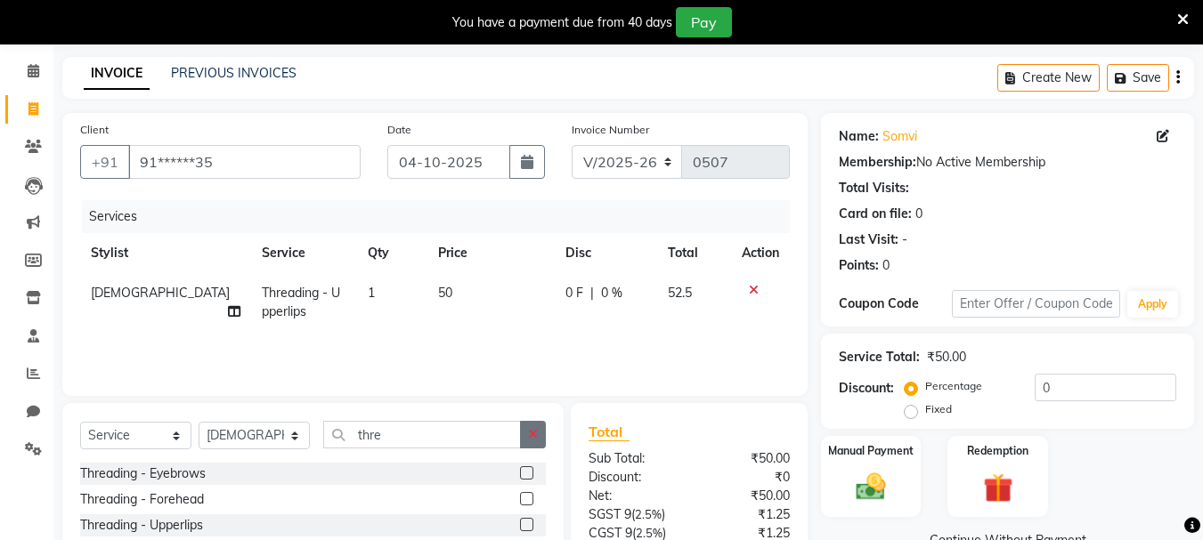
click at [541, 442] on button "button" at bounding box center [533, 435] width 26 height 28
click at [760, 291] on div at bounding box center [760, 290] width 37 height 12
click at [746, 280] on td at bounding box center [760, 302] width 59 height 59
click at [750, 295] on icon at bounding box center [754, 290] width 10 height 12
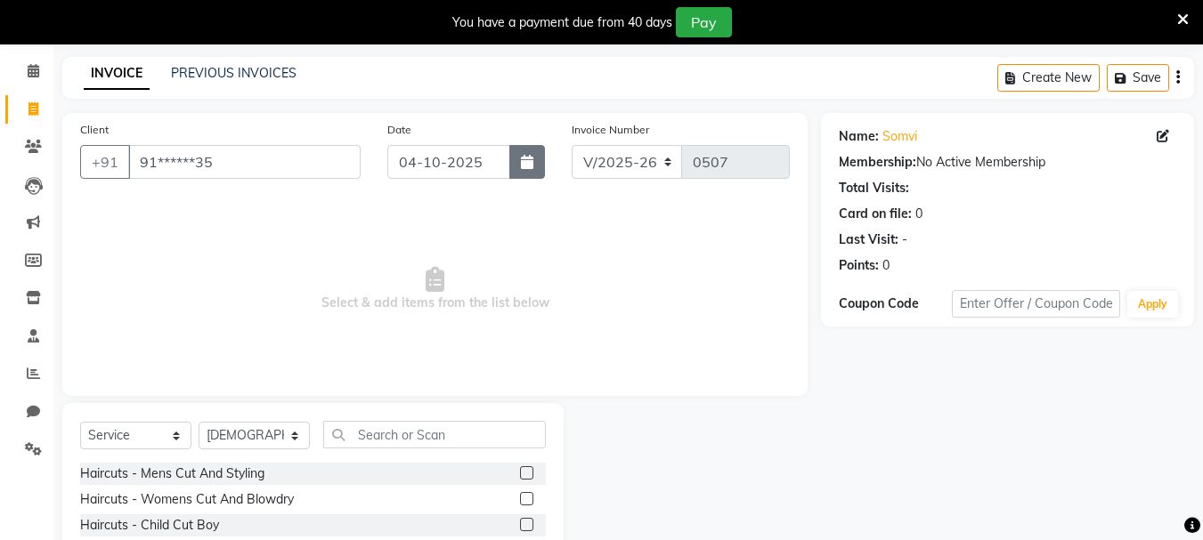
click at [540, 167] on button "button" at bounding box center [527, 162] width 36 height 34
select select "10"
select select "2025"
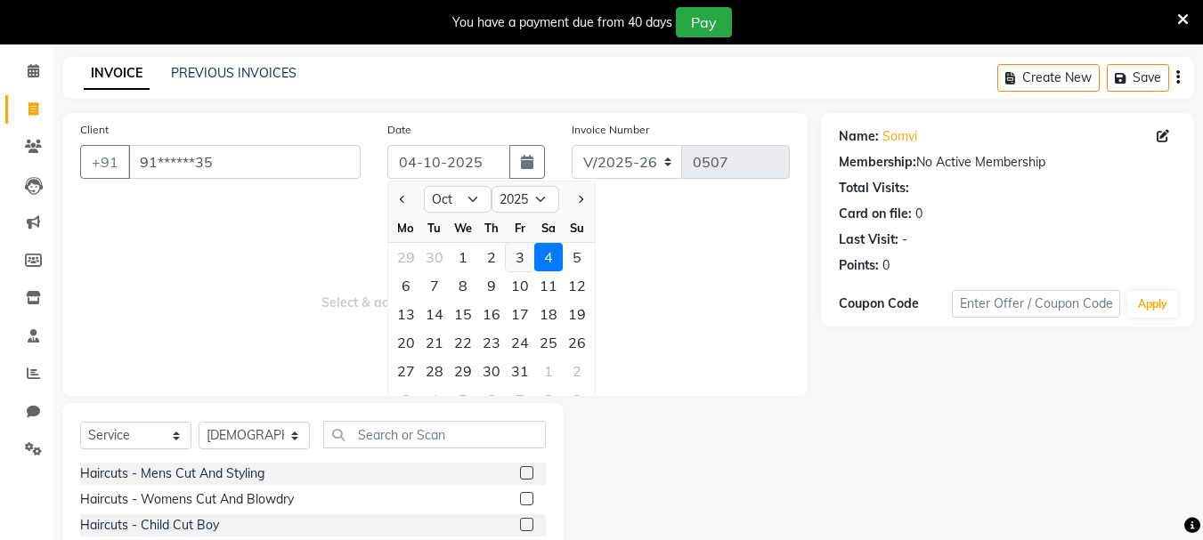
click at [531, 249] on div "3" at bounding box center [520, 257] width 28 height 28
type input "03-10-2025"
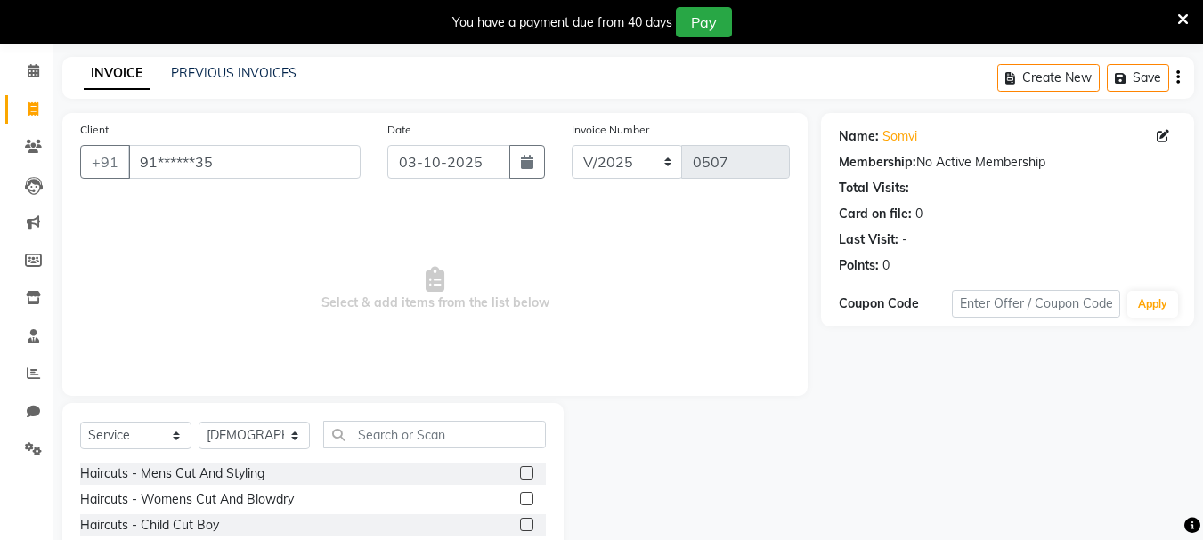
click at [381, 416] on div "Select Service Product Membership Package Voucher Prepaid Gift Card Select Styl…" at bounding box center [312, 534] width 501 height 263
click at [379, 445] on input "text" at bounding box center [434, 435] width 223 height 28
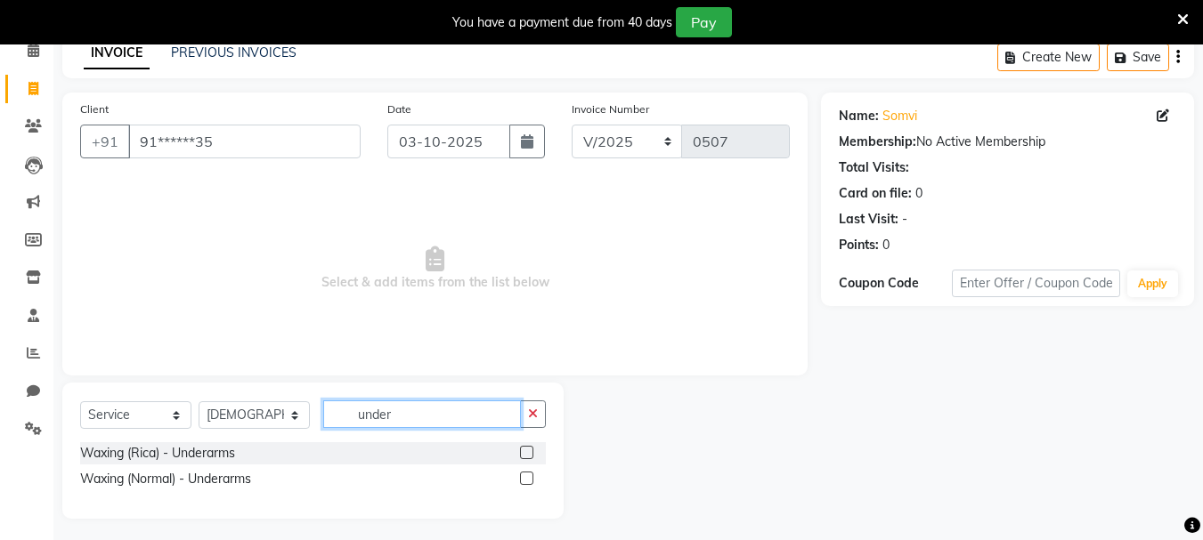
scroll to position [91, 0]
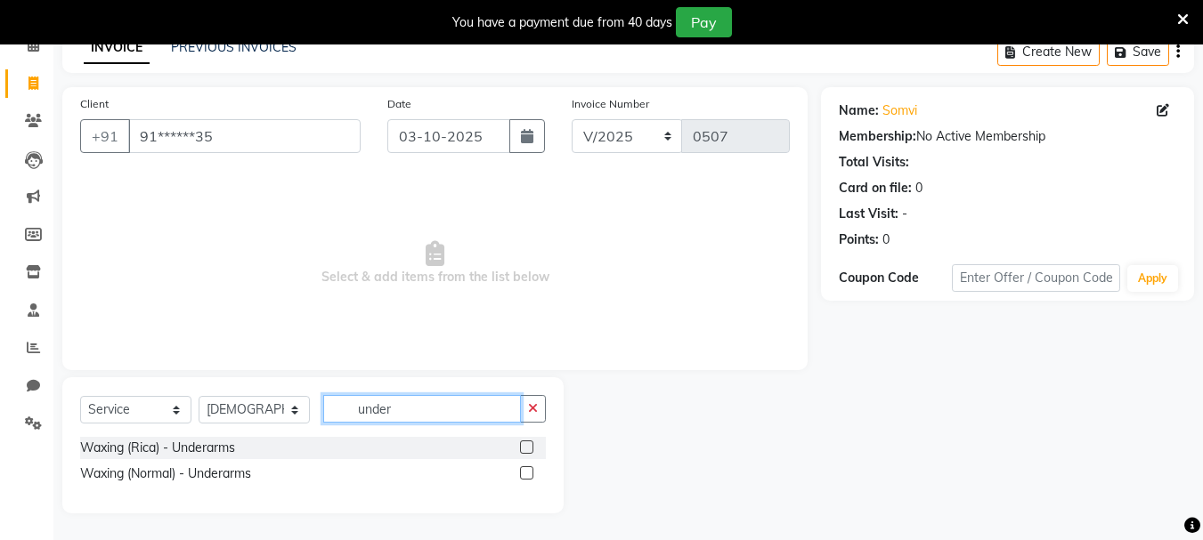
type input "under"
click at [529, 449] on label at bounding box center [526, 447] width 13 height 13
click at [529, 449] on input "checkbox" at bounding box center [526, 449] width 12 height 12
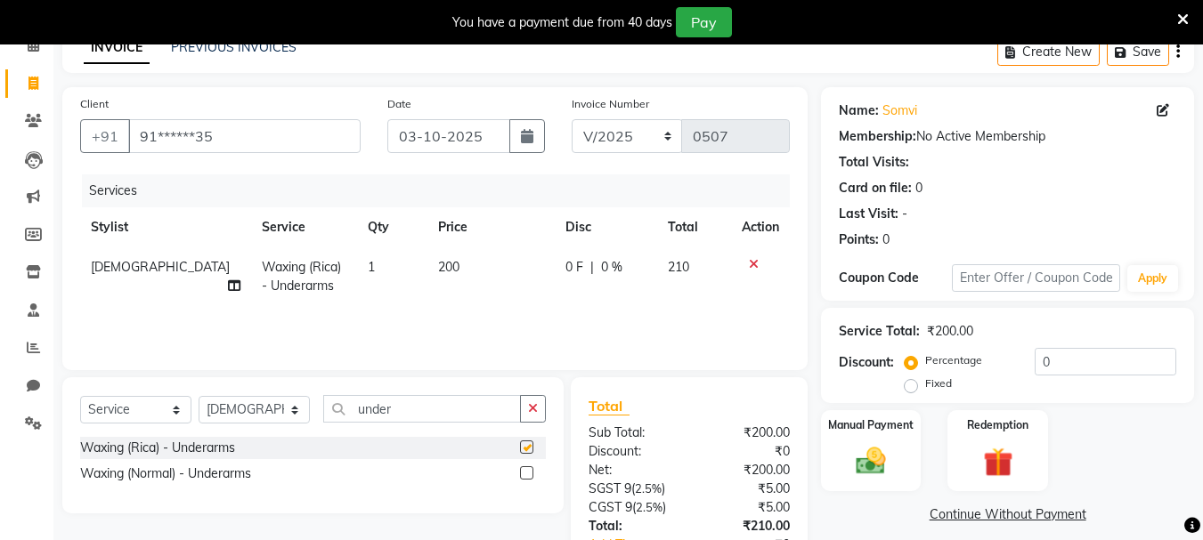
checkbox input "false"
click at [443, 261] on td "200" at bounding box center [490, 277] width 127 height 59
select select "30050"
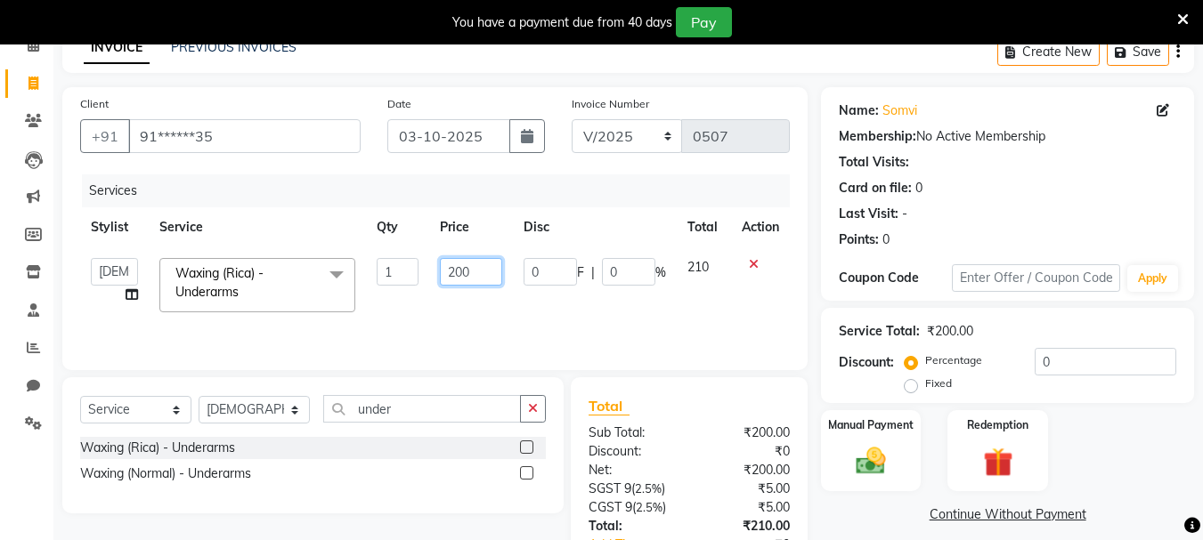
drag, startPoint x: 515, startPoint y: 275, endPoint x: 410, endPoint y: 267, distance: 105.4
click at [410, 267] on tr "asif Manager [PERSON_NAME] [PERSON_NAME] [PERSON_NAME] [PERSON_NAME] Waxing (Ri…" at bounding box center [435, 286] width 710 height 76
type input "300"
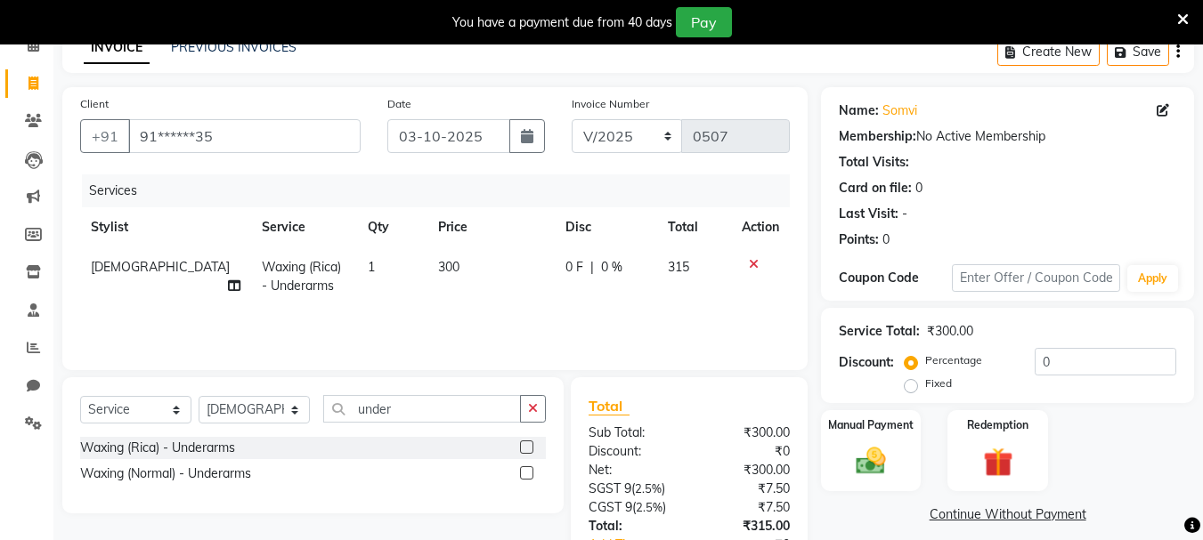
click at [668, 296] on tr "[PERSON_NAME] (Rica) - Underarms 1 300 0 F | 0 % 315" at bounding box center [435, 277] width 710 height 59
click at [855, 451] on img at bounding box center [871, 461] width 50 height 36
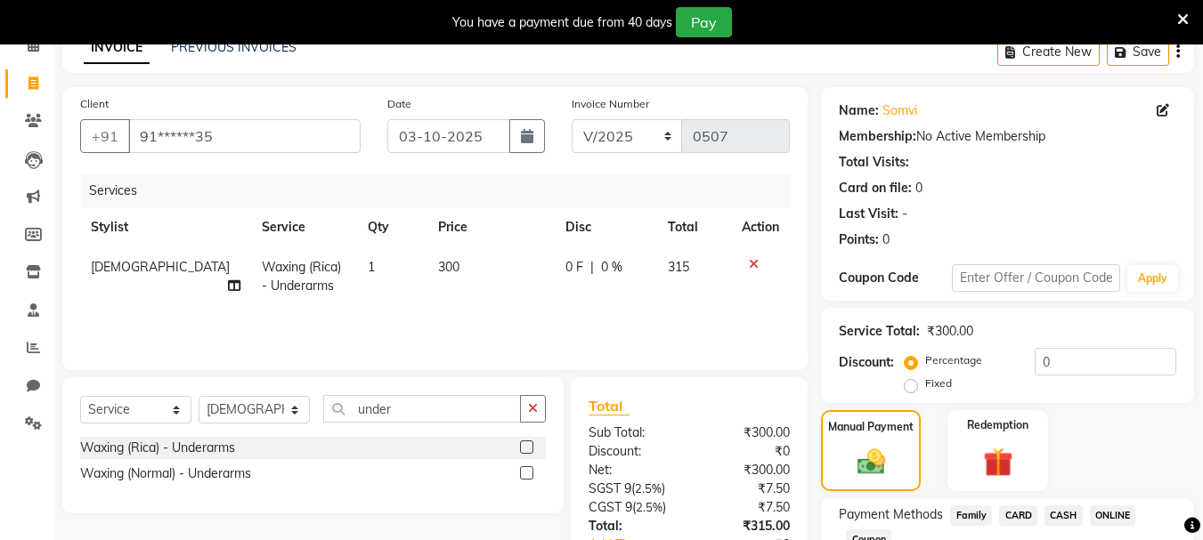
click at [1059, 508] on span "CASH" at bounding box center [1063, 516] width 38 height 20
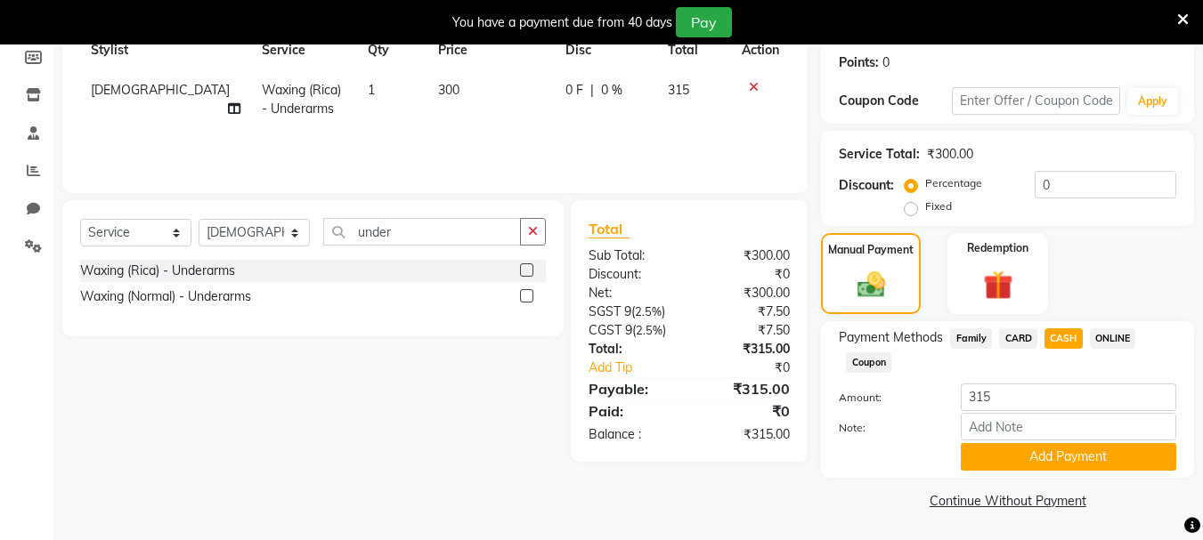
scroll to position [269, 0]
click at [1078, 455] on button "Add Payment" at bounding box center [1068, 457] width 215 height 28
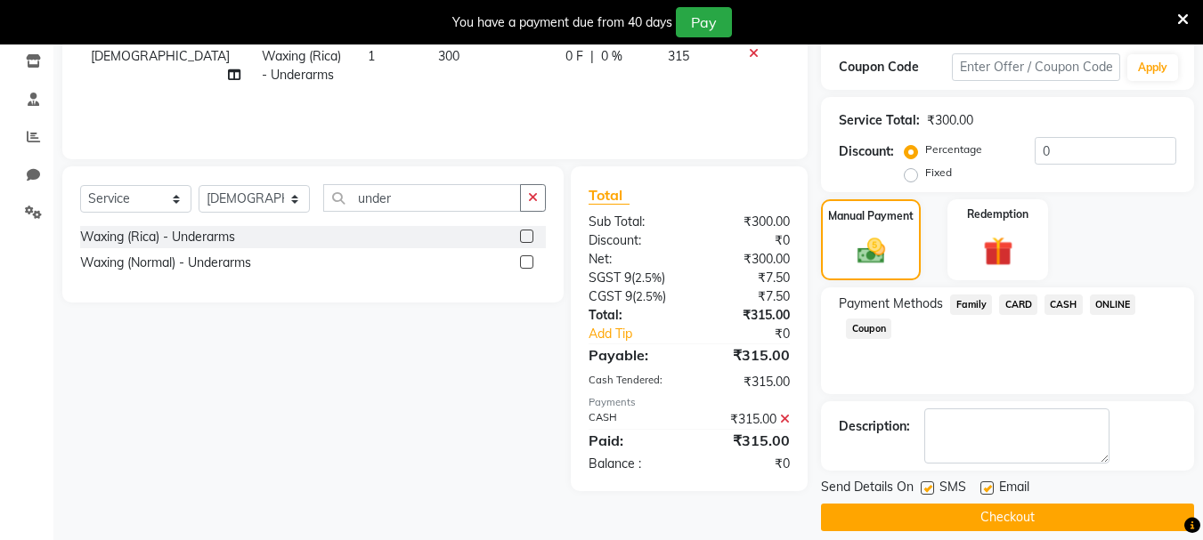
scroll to position [320, 0]
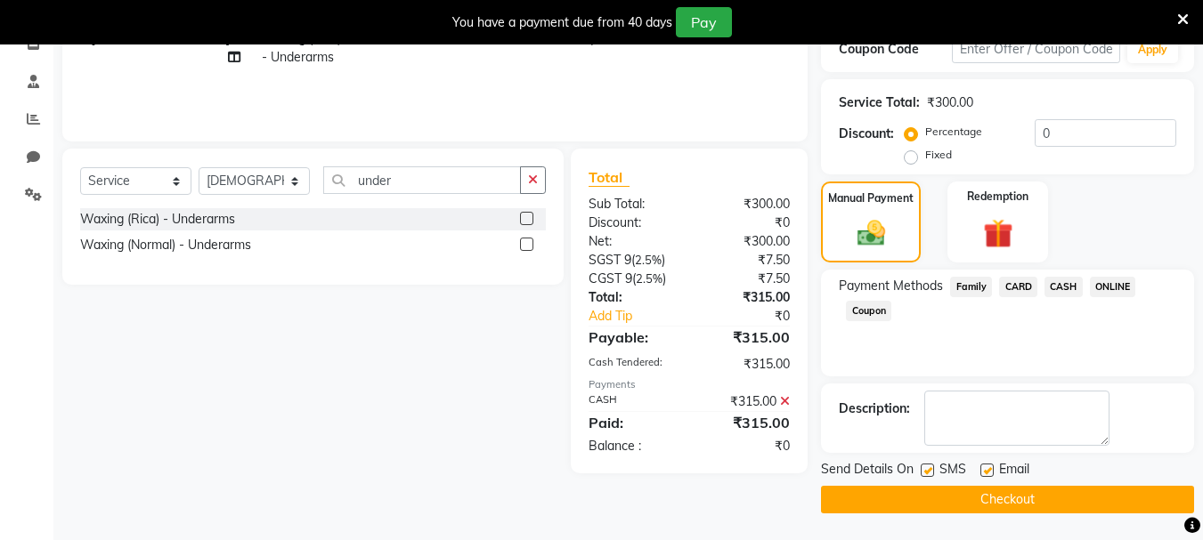
click at [1072, 507] on button "Checkout" at bounding box center [1007, 500] width 373 height 28
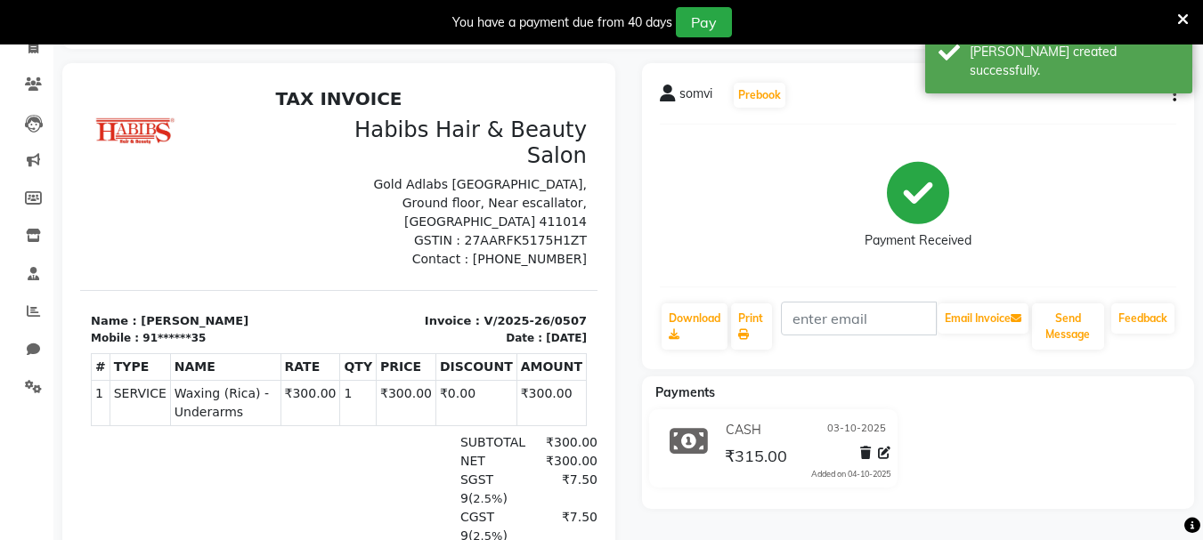
scroll to position [38, 0]
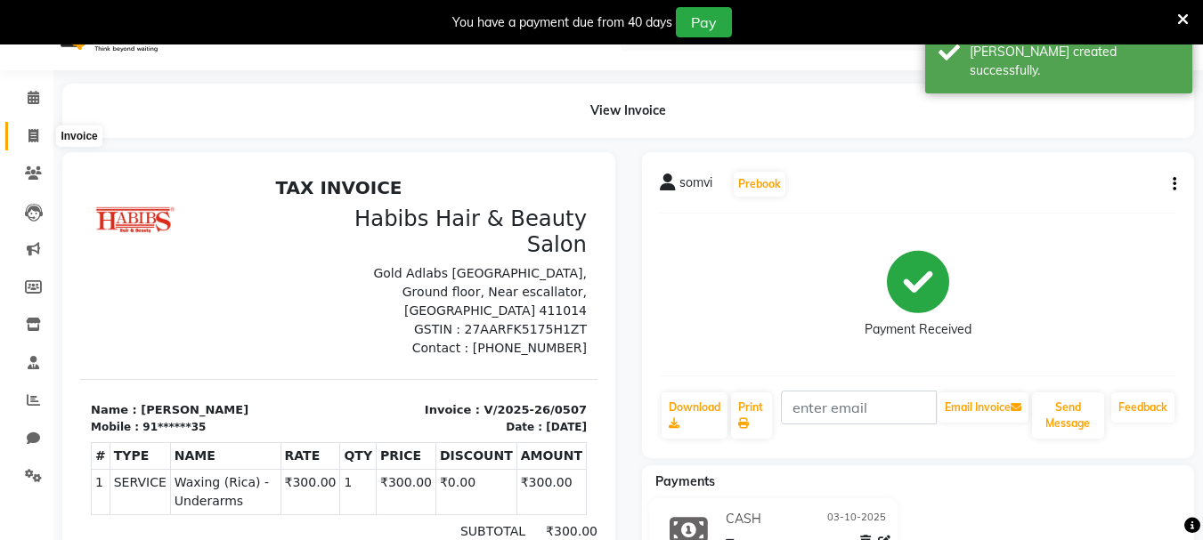
click at [42, 131] on span at bounding box center [33, 136] width 31 height 20
select select "service"
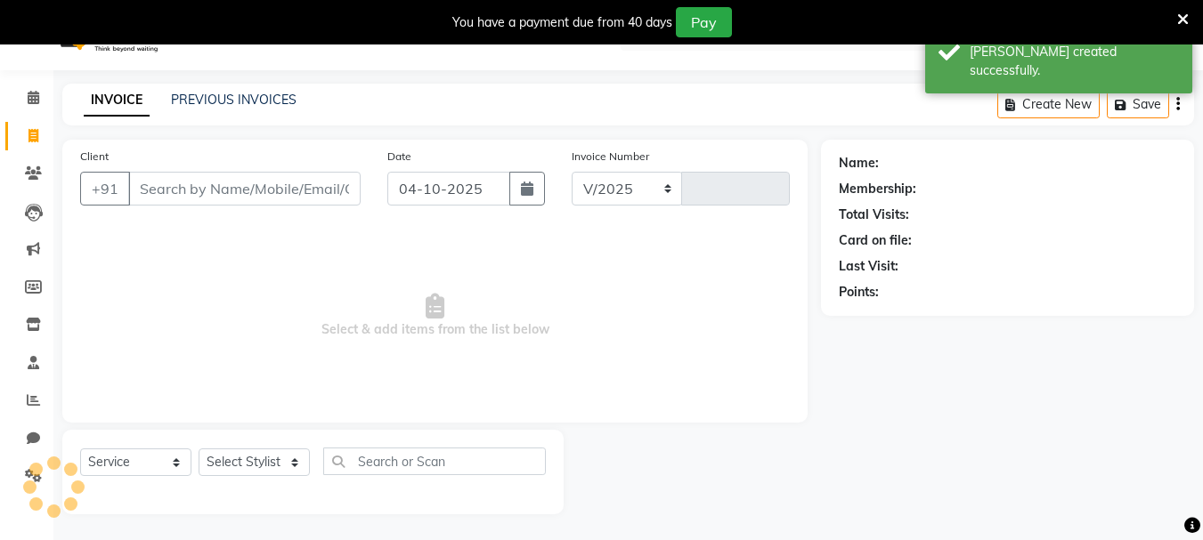
select select "4842"
type input "0508"
